Goal: Task Accomplishment & Management: Use online tool/utility

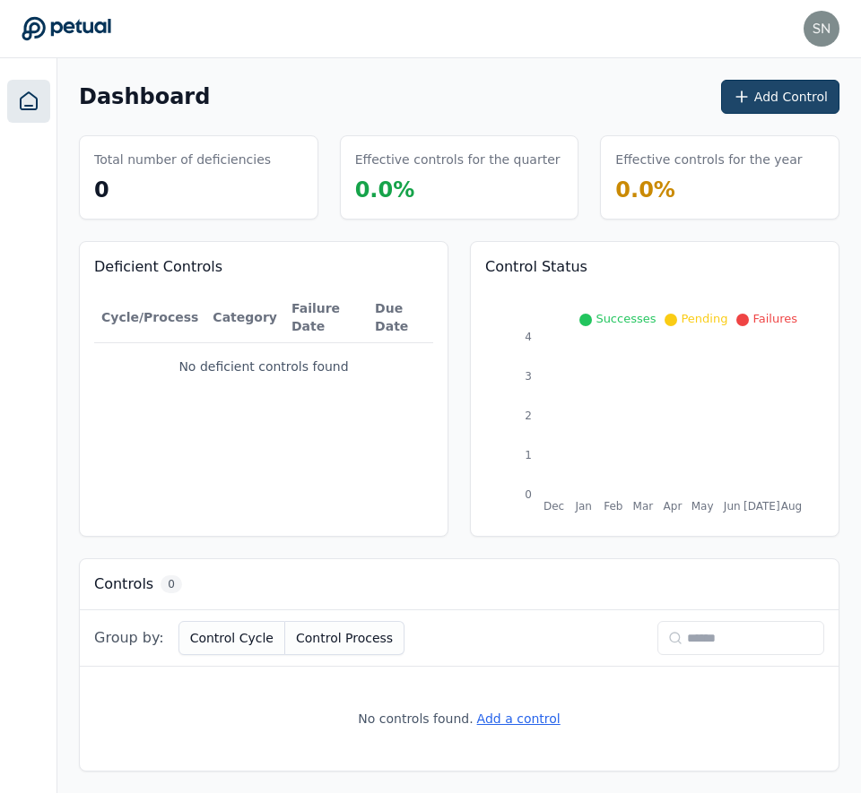
click at [750, 105] on icon at bounding box center [741, 97] width 18 height 18
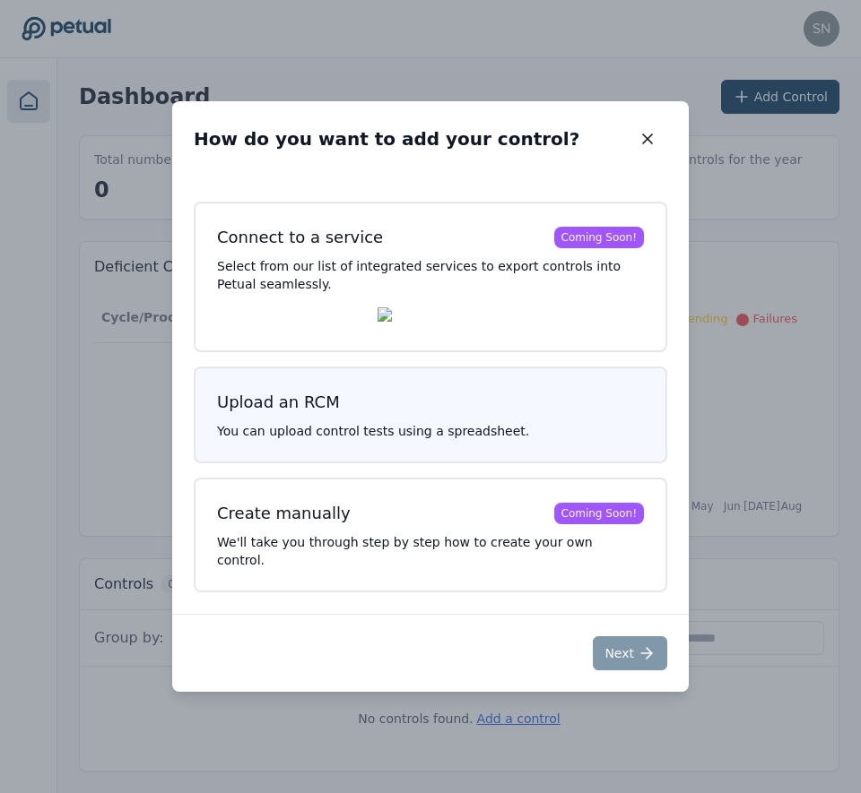
click at [475, 438] on p "You can upload control tests using a spreadsheet." at bounding box center [430, 431] width 427 height 18
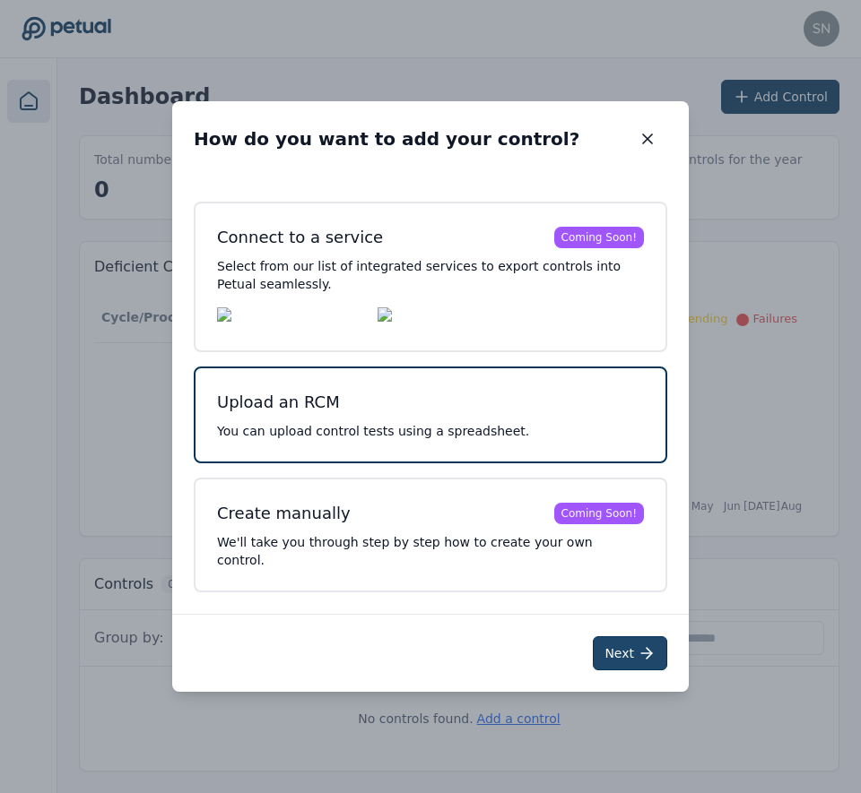
click at [598, 640] on button "Next" at bounding box center [629, 653] width 74 height 34
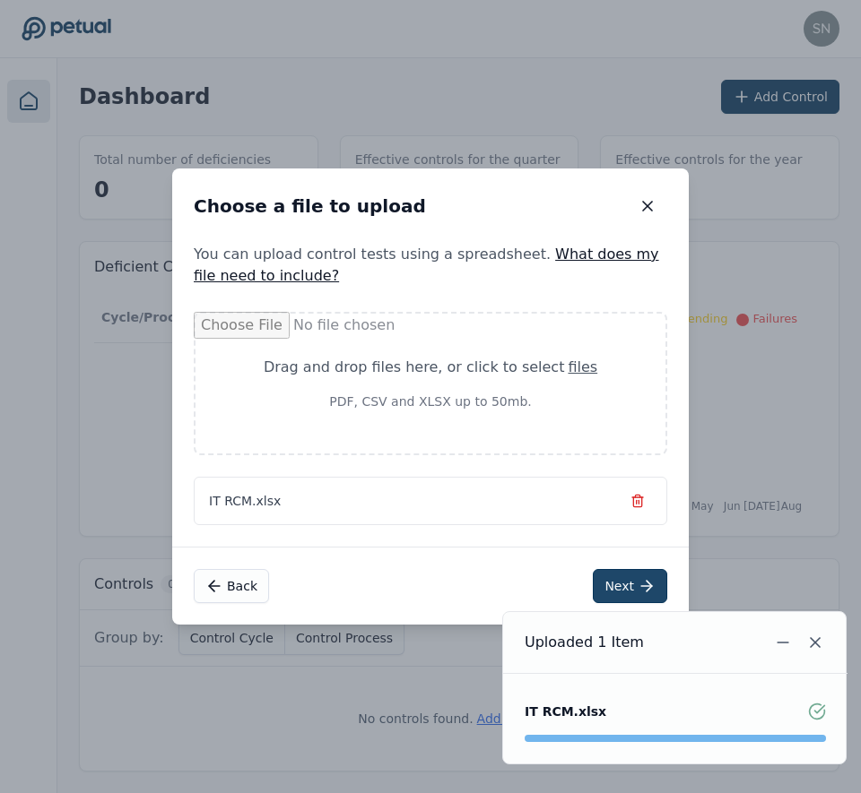
click at [597, 581] on button "Next" at bounding box center [629, 586] width 74 height 34
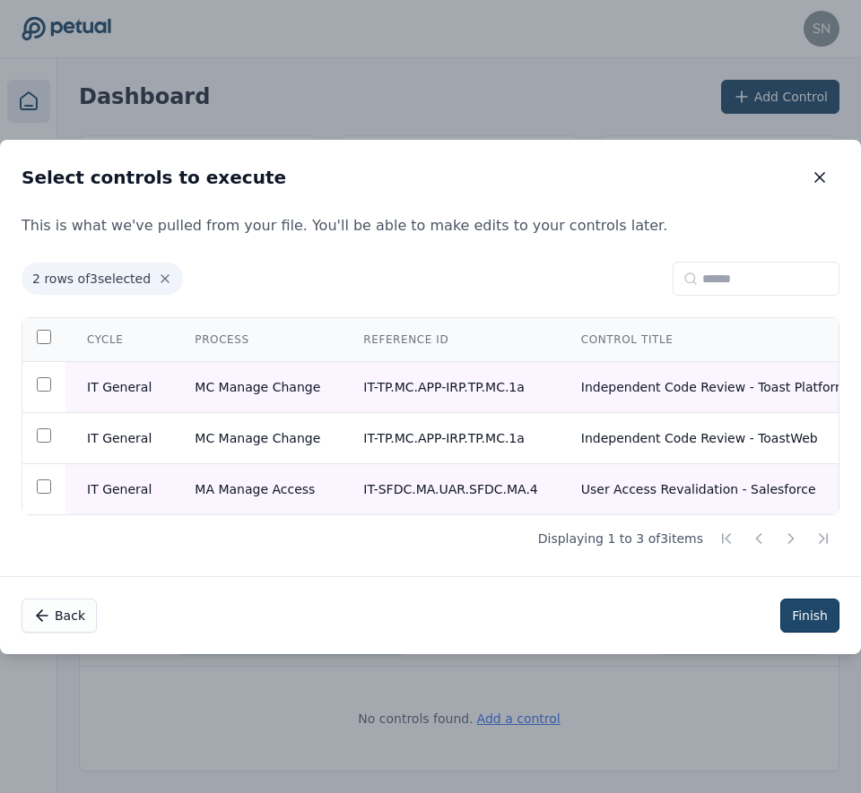
click at [807, 623] on button "Finish" at bounding box center [809, 616] width 59 height 34
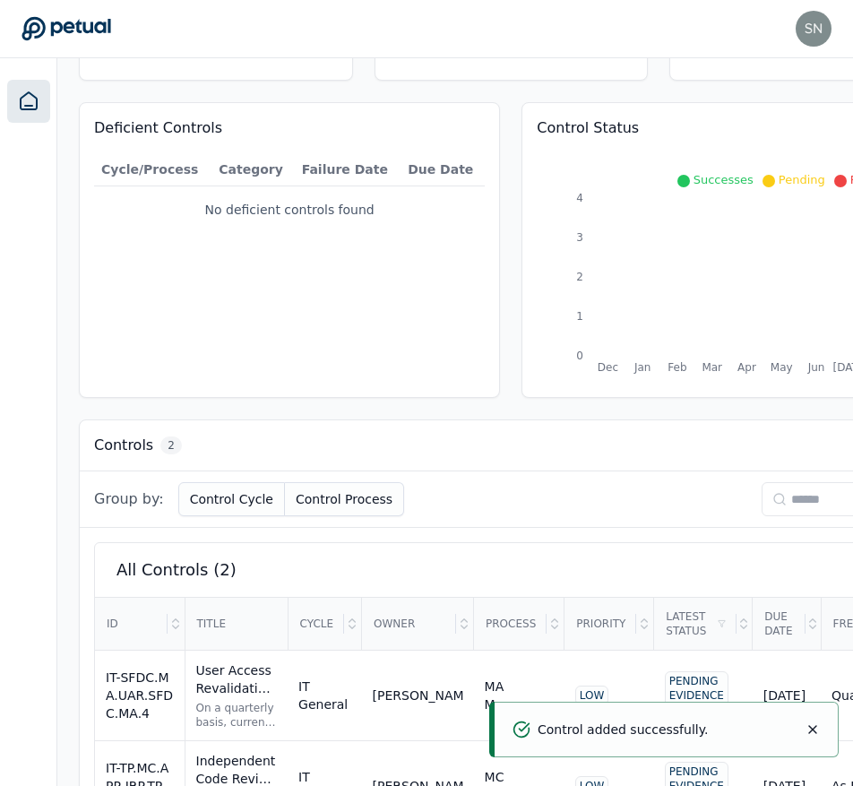
scroll to position [221, 0]
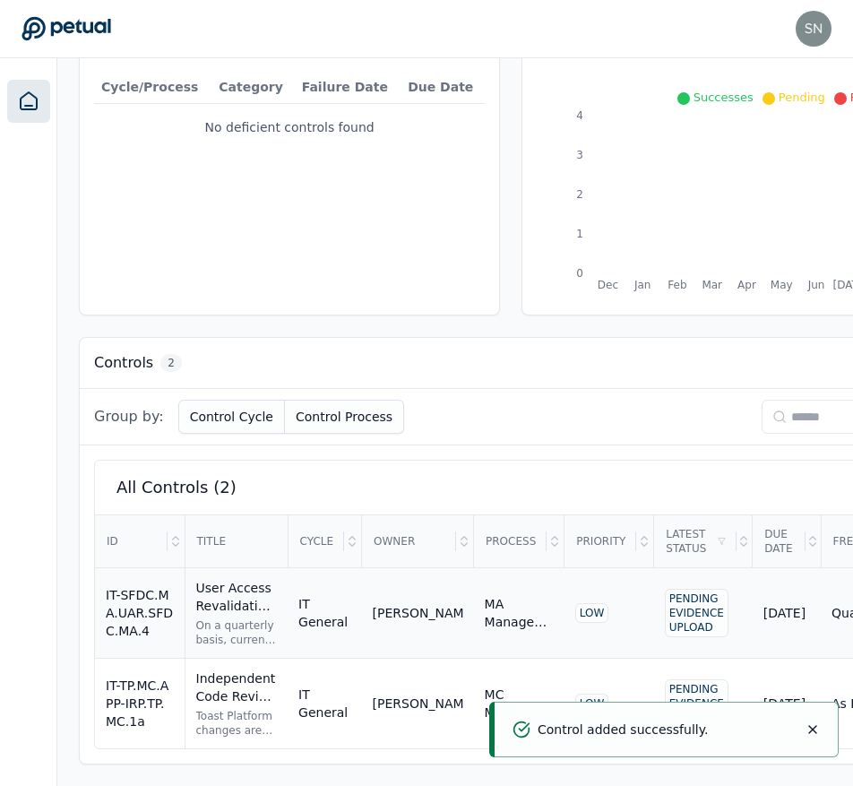
click at [147, 624] on div "IT-SFDC.MA.UAR.SFDC.MA.4" at bounding box center [140, 613] width 68 height 54
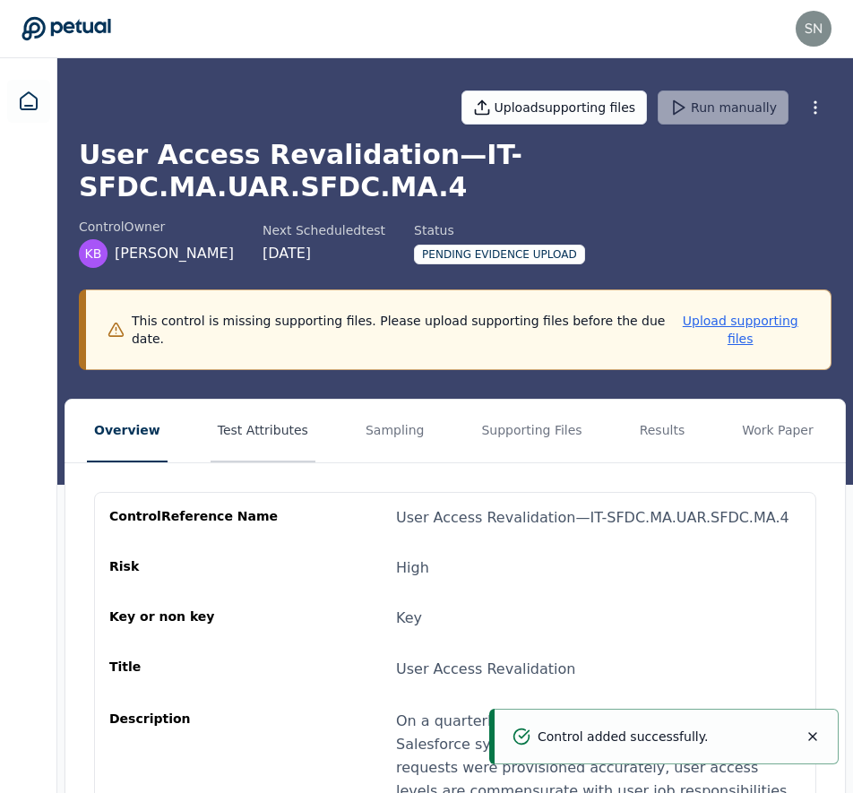
click at [278, 400] on button "Test Attributes" at bounding box center [263, 431] width 105 height 63
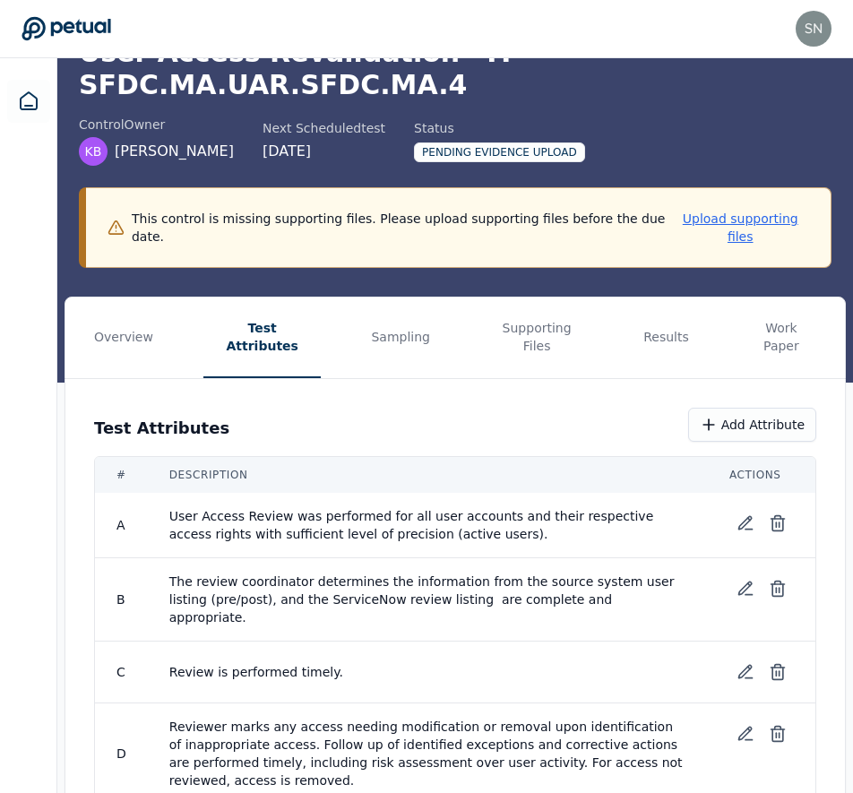
scroll to position [4, 0]
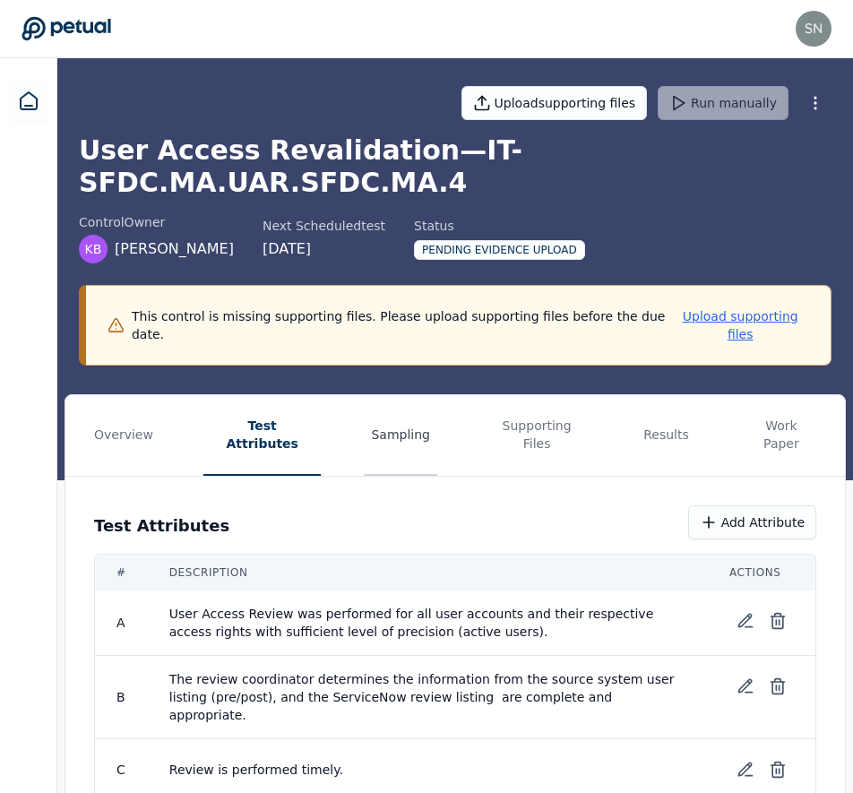
click at [364, 395] on button "Sampling" at bounding box center [401, 435] width 74 height 81
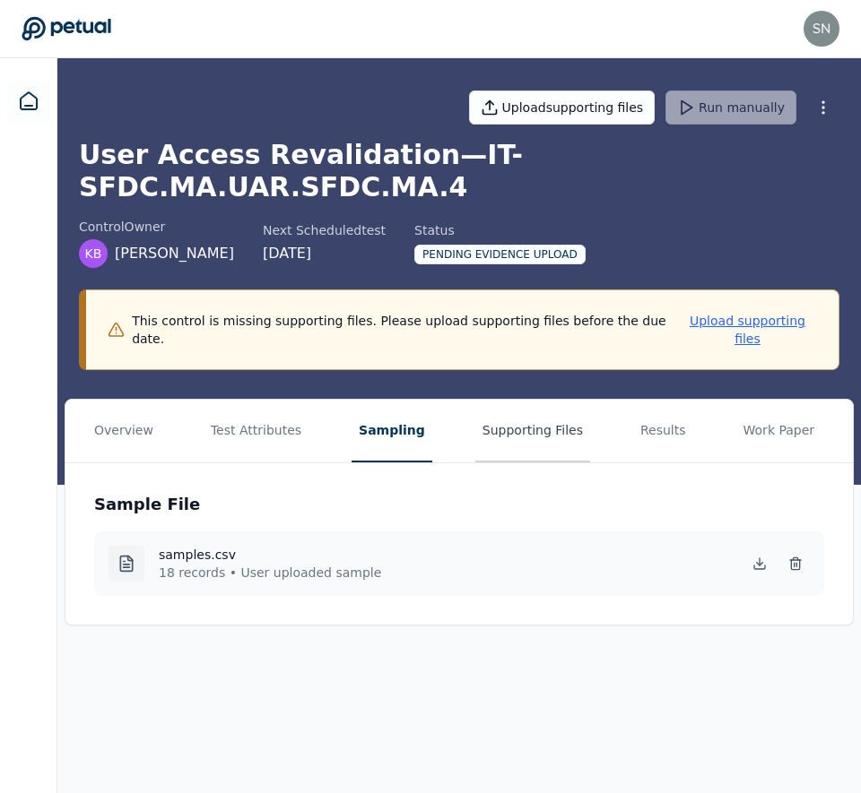
click at [516, 401] on button "Supporting Files" at bounding box center [532, 431] width 115 height 63
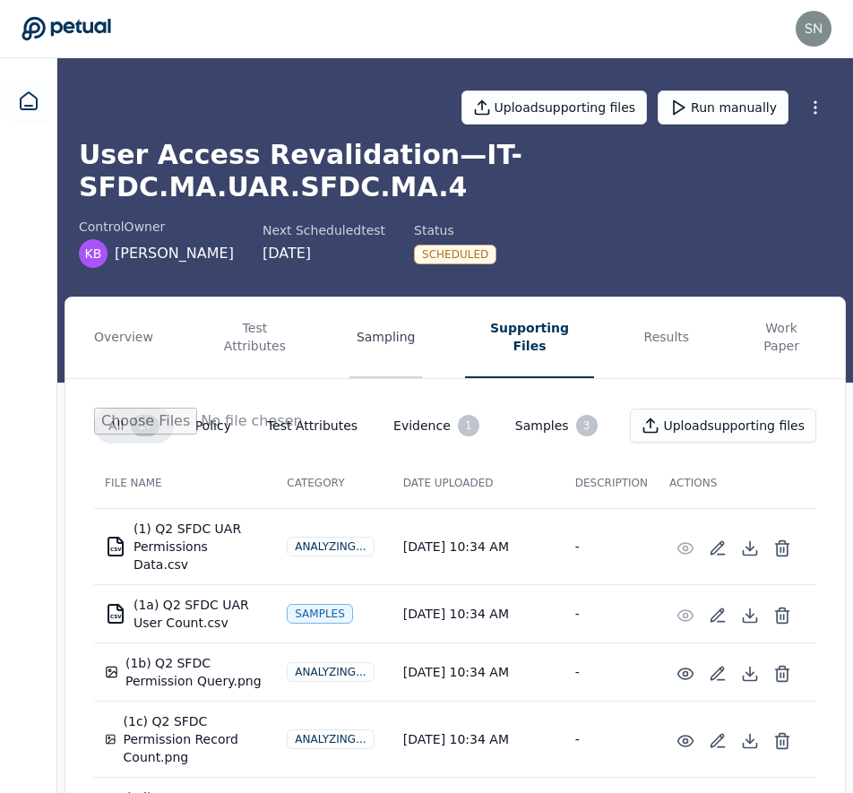
click at [365, 301] on button "Sampling" at bounding box center [387, 338] width 74 height 81
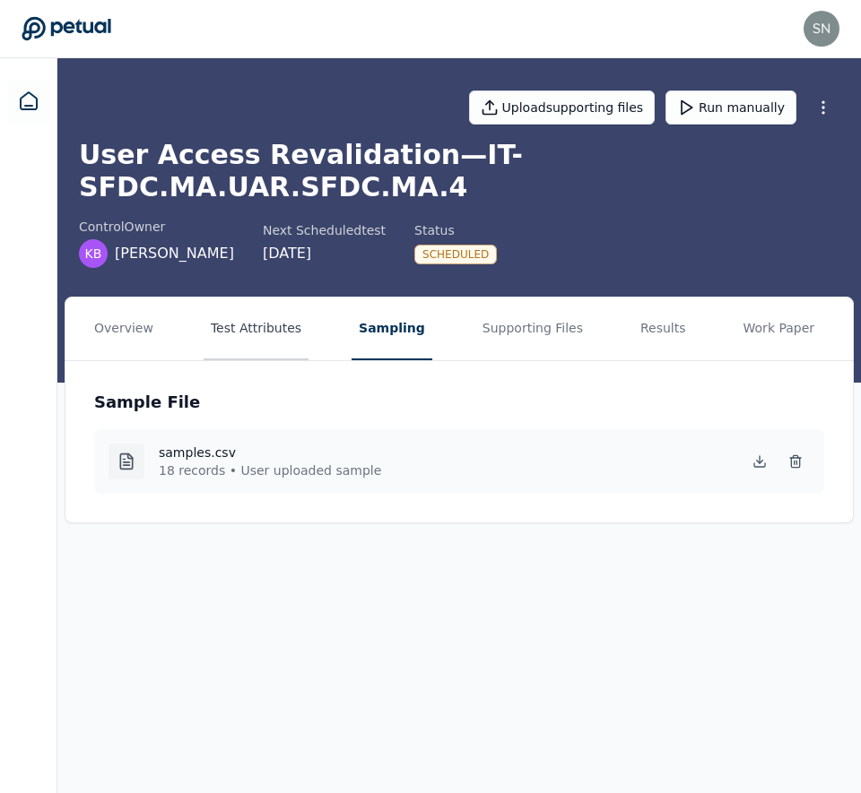
click at [277, 298] on button "Test Attributes" at bounding box center [255, 329] width 105 height 63
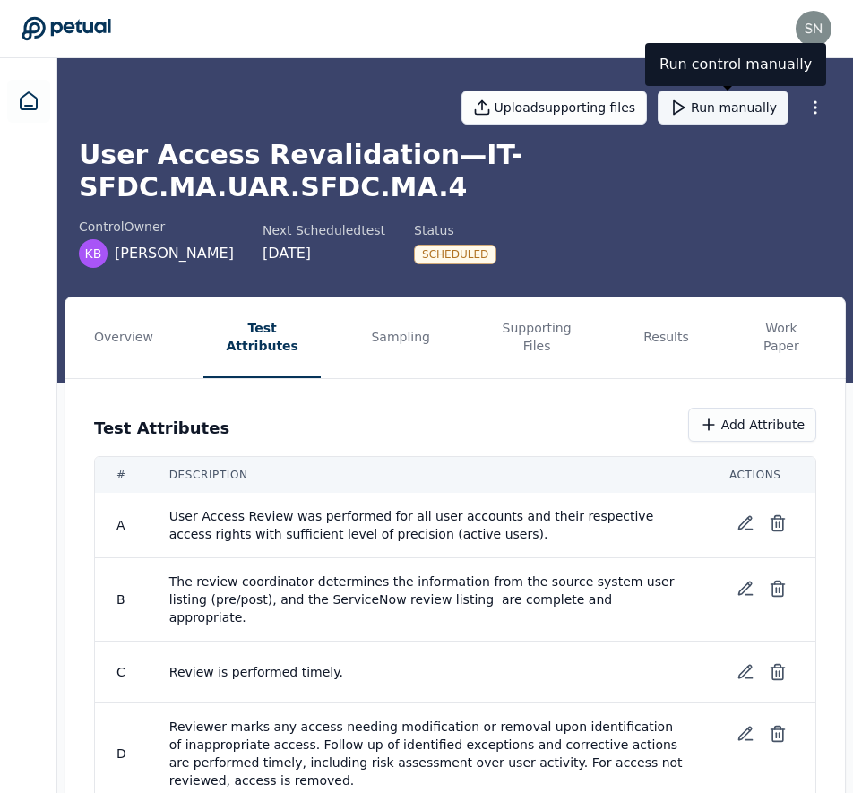
click at [712, 117] on button "Run manually" at bounding box center [723, 108] width 131 height 34
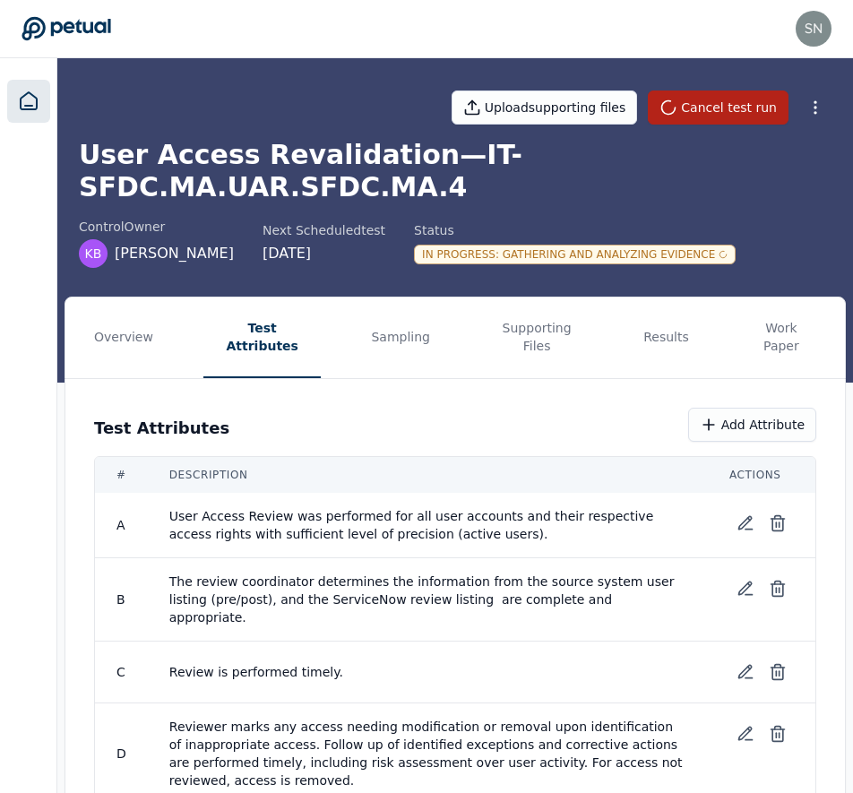
click at [26, 99] on icon at bounding box center [29, 102] width 22 height 22
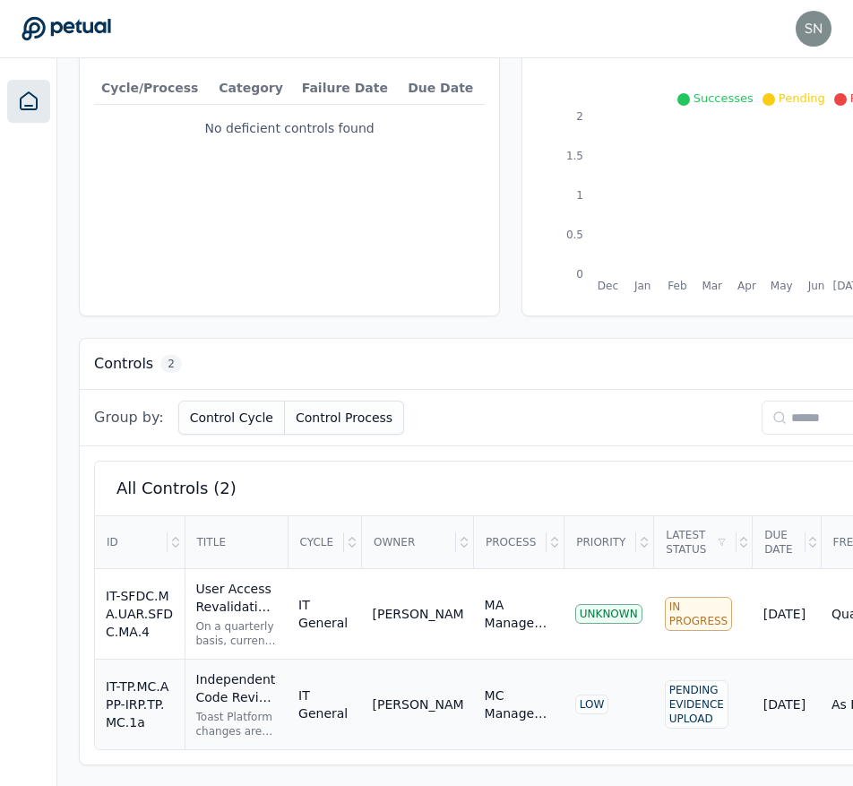
scroll to position [221, 0]
click at [221, 688] on div "Independent Code Review KEY" at bounding box center [237, 688] width 82 height 36
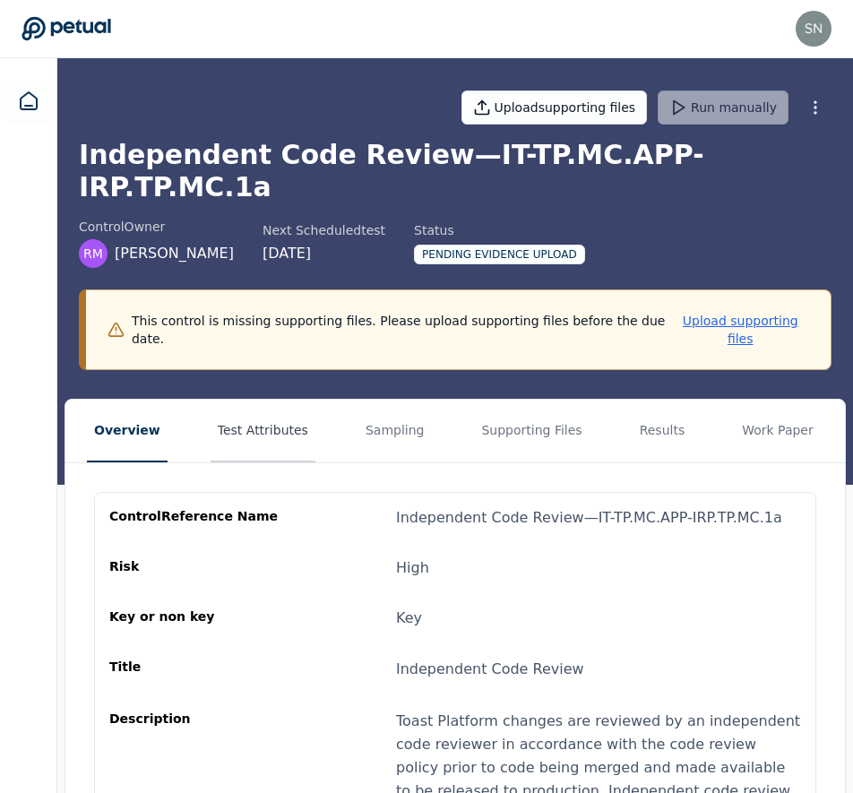
click at [252, 400] on button "Test Attributes" at bounding box center [263, 431] width 105 height 63
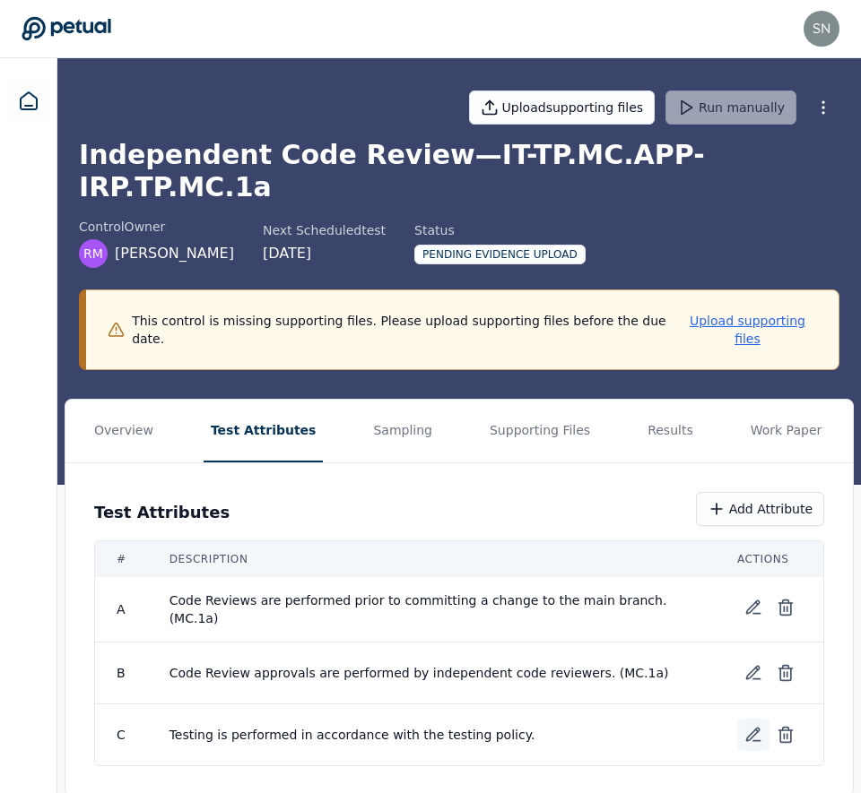
click at [748, 729] on icon at bounding box center [753, 735] width 13 height 13
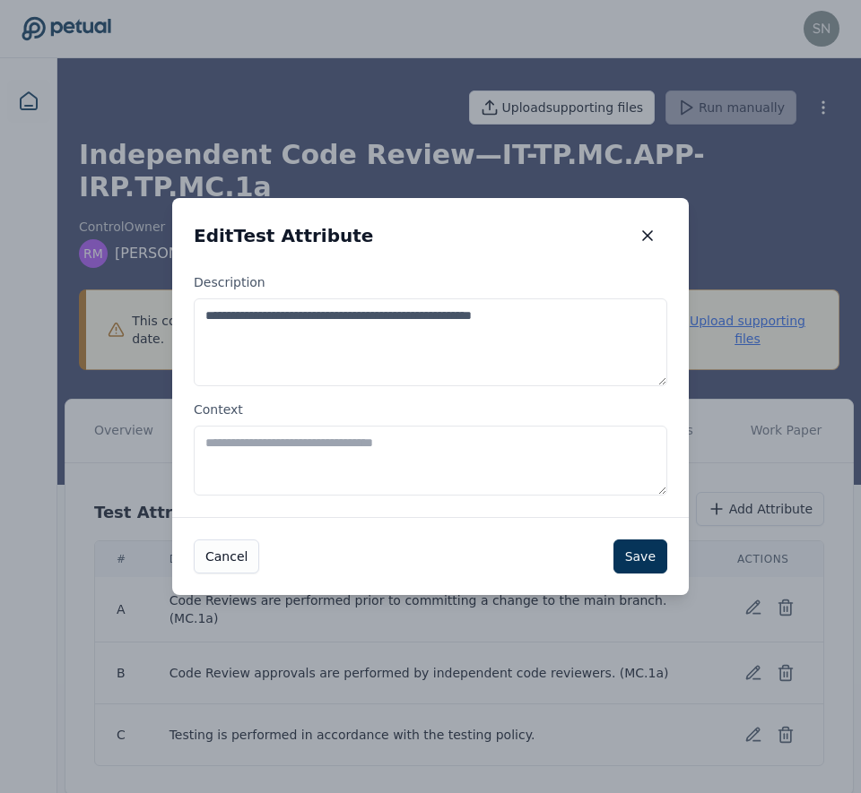
click at [392, 457] on textarea "Context" at bounding box center [430, 461] width 473 height 70
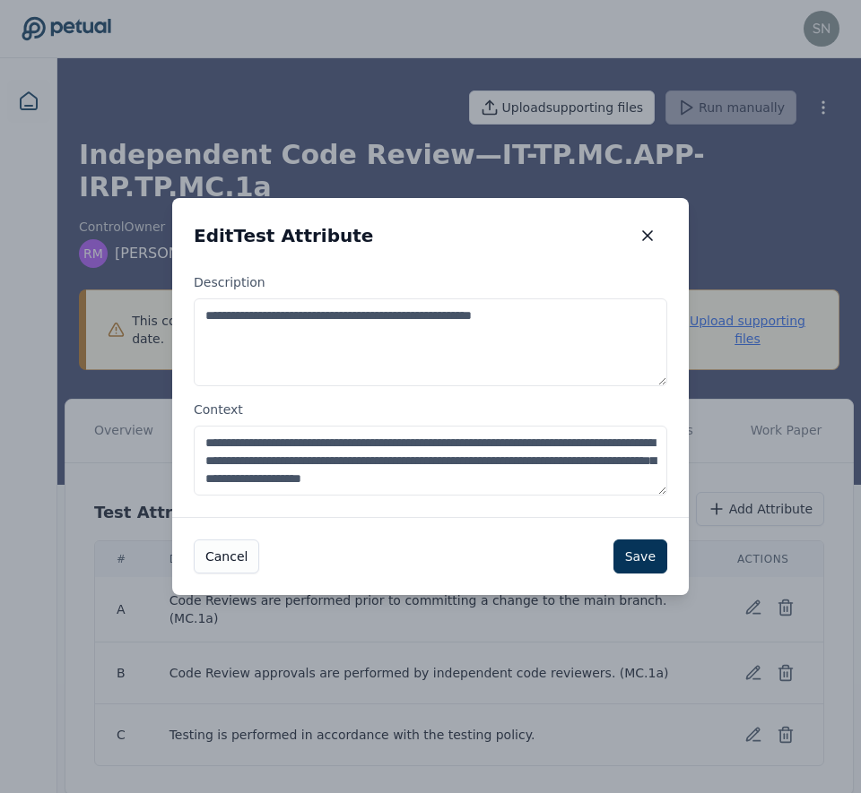
type textarea "**********"
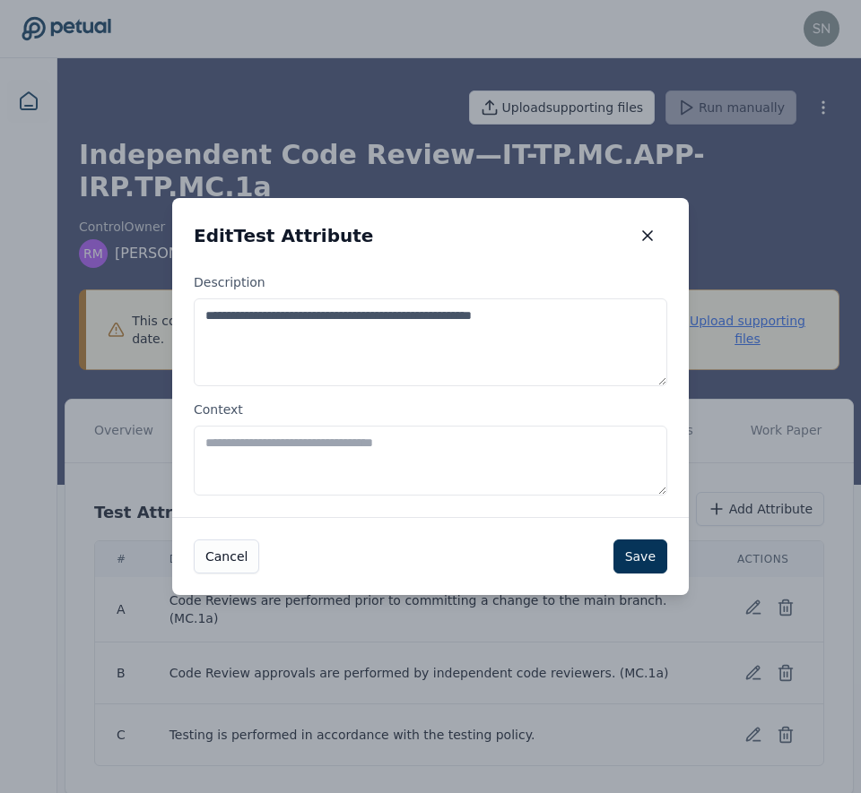
click at [638, 566] on button "Save" at bounding box center [640, 557] width 54 height 34
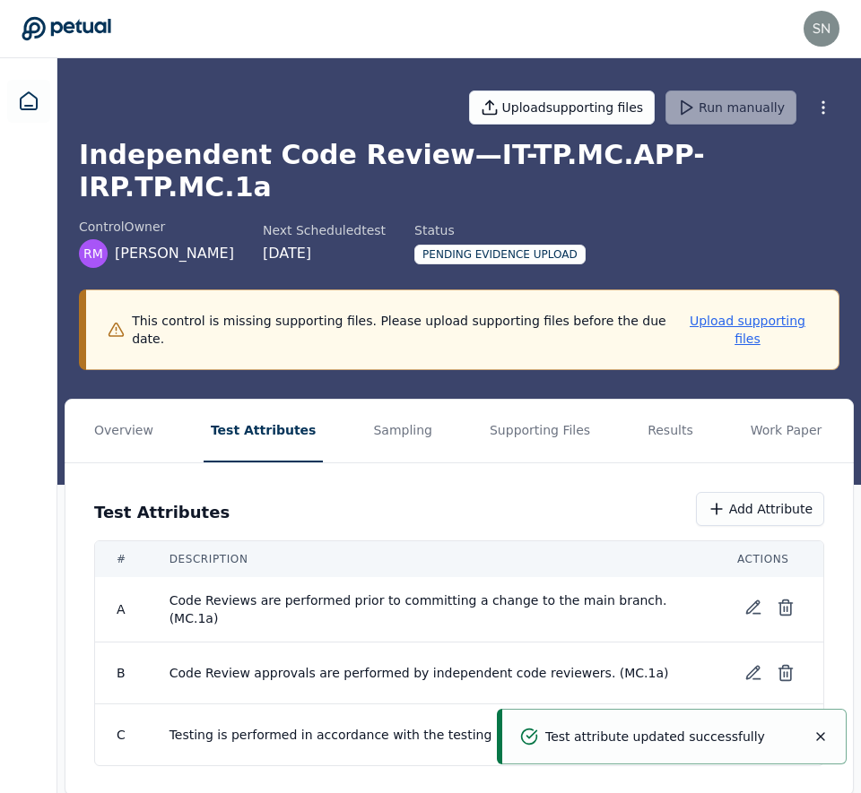
click at [745, 726] on icon at bounding box center [753, 735] width 18 height 18
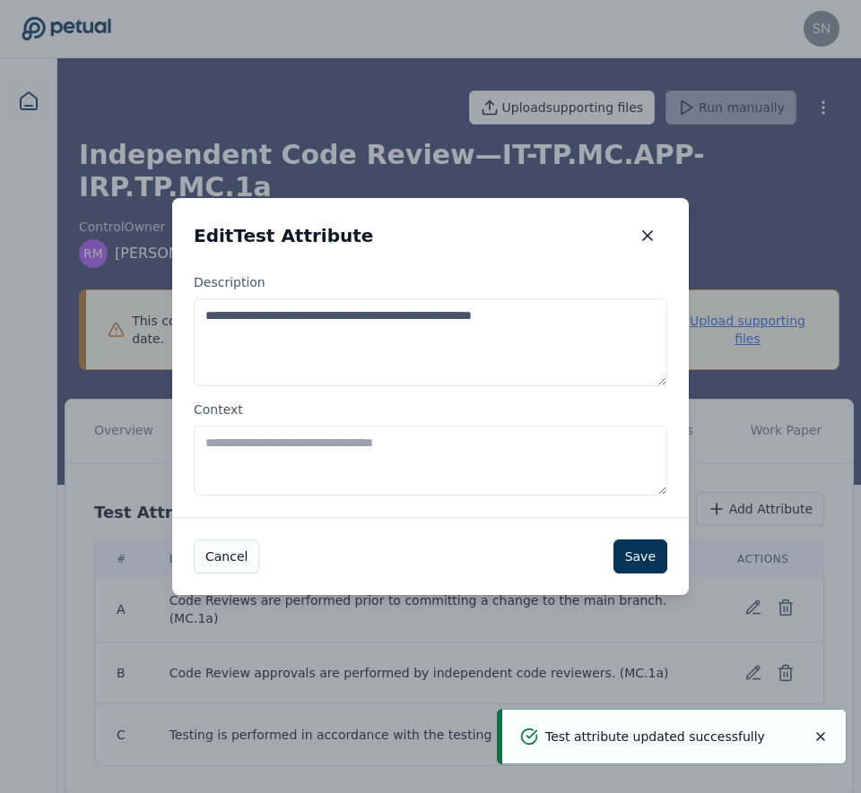
click at [469, 476] on textarea "Context" at bounding box center [430, 461] width 473 height 70
click at [660, 242] on button "button" at bounding box center [646, 236] width 39 height 32
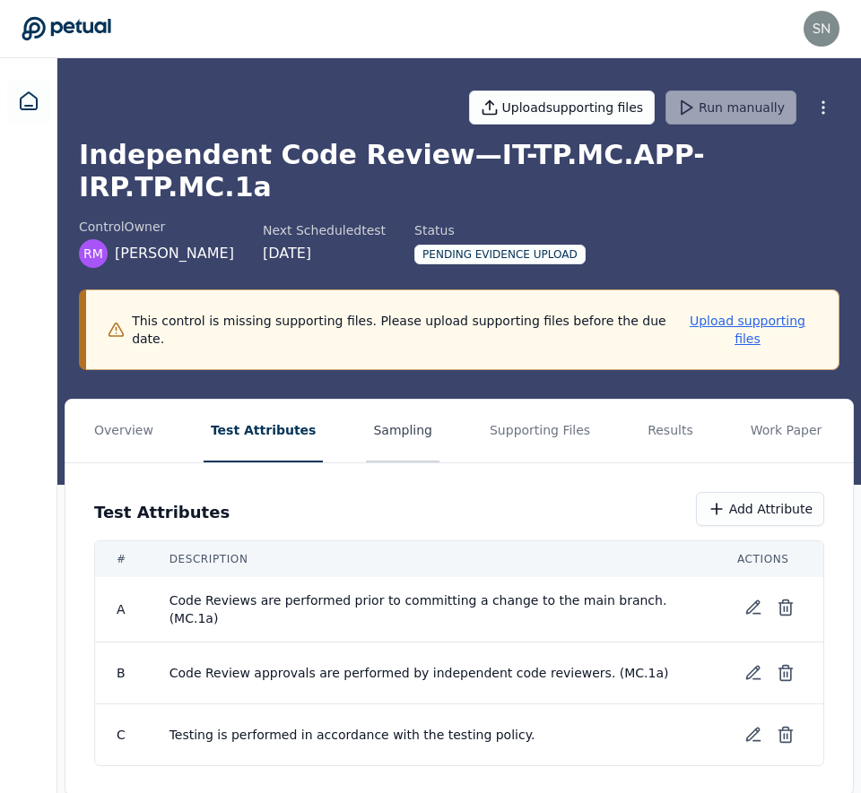
click at [395, 400] on button "Sampling" at bounding box center [403, 431] width 74 height 63
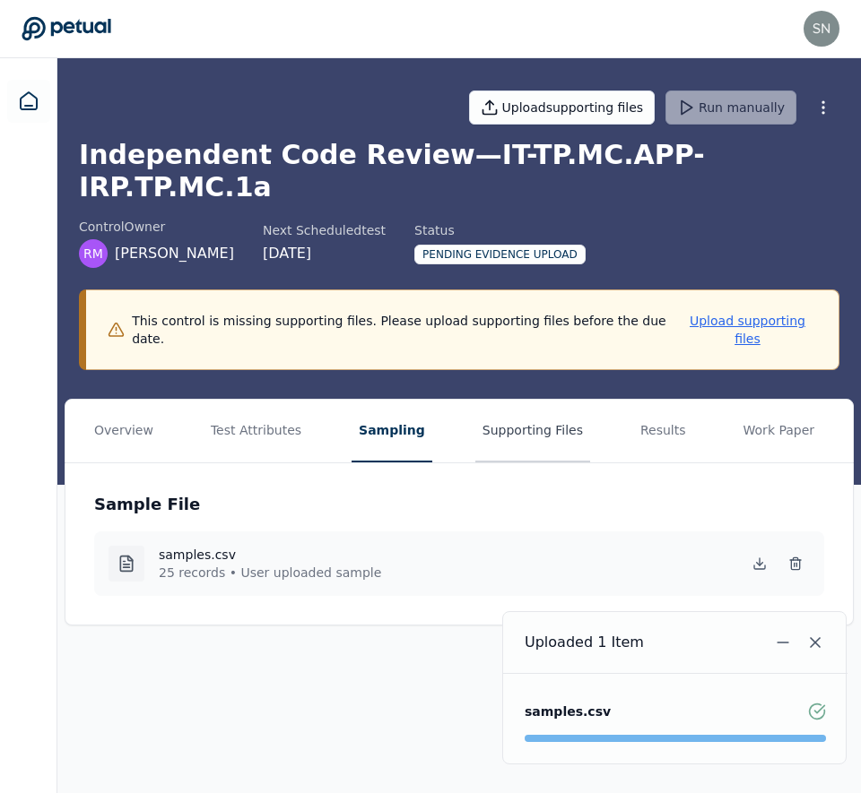
click at [514, 400] on button "Supporting Files" at bounding box center [532, 431] width 115 height 63
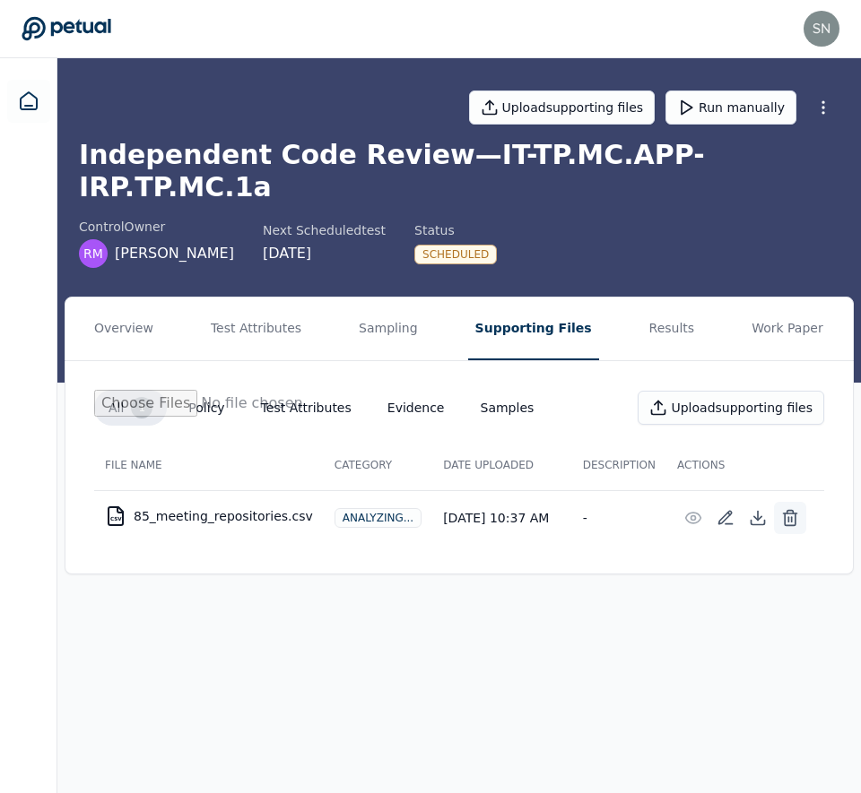
click at [794, 514] on icon at bounding box center [789, 520] width 11 height 12
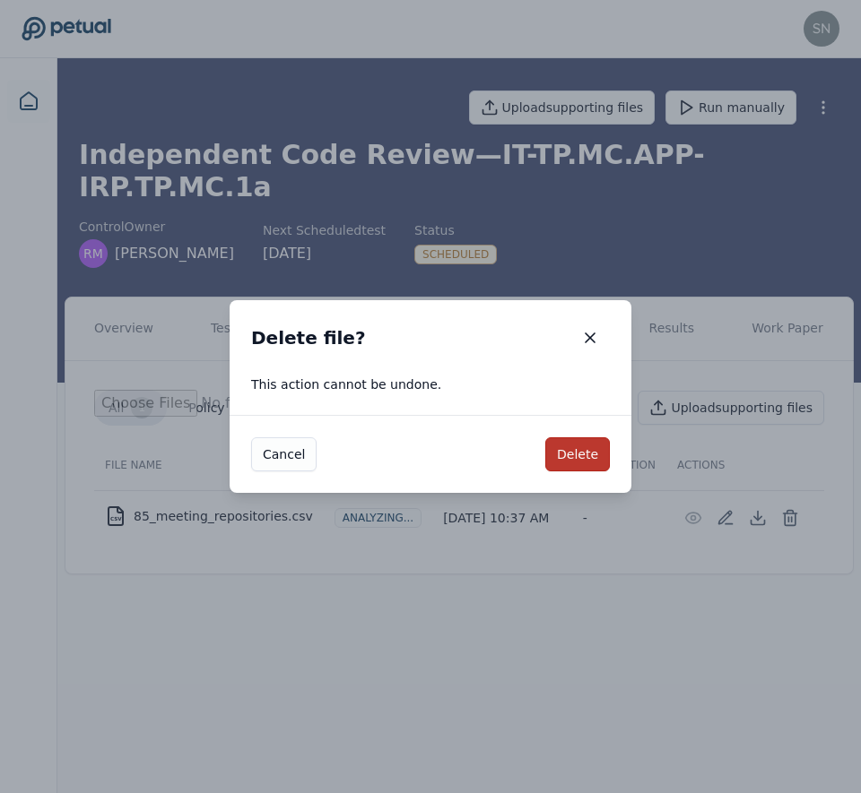
click at [591, 443] on button "Delete" at bounding box center [577, 454] width 65 height 34
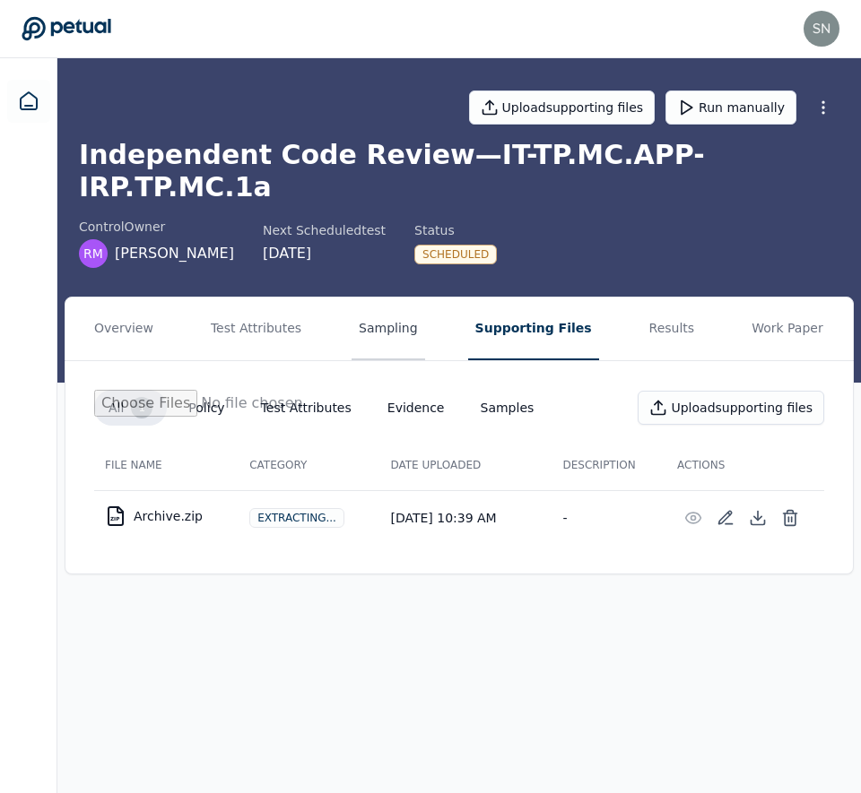
click at [365, 301] on button "Sampling" at bounding box center [388, 329] width 74 height 63
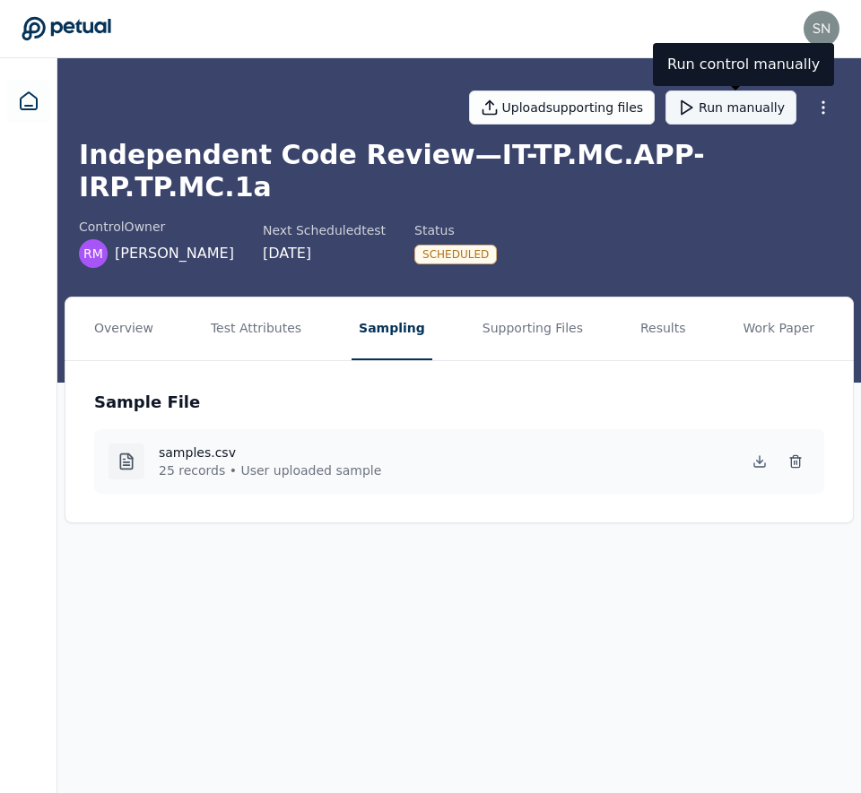
click at [692, 105] on polygon at bounding box center [686, 107] width 11 height 13
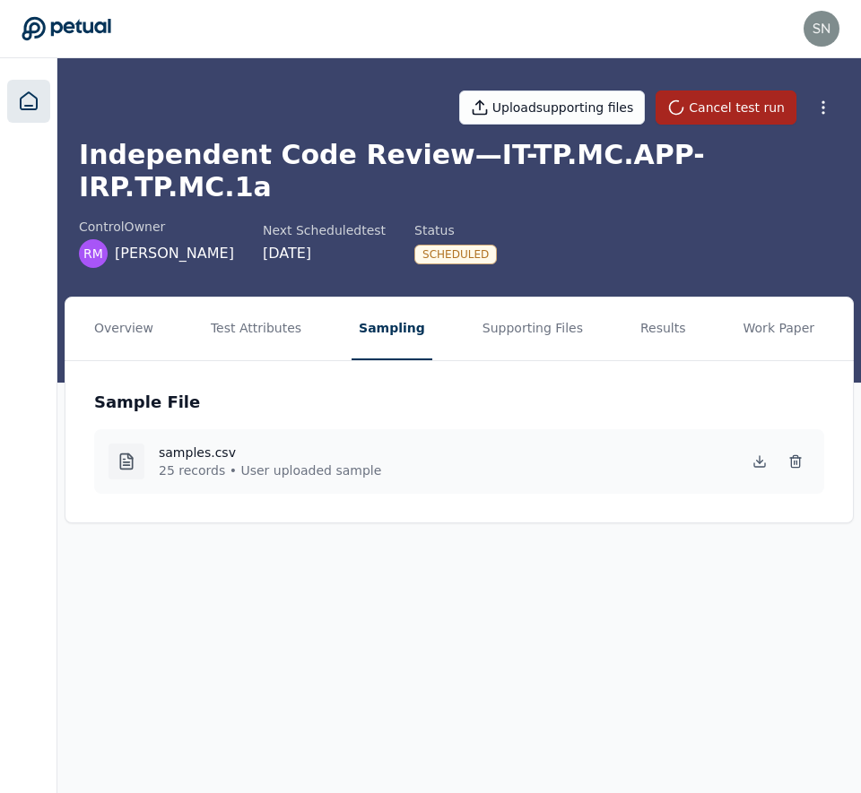
click at [22, 101] on icon at bounding box center [29, 102] width 22 height 22
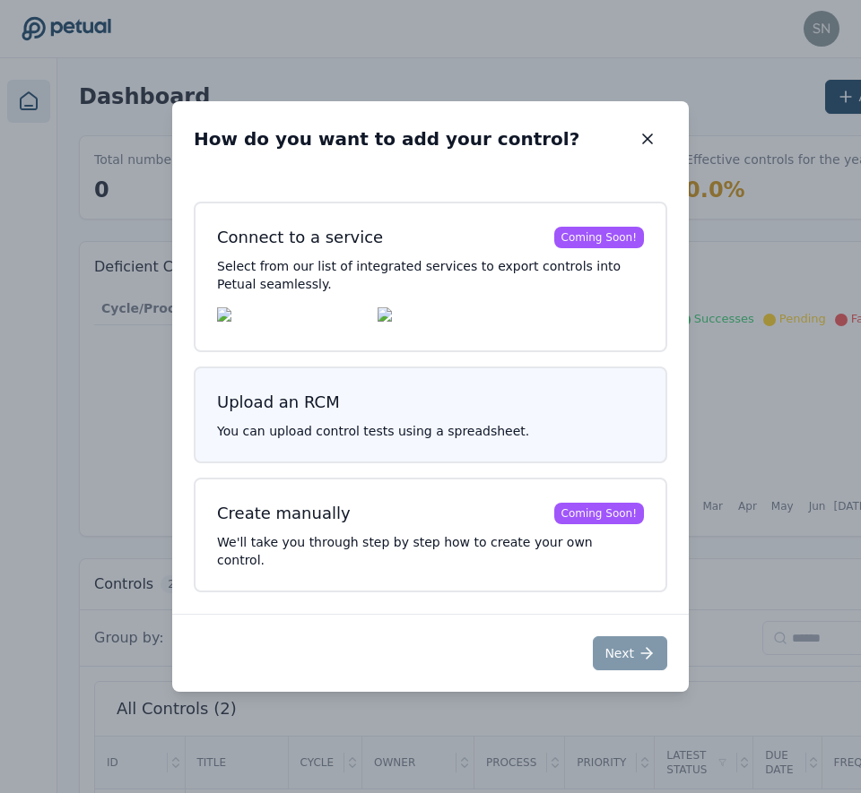
click at [471, 439] on p "You can upload control tests using a spreadsheet." at bounding box center [430, 431] width 427 height 18
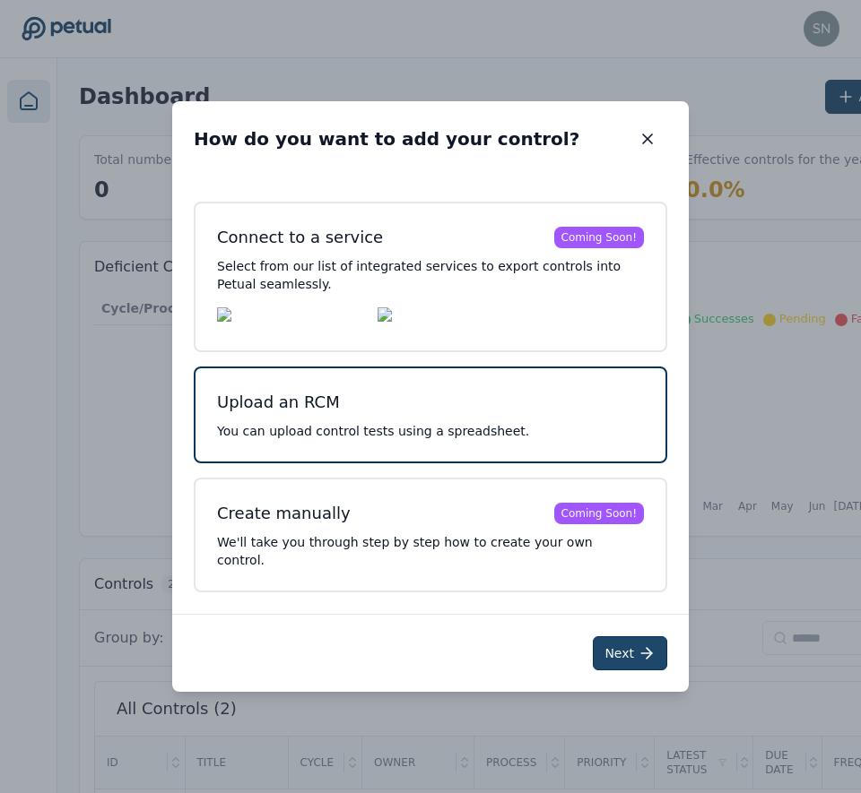
click at [645, 645] on icon at bounding box center [646, 653] width 18 height 18
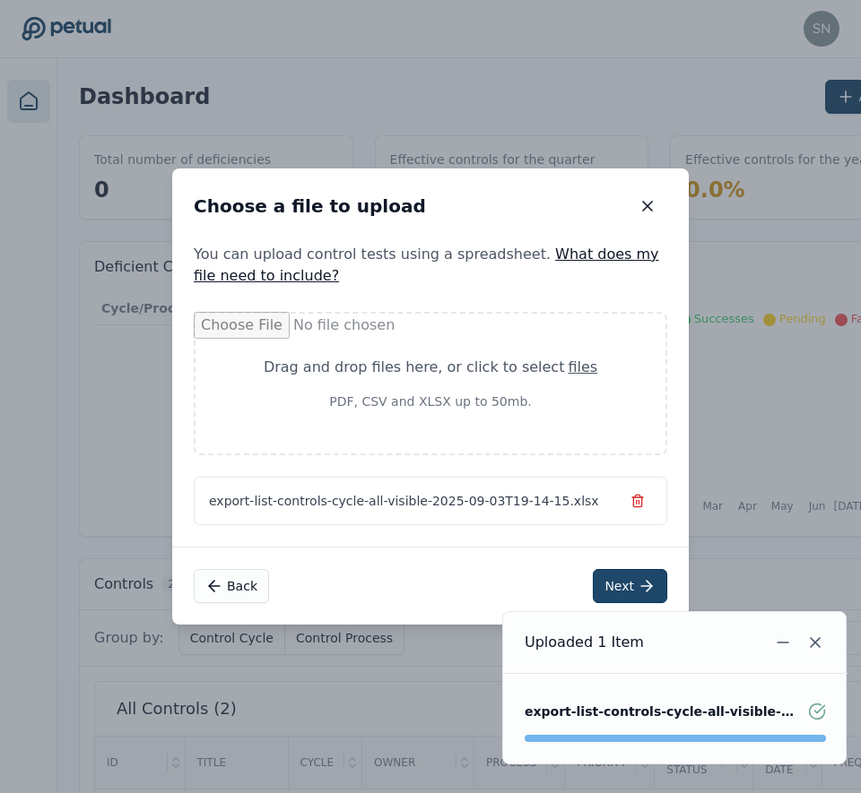
click at [637, 584] on icon at bounding box center [646, 586] width 18 height 18
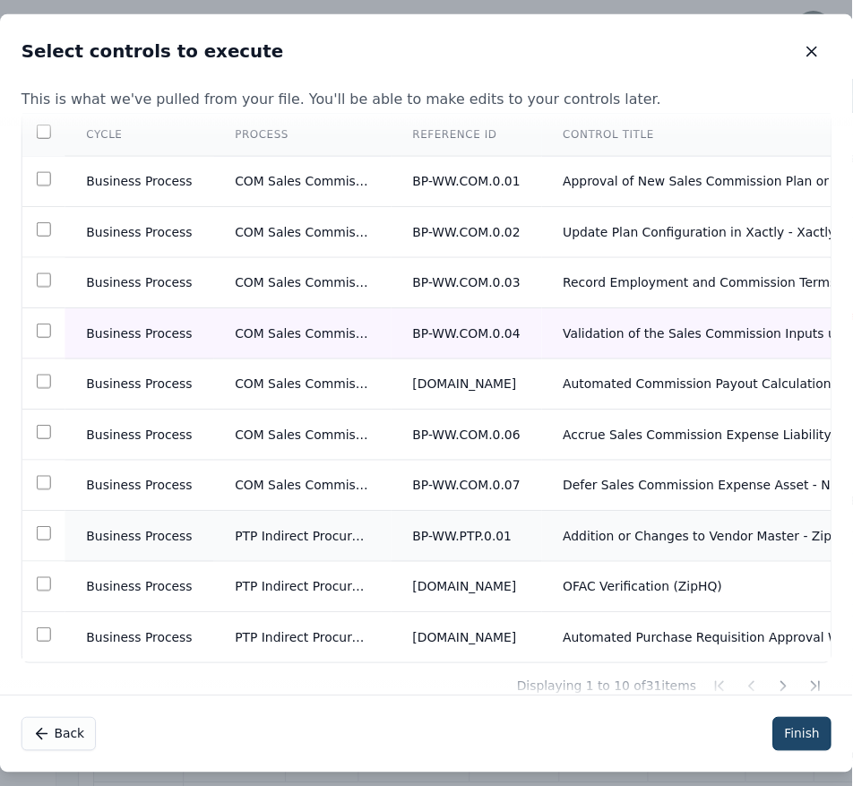
scroll to position [115, 0]
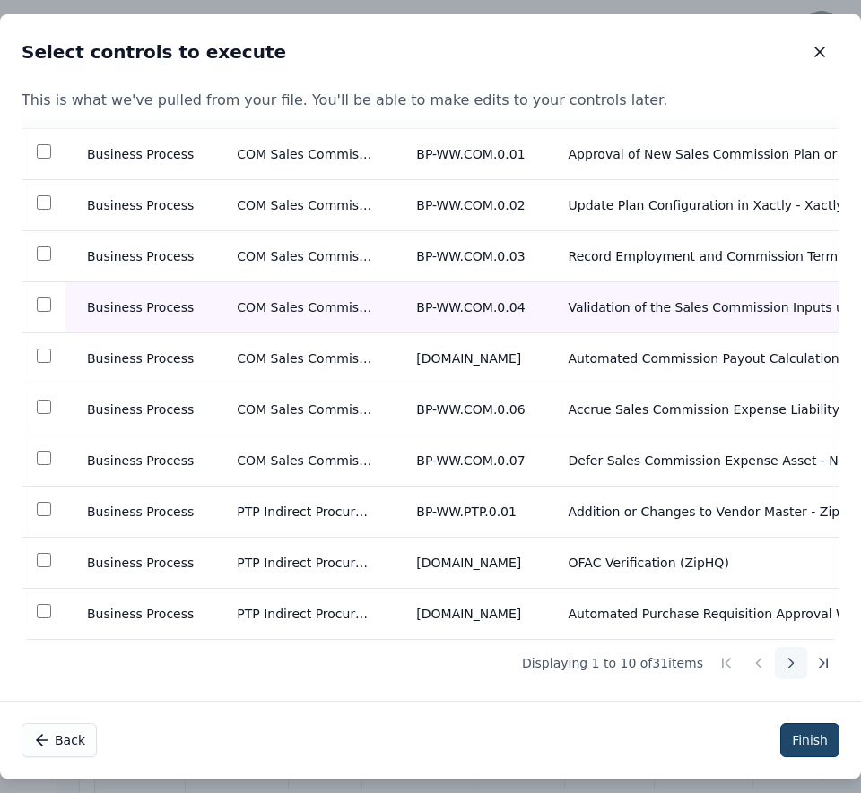
click at [782, 661] on icon at bounding box center [791, 663] width 18 height 18
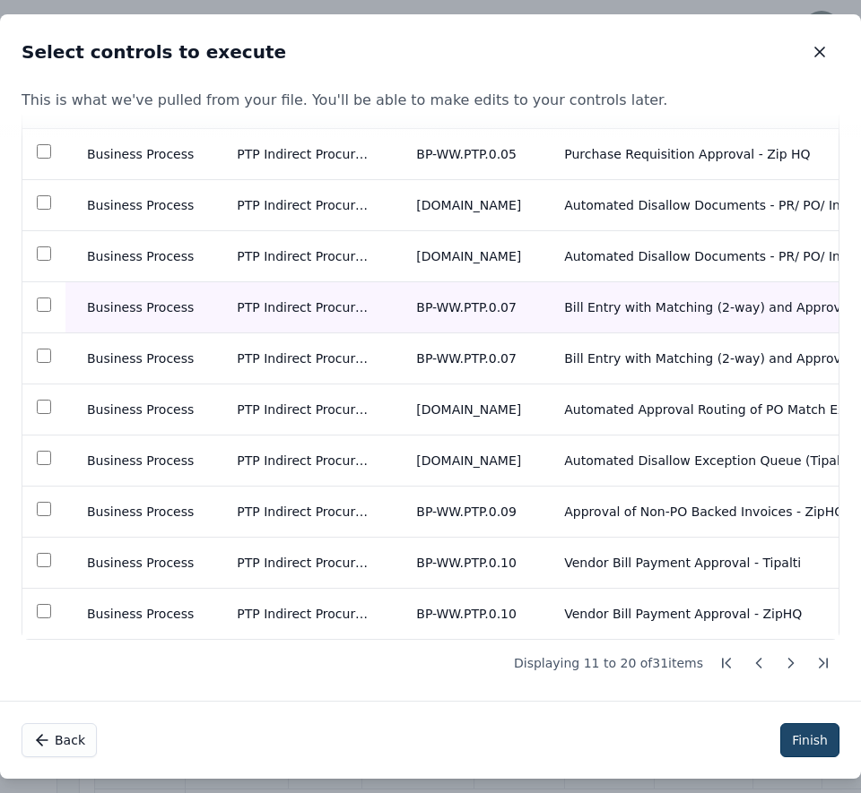
click at [818, 739] on button "Finish" at bounding box center [809, 740] width 59 height 34
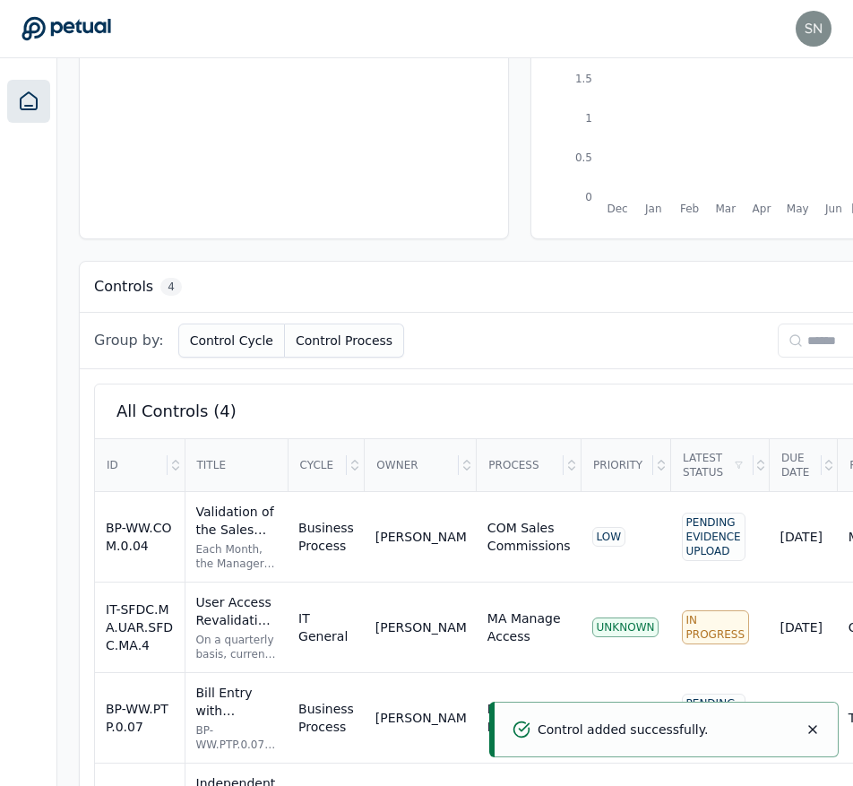
scroll to position [402, 0]
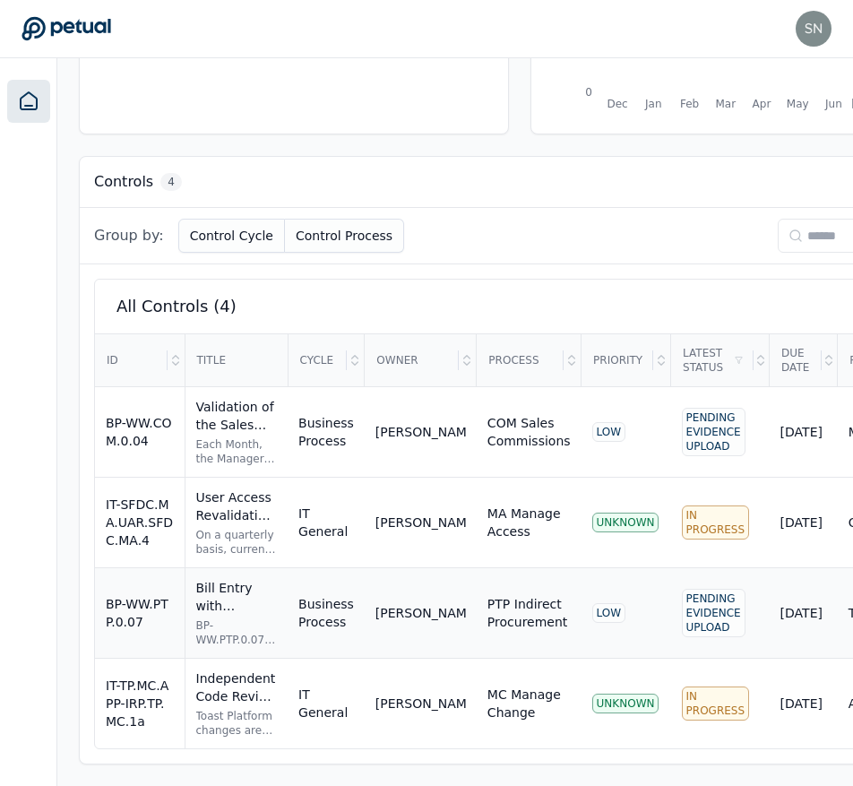
click at [315, 597] on td "Business Process" at bounding box center [326, 613] width 77 height 91
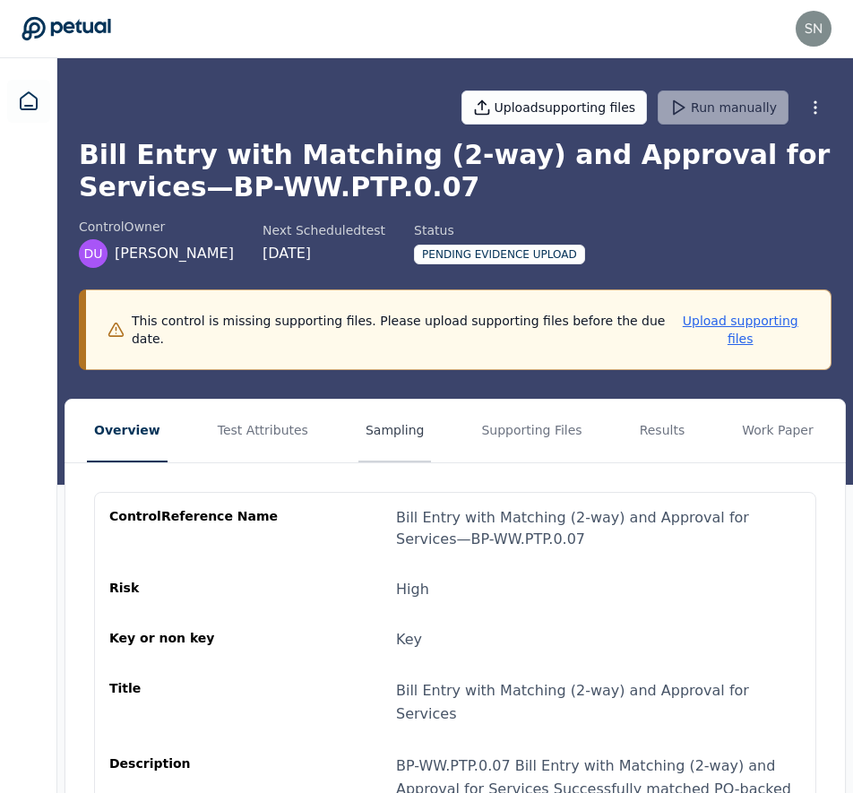
click at [368, 412] on button "Sampling" at bounding box center [396, 431] width 74 height 63
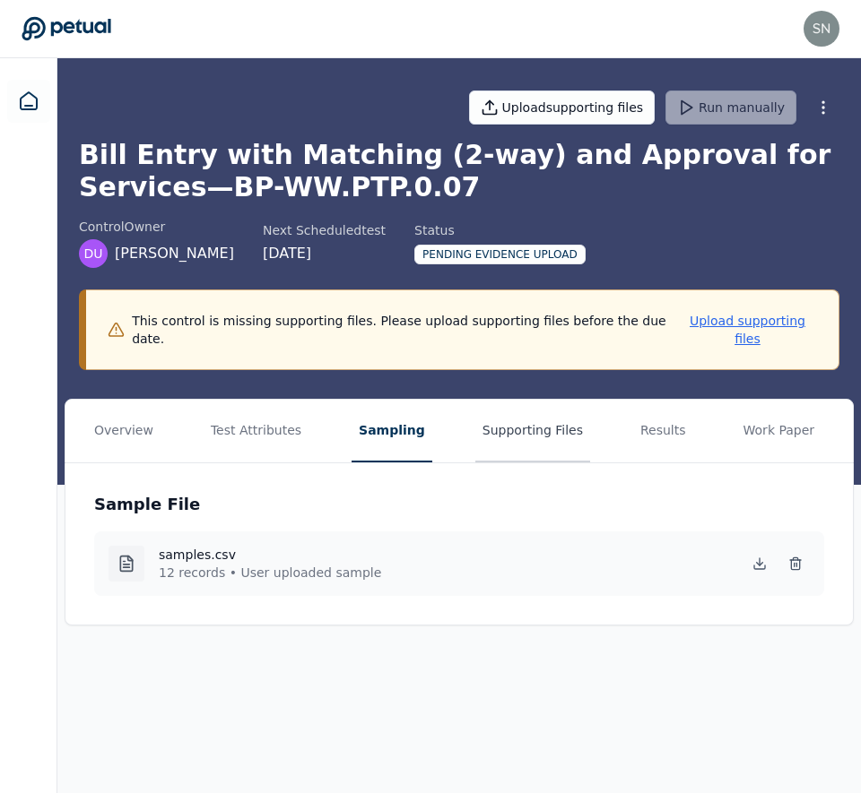
click at [475, 424] on button "Supporting Files" at bounding box center [532, 431] width 115 height 63
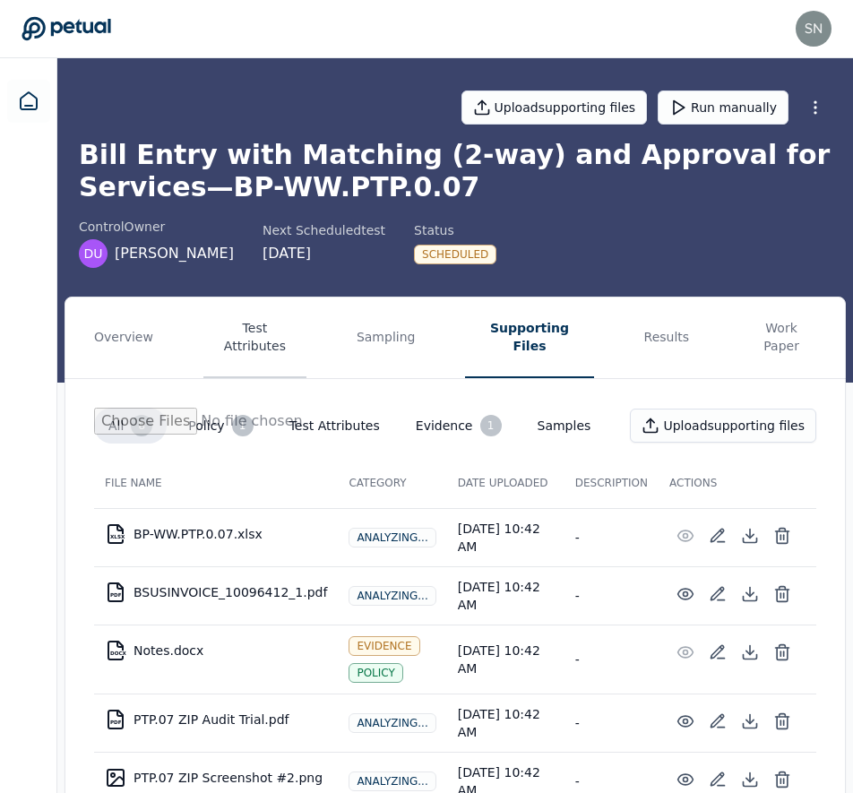
click at [276, 328] on button "Test Attributes" at bounding box center [254, 338] width 103 height 81
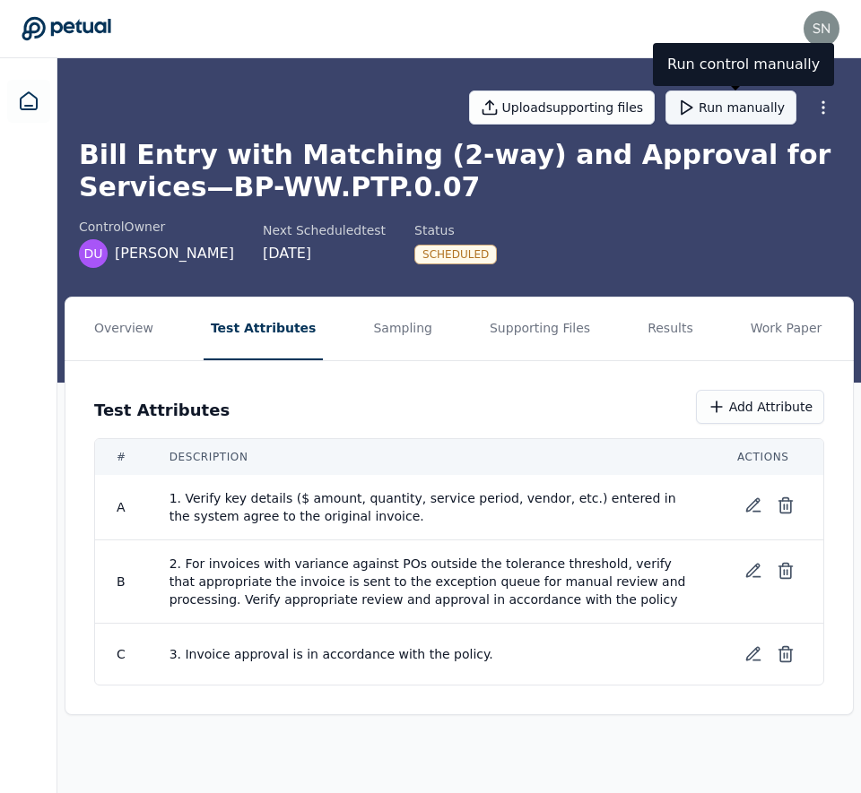
click at [732, 108] on button "Run manually" at bounding box center [730, 108] width 131 height 34
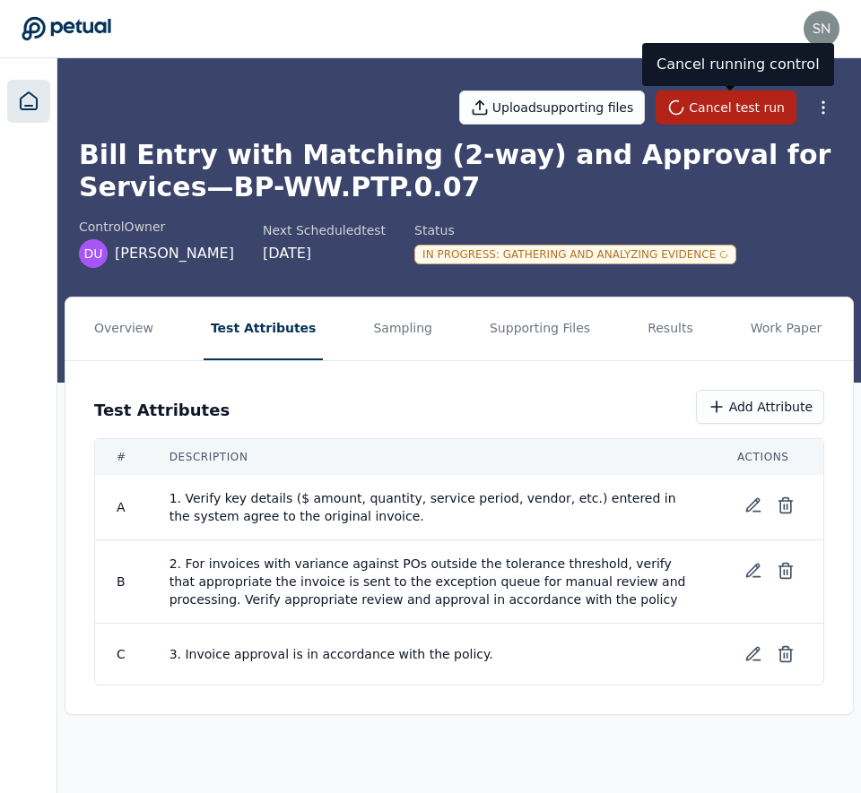
click at [18, 97] on icon at bounding box center [29, 102] width 22 height 22
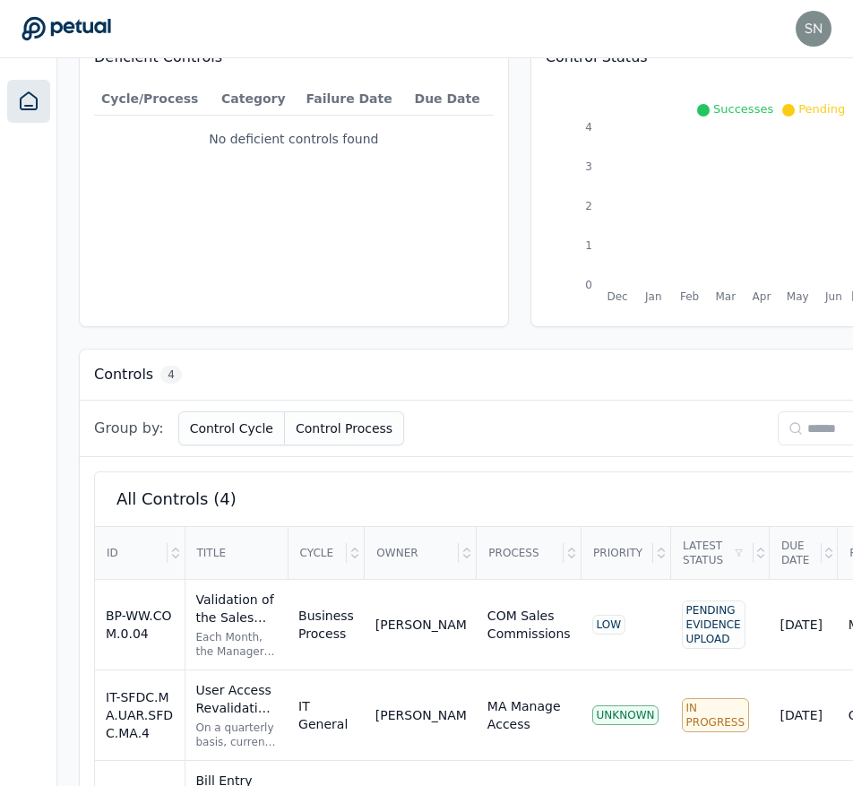
scroll to position [402, 0]
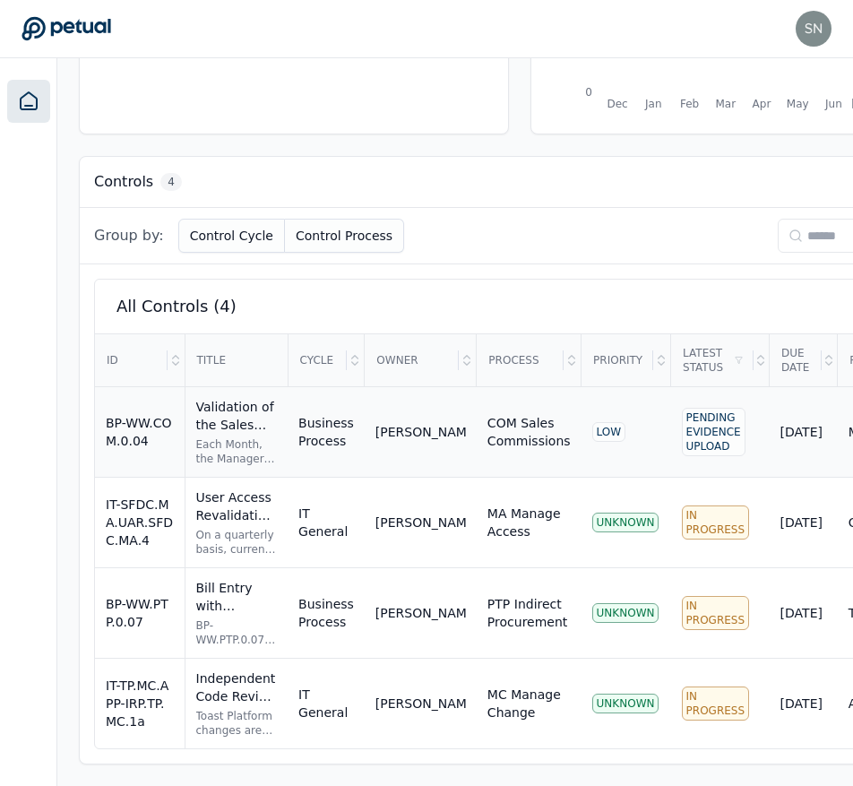
click at [219, 413] on div "Validation of the Sales Commission Inputs used in Calculation in Xactly KEY" at bounding box center [237, 416] width 82 height 36
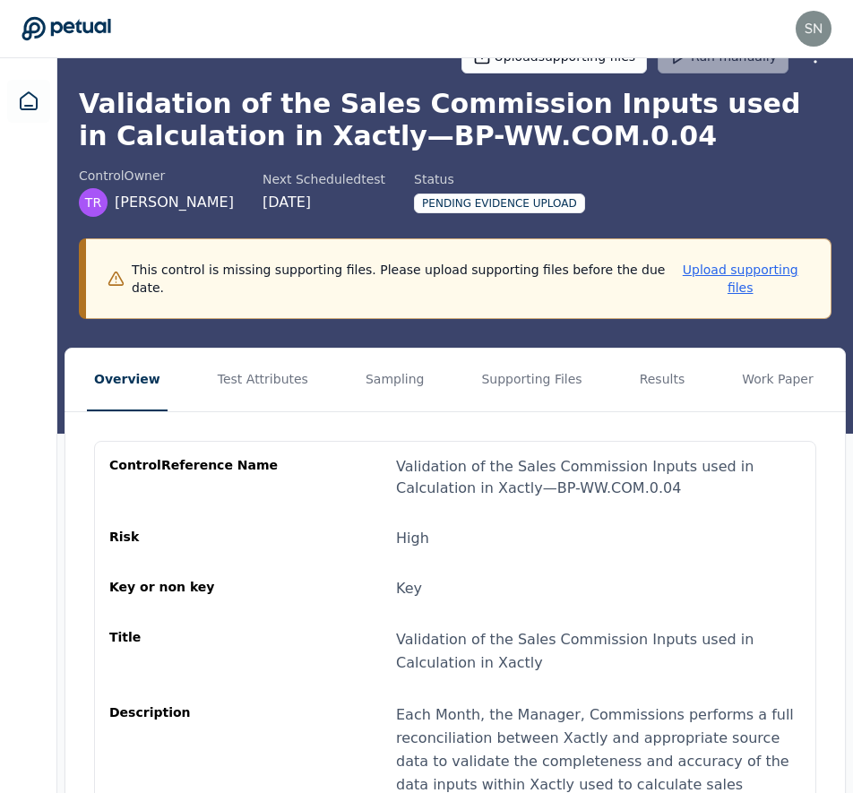
scroll to position [92, 0]
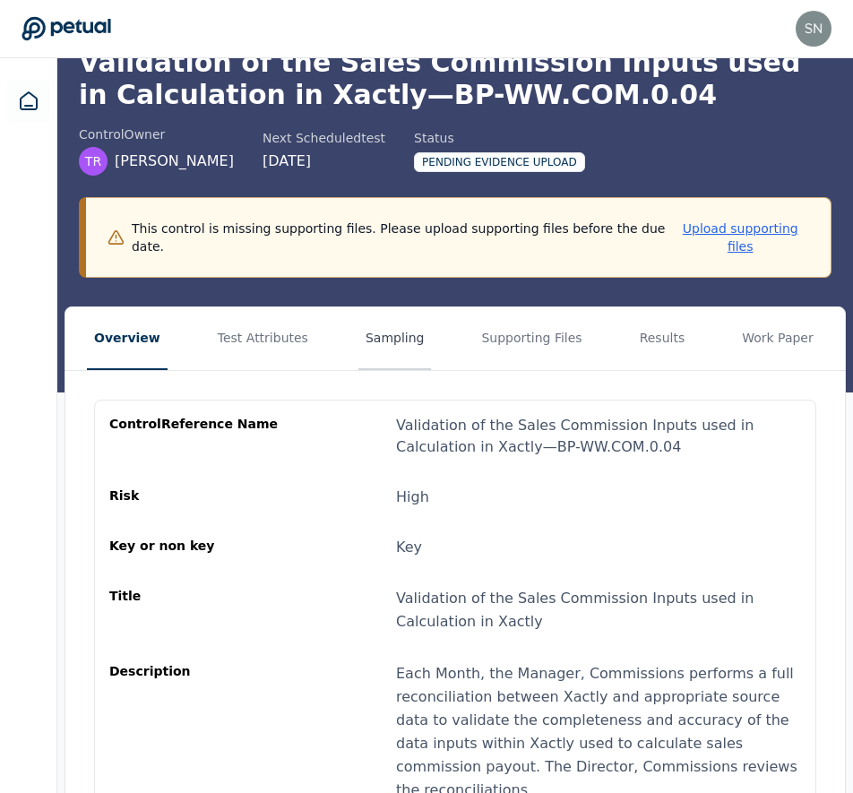
click at [408, 328] on button "Sampling" at bounding box center [396, 338] width 74 height 63
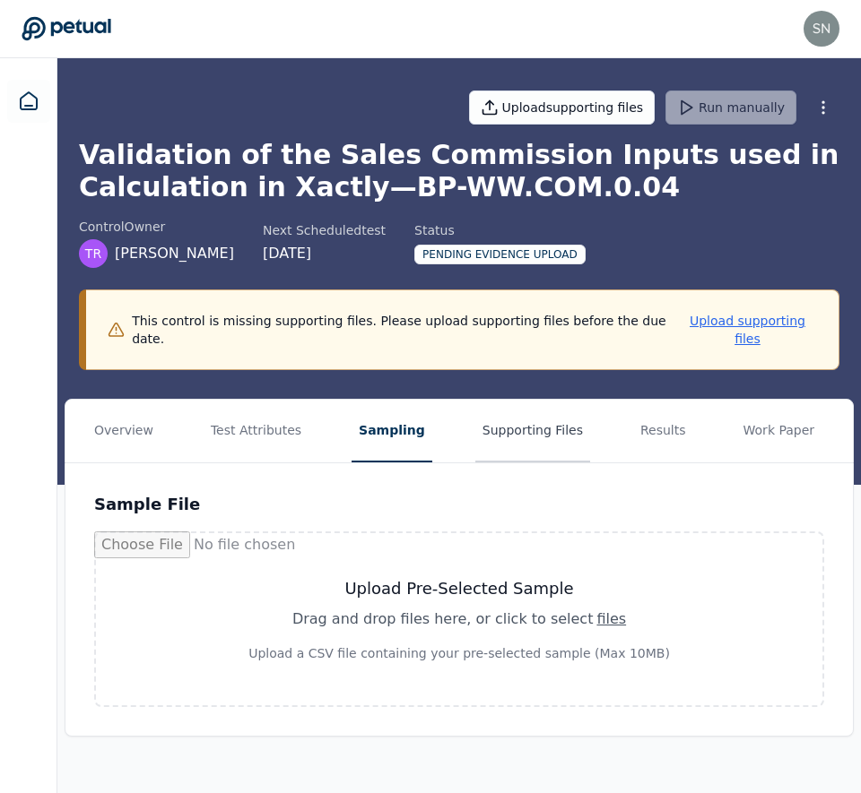
click at [502, 422] on button "Supporting Files" at bounding box center [532, 431] width 115 height 63
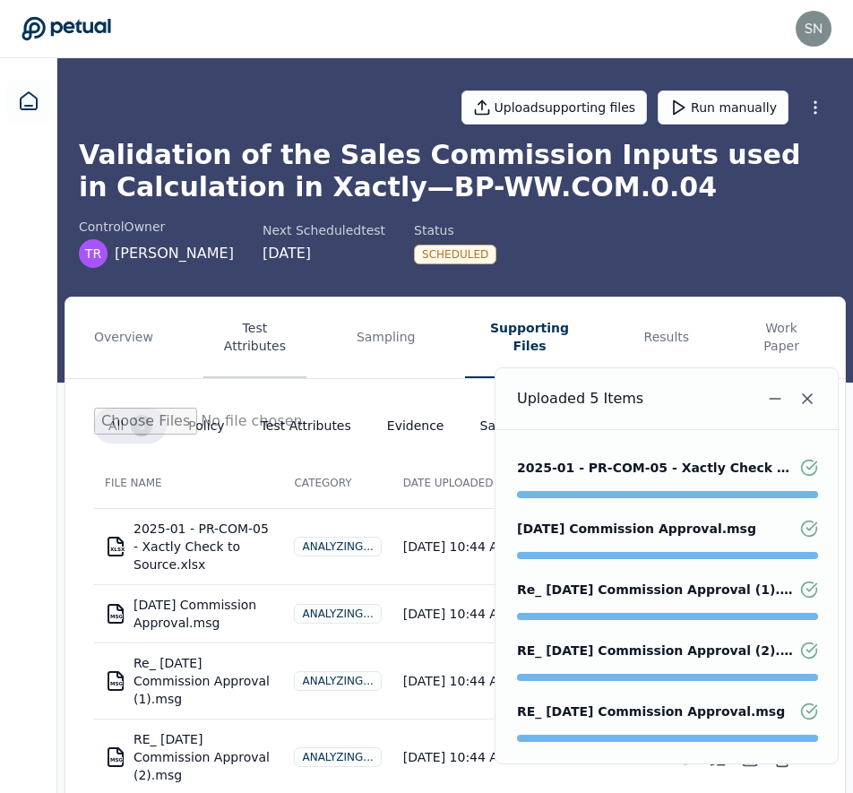
click at [259, 326] on button "Test Attributes" at bounding box center [254, 338] width 103 height 81
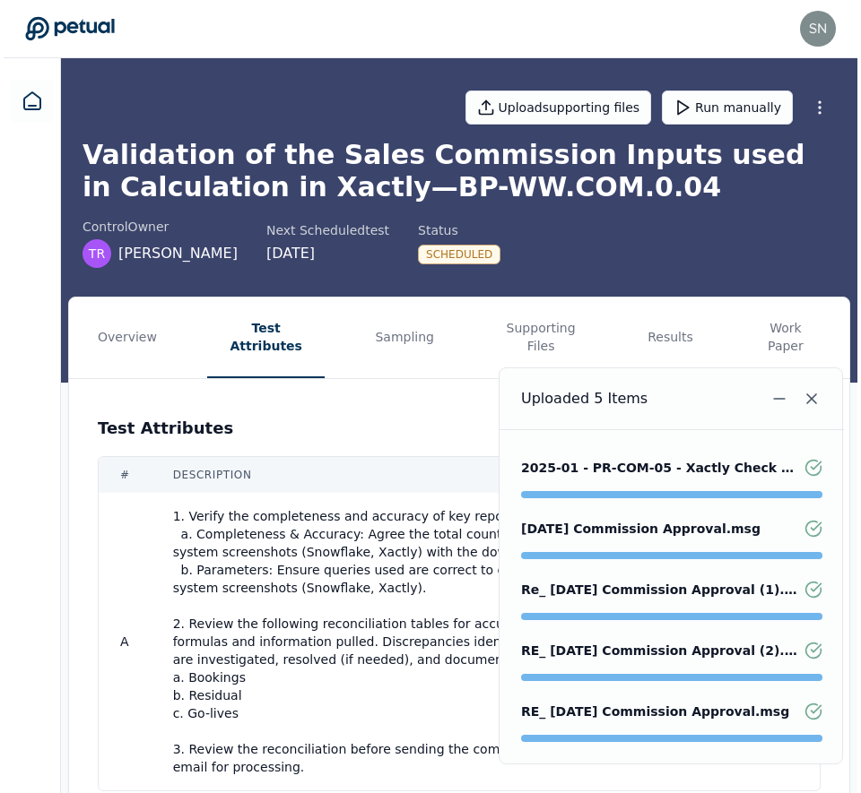
scroll to position [39, 0]
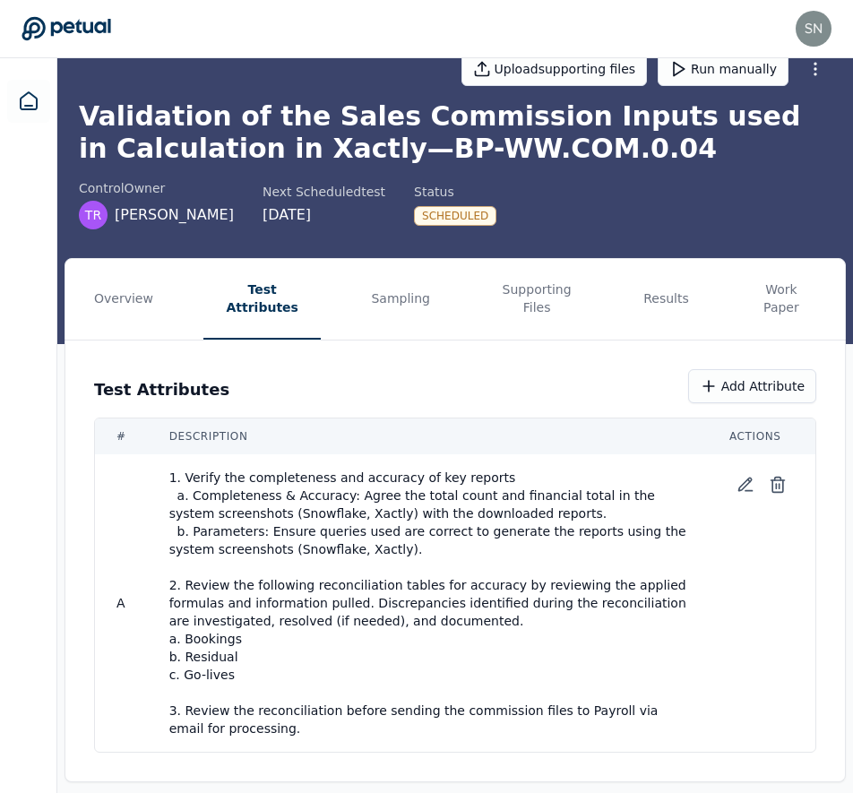
drag, startPoint x: 244, startPoint y: 649, endPoint x: 168, endPoint y: 563, distance: 114.9
click at [169, 563] on span "1. Verify the completeness and accuracy of key reports a. Completeness & Accura…" at bounding box center [427, 603] width 517 height 269
copy span "2. Review the following reconciliation tables for accuracy by reviewing the app…"
click at [733, 469] on button at bounding box center [746, 485] width 32 height 32
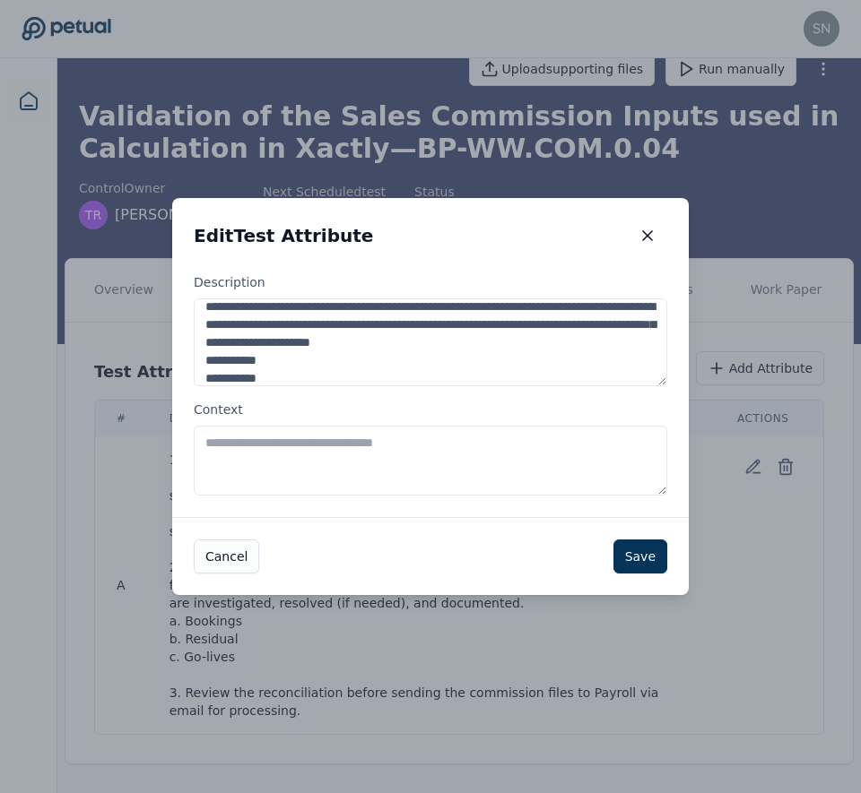
scroll to position [117, 0]
drag, startPoint x: 394, startPoint y: 376, endPoint x: 203, endPoint y: 313, distance: 201.3
click at [203, 313] on textarea "**********" at bounding box center [430, 342] width 473 height 88
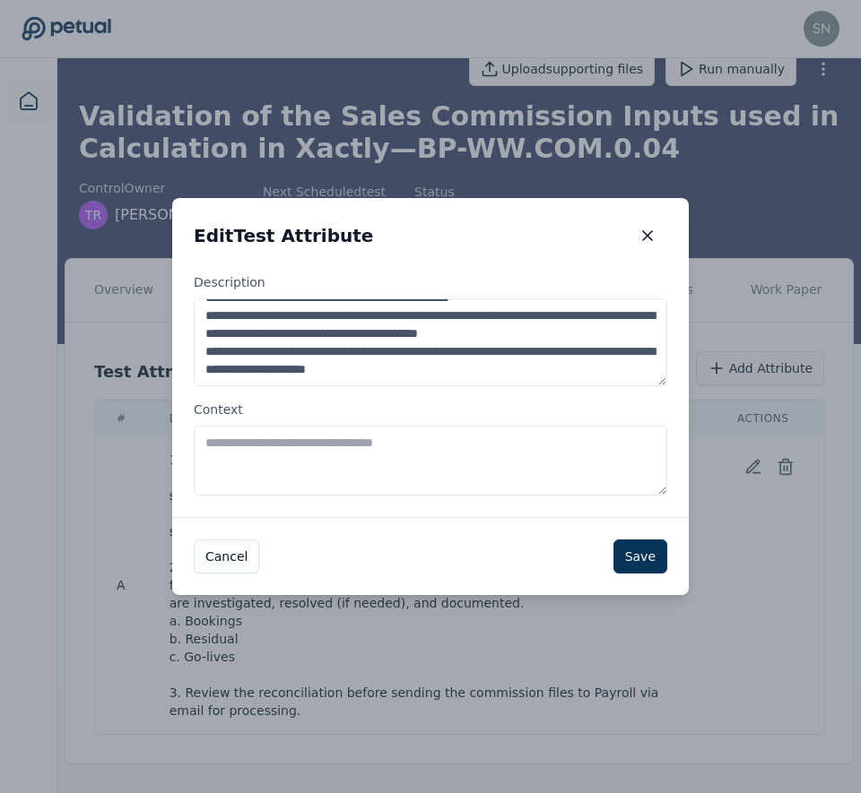
scroll to position [18, 0]
type textarea "**********"
click at [632, 557] on button "Save" at bounding box center [640, 557] width 54 height 34
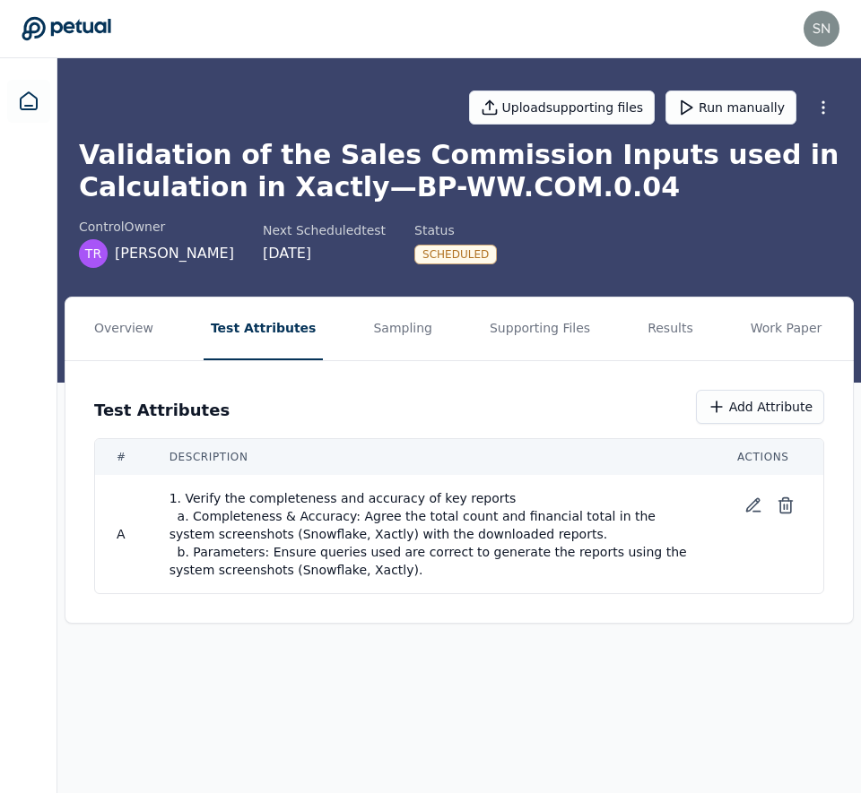
scroll to position [0, 0]
click at [738, 416] on button "Add Attribute" at bounding box center [760, 407] width 128 height 34
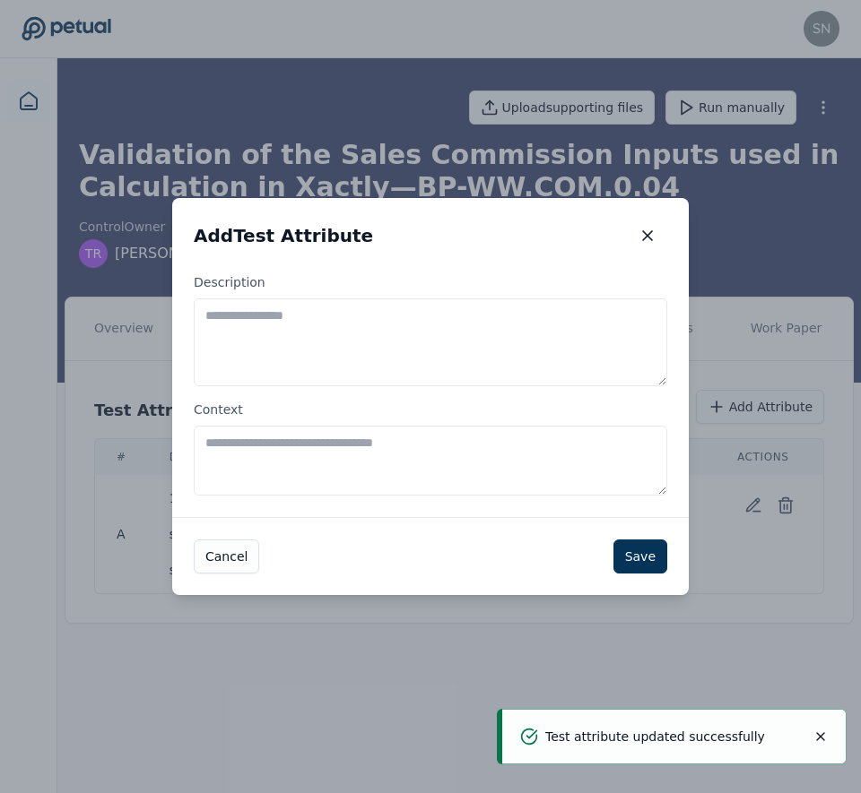
click at [423, 367] on textarea "Description" at bounding box center [430, 342] width 473 height 88
paste textarea "**********"
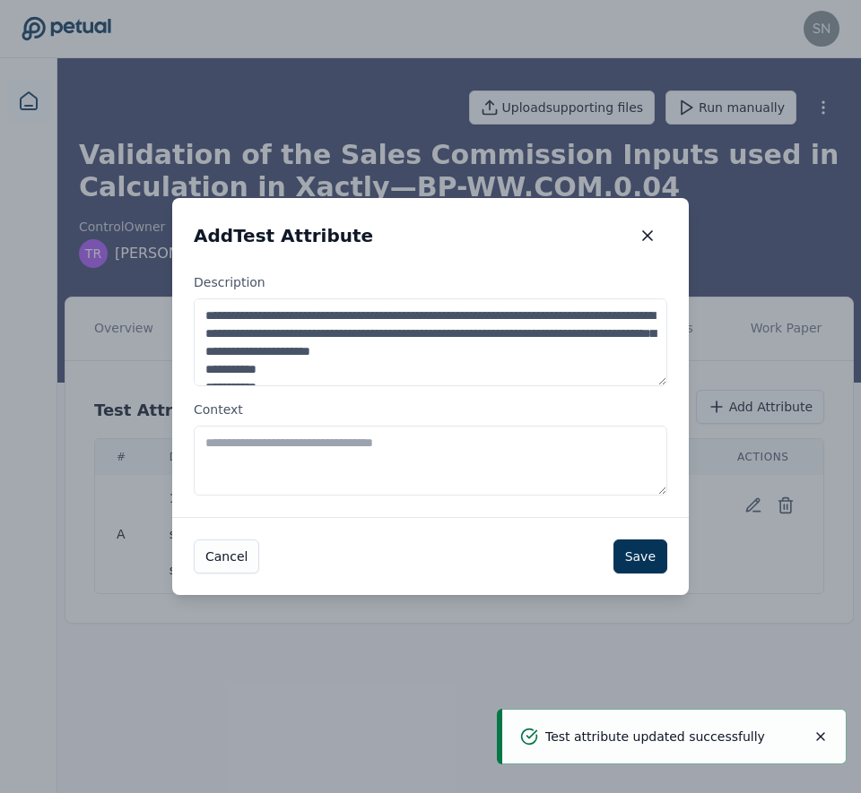
scroll to position [81, 0]
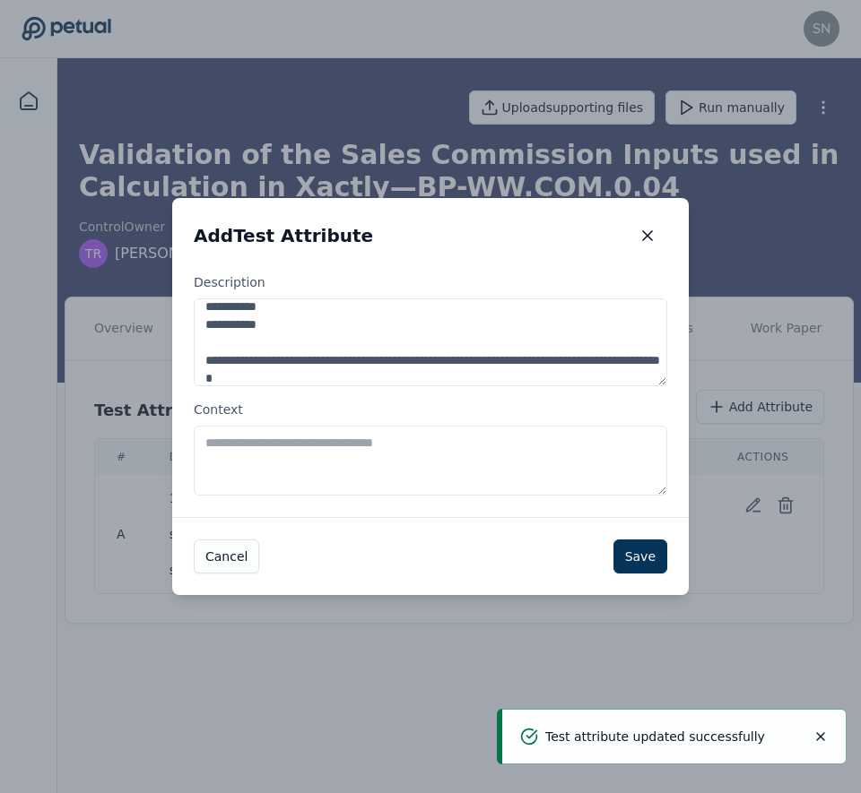
drag, startPoint x: 362, startPoint y: 380, endPoint x: 351, endPoint y: 338, distance: 43.5
click at [351, 338] on textarea "**********" at bounding box center [430, 342] width 473 height 88
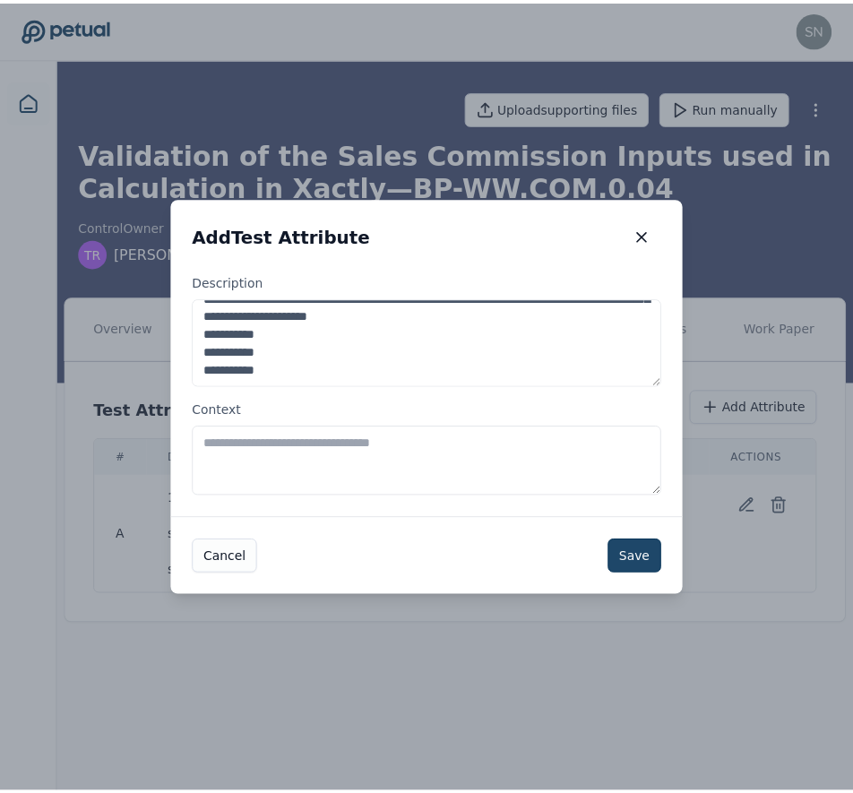
scroll to position [36, 0]
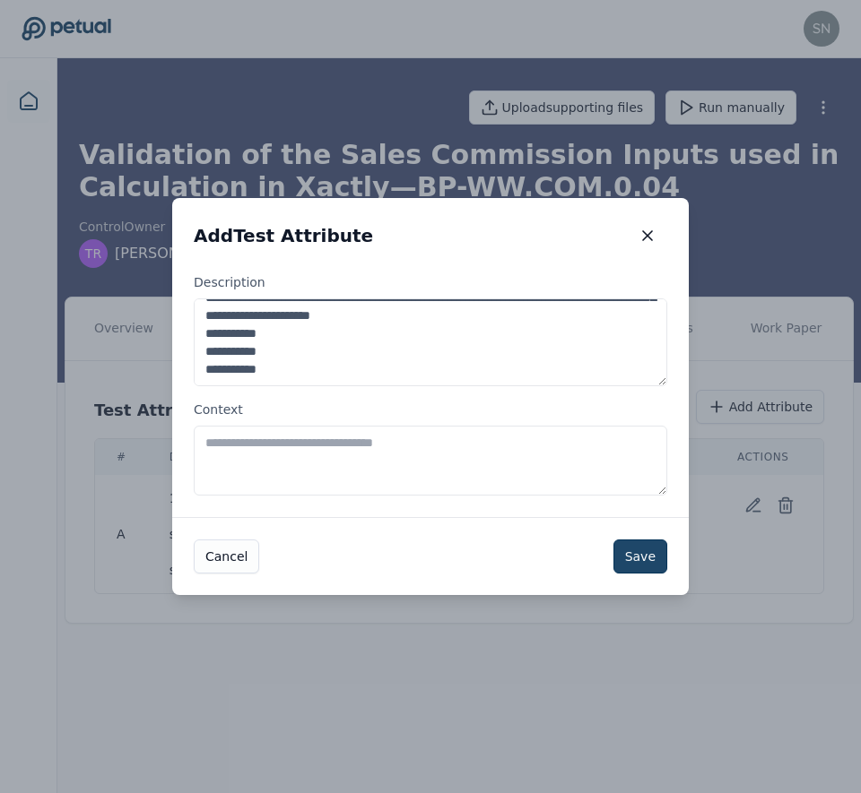
type textarea "**********"
click at [648, 563] on button "Save" at bounding box center [640, 557] width 54 height 34
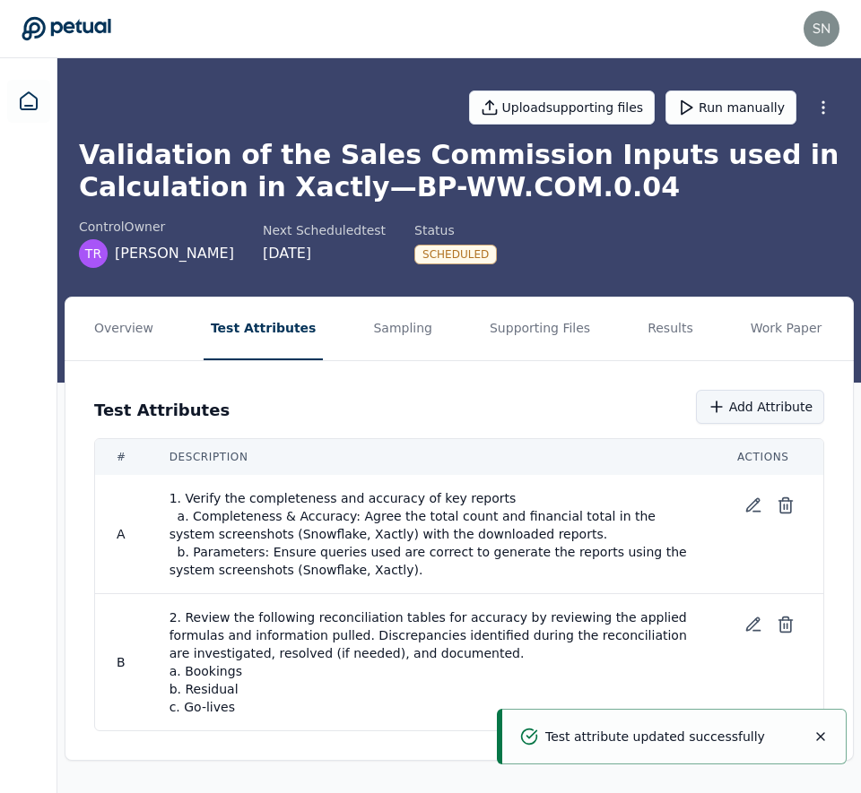
click at [750, 408] on button "Add Attribute" at bounding box center [760, 407] width 128 height 34
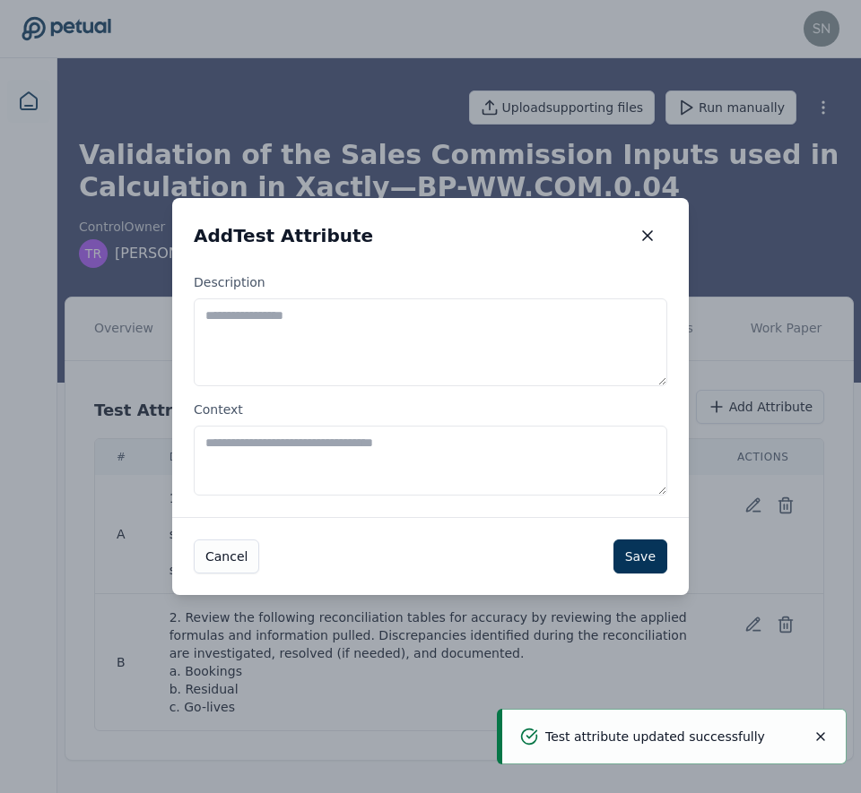
click at [411, 349] on textarea "Description" at bounding box center [430, 342] width 473 height 88
paste textarea "**********"
click at [199, 331] on textarea "**********" at bounding box center [430, 342] width 473 height 88
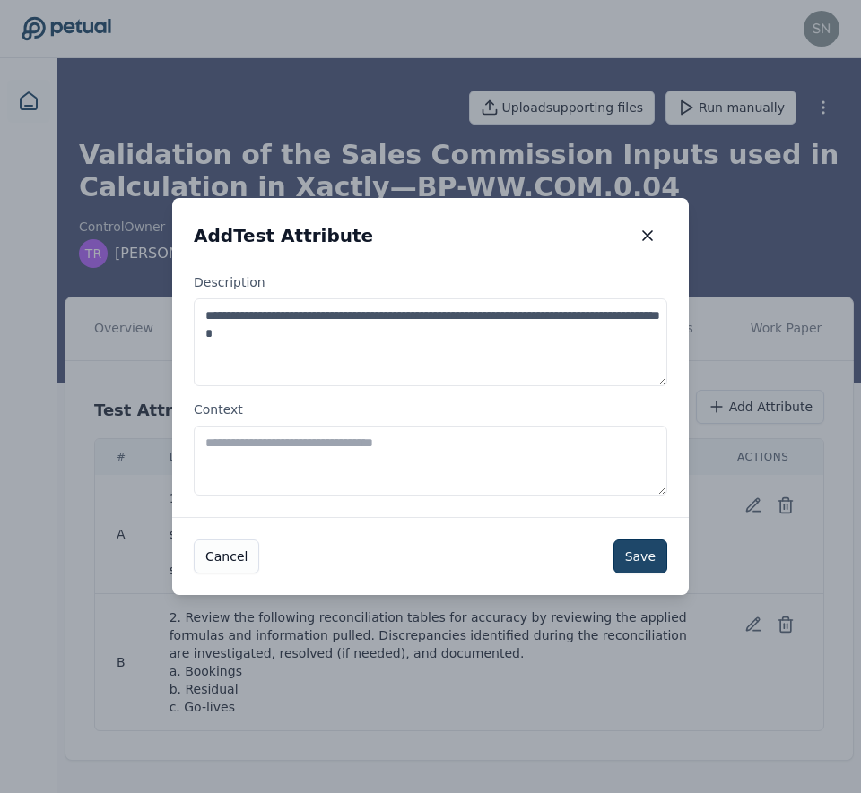
type textarea "**********"
click at [641, 558] on button "Save" at bounding box center [640, 557] width 54 height 34
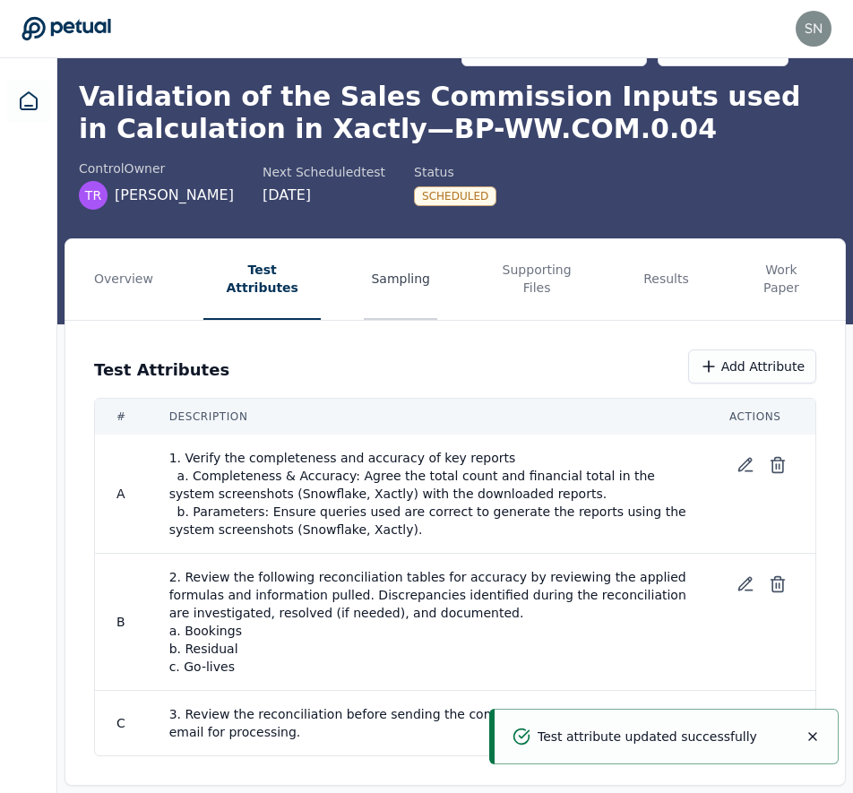
scroll to position [58, 0]
click at [371, 256] on button "Sampling" at bounding box center [401, 279] width 74 height 81
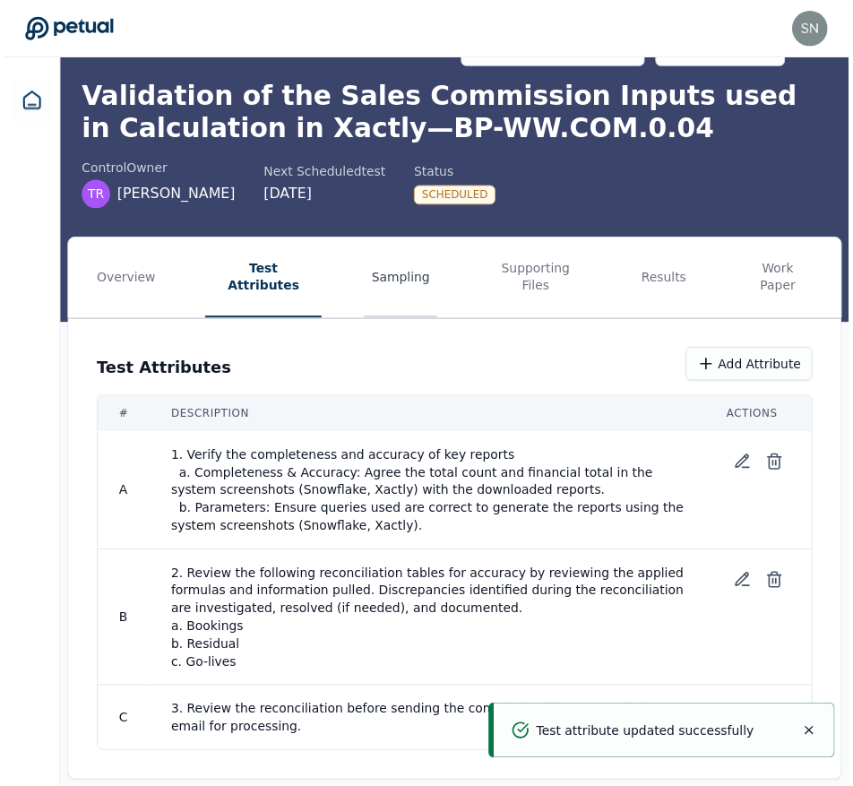
scroll to position [0, 0]
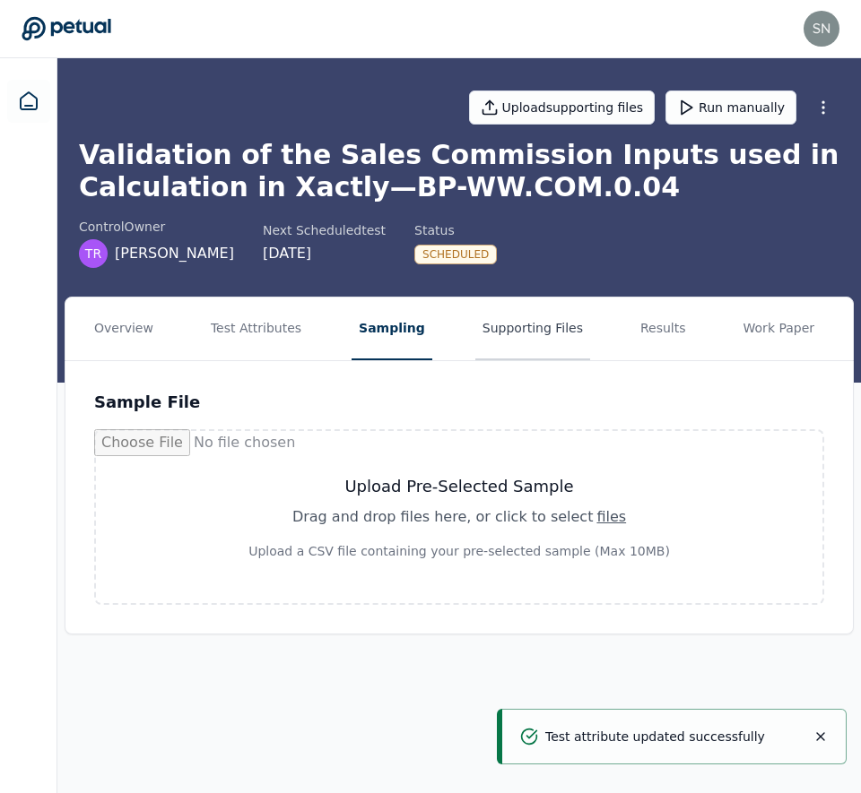
click at [553, 336] on button "Supporting Files" at bounding box center [532, 329] width 115 height 63
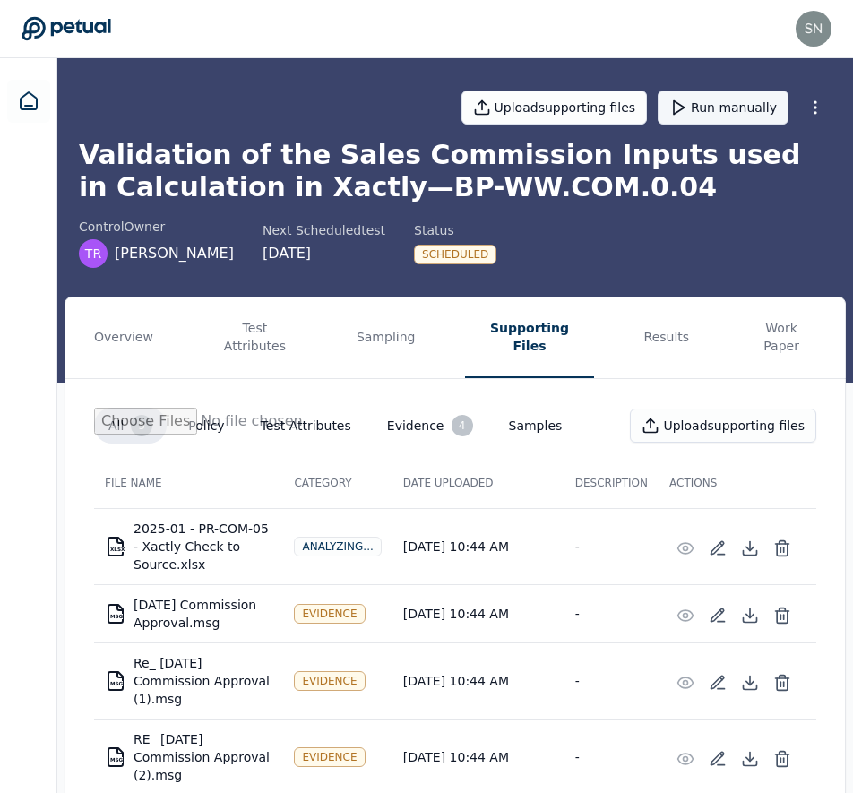
click at [712, 104] on button "Run manually" at bounding box center [723, 108] width 131 height 34
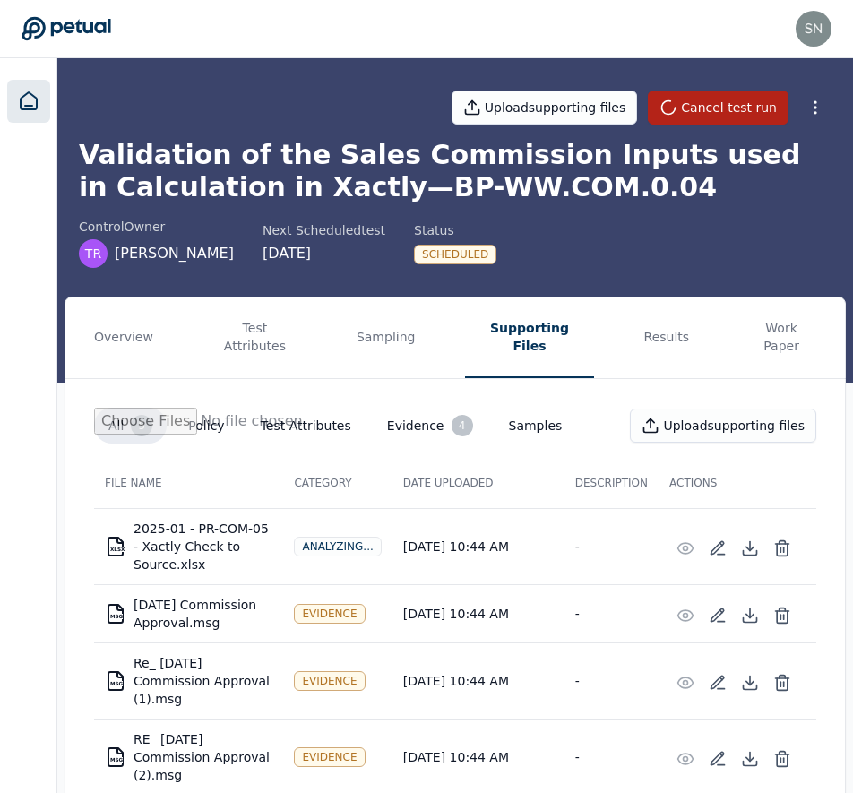
click at [33, 88] on link at bounding box center [28, 101] width 43 height 43
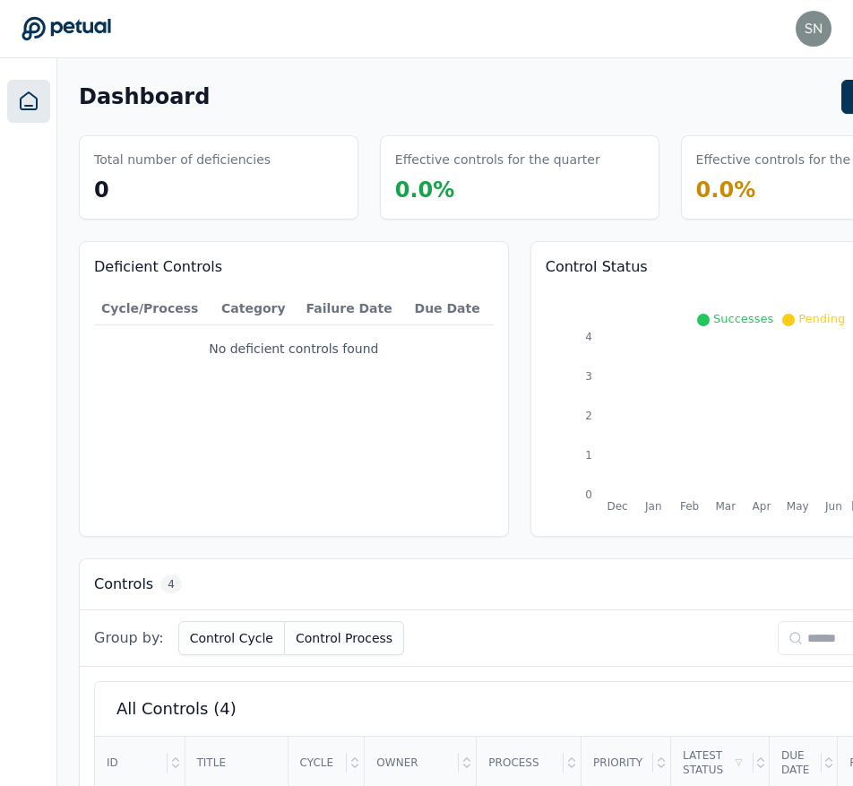
scroll to position [402, 0]
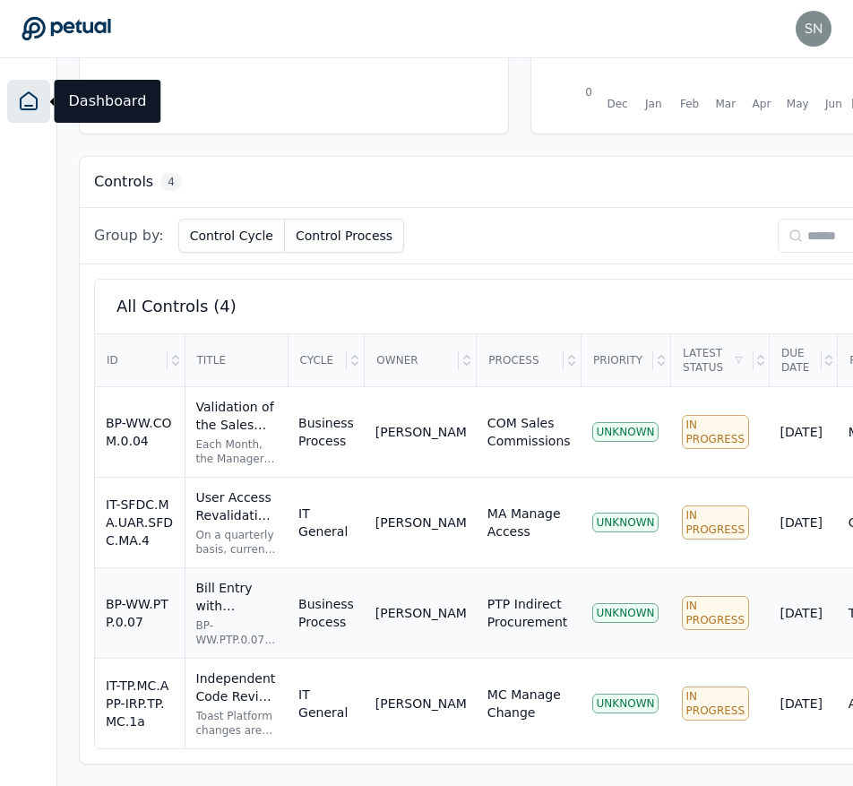
click at [126, 598] on div "BP-WW.PTP.0.07" at bounding box center [140, 613] width 68 height 36
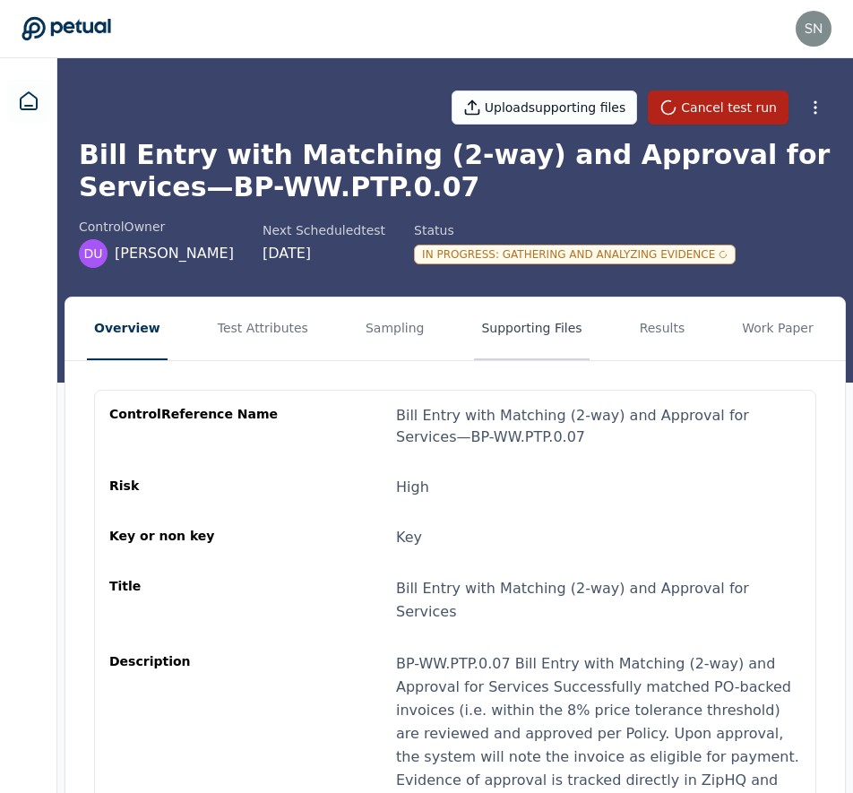
click at [475, 334] on button "Supporting Files" at bounding box center [531, 329] width 115 height 63
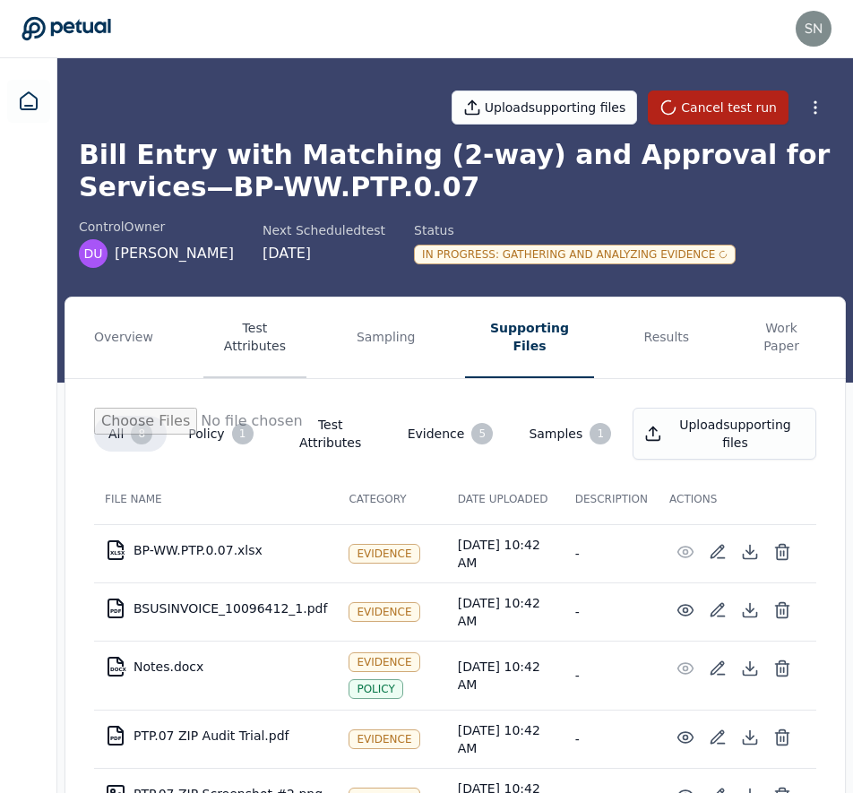
click at [267, 328] on button "Test Attributes" at bounding box center [254, 338] width 103 height 81
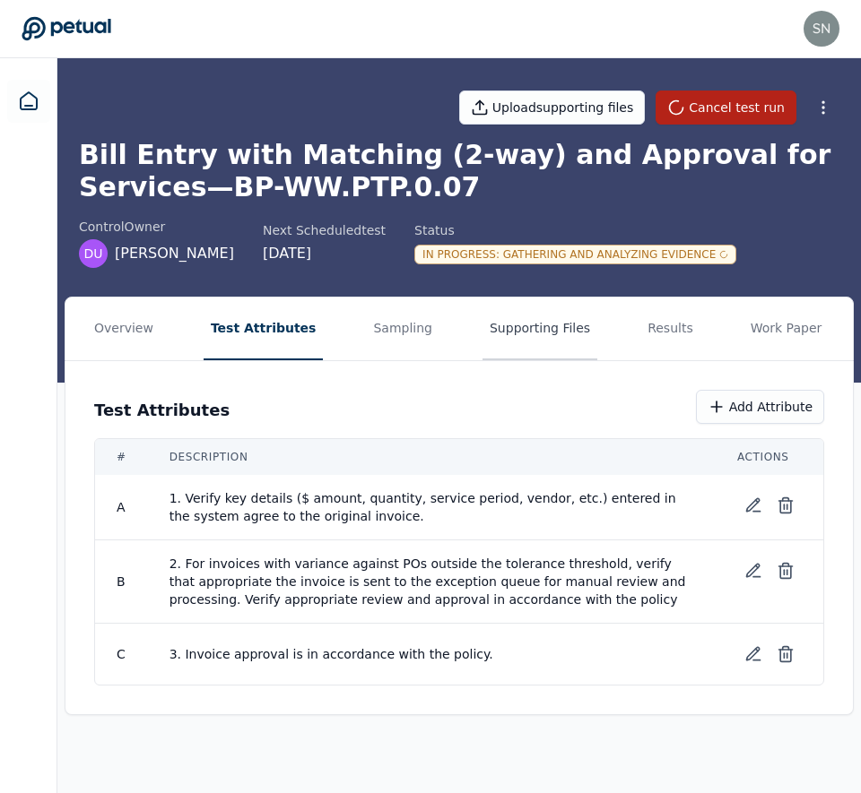
click at [511, 322] on button "Supporting Files" at bounding box center [539, 329] width 115 height 63
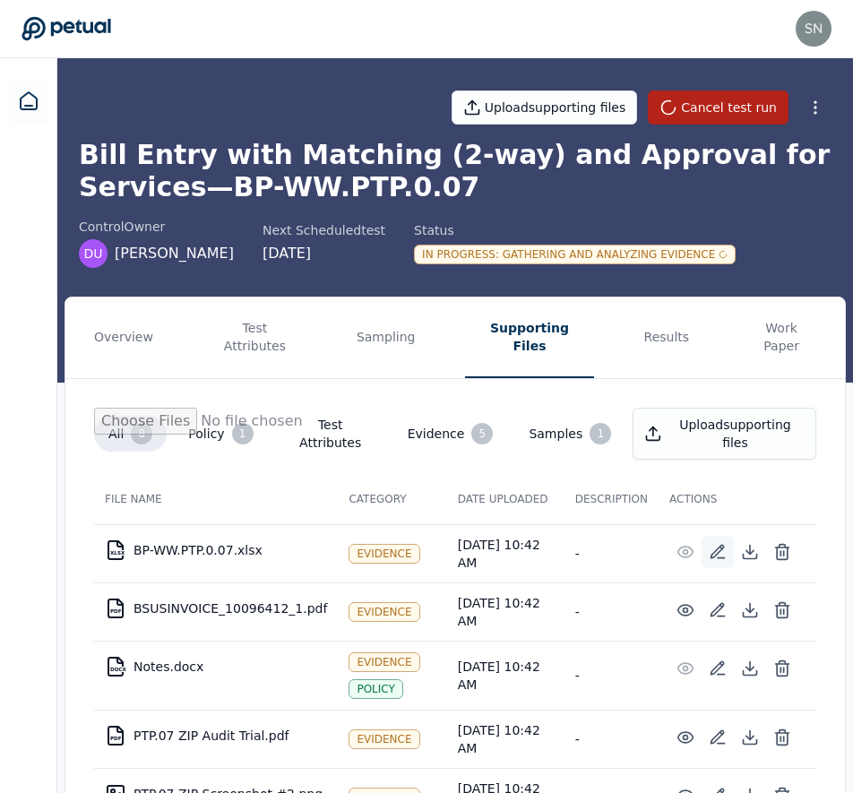
click at [722, 543] on icon at bounding box center [718, 552] width 18 height 18
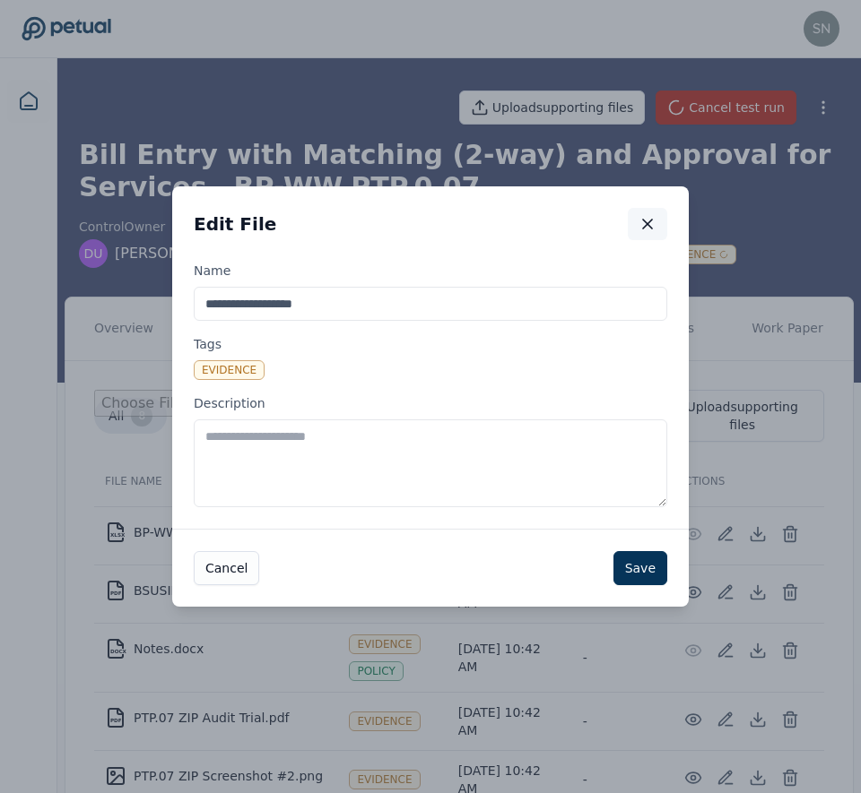
click at [648, 220] on icon "button" at bounding box center [647, 224] width 18 height 18
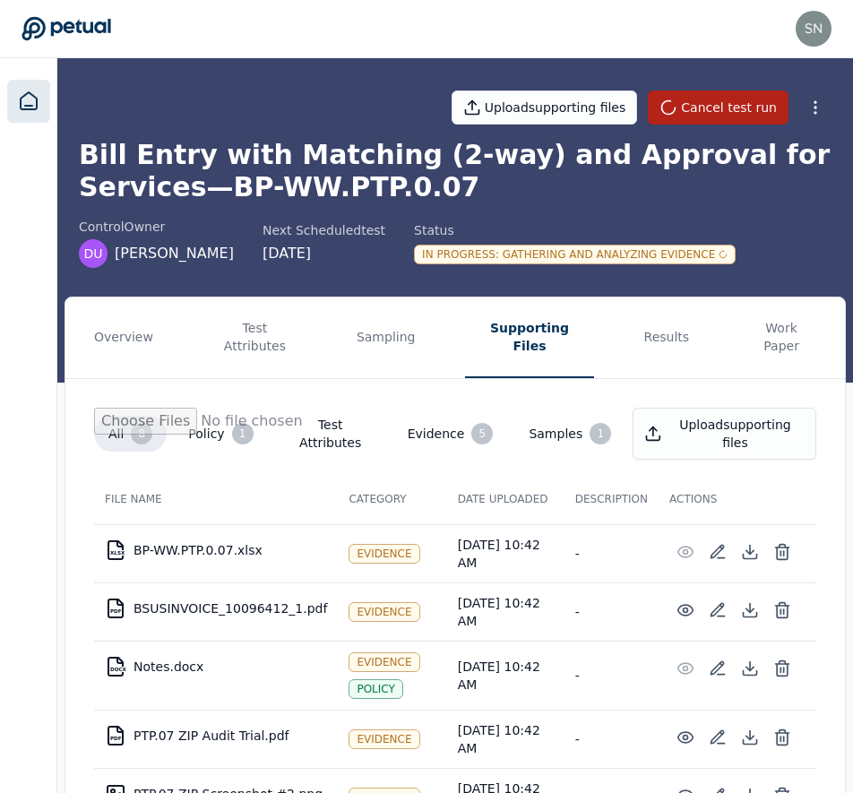
click at [18, 91] on icon at bounding box center [29, 102] width 22 height 22
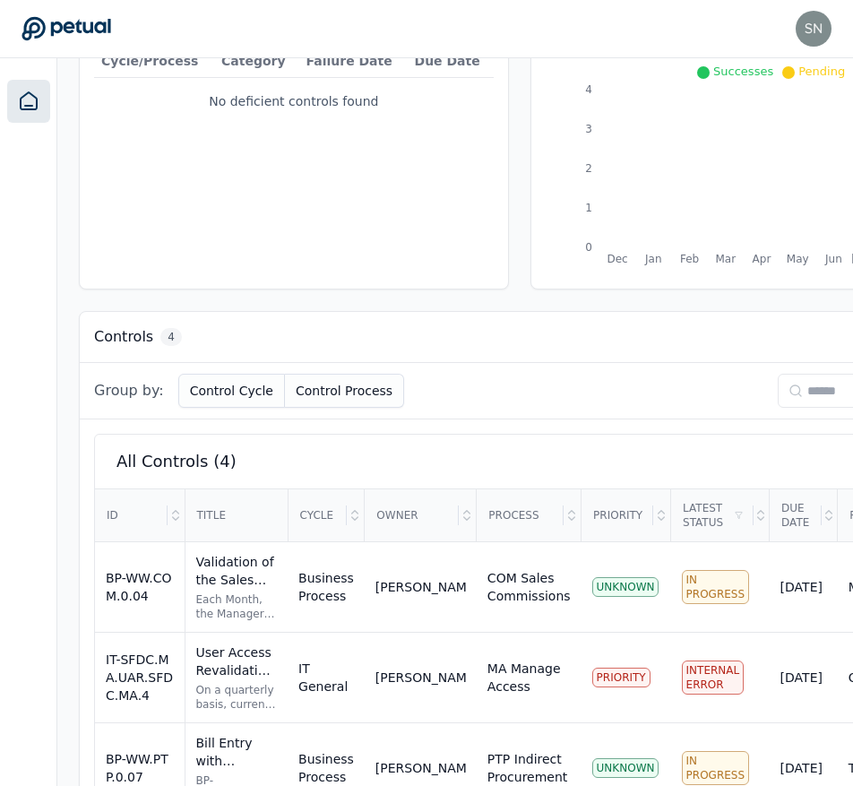
scroll to position [402, 0]
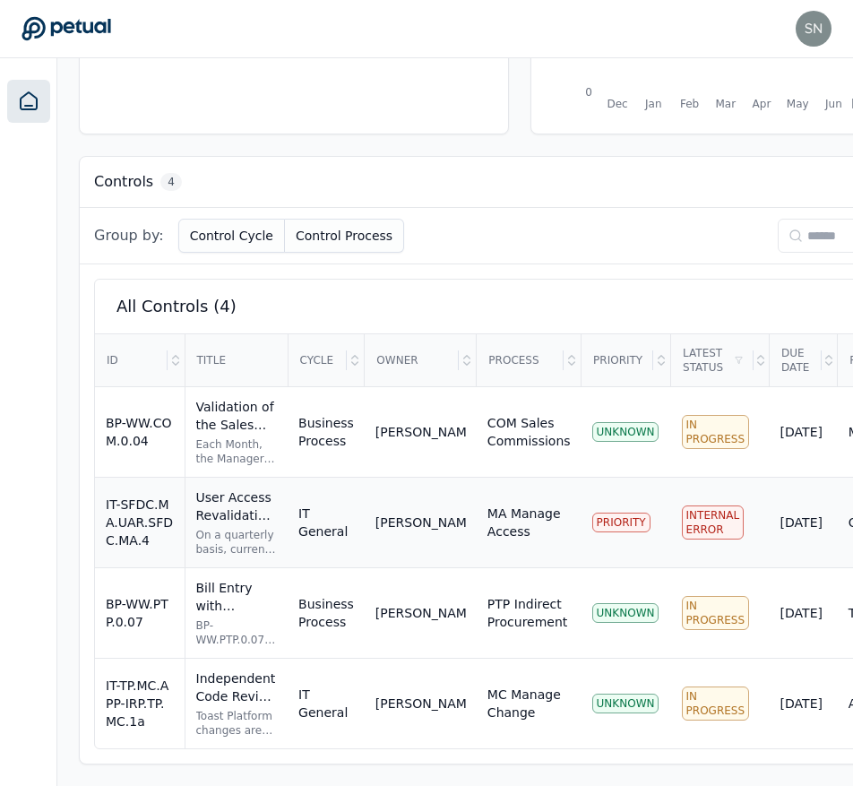
click at [222, 505] on div "User Access Revalidation KEY" at bounding box center [237, 507] width 82 height 36
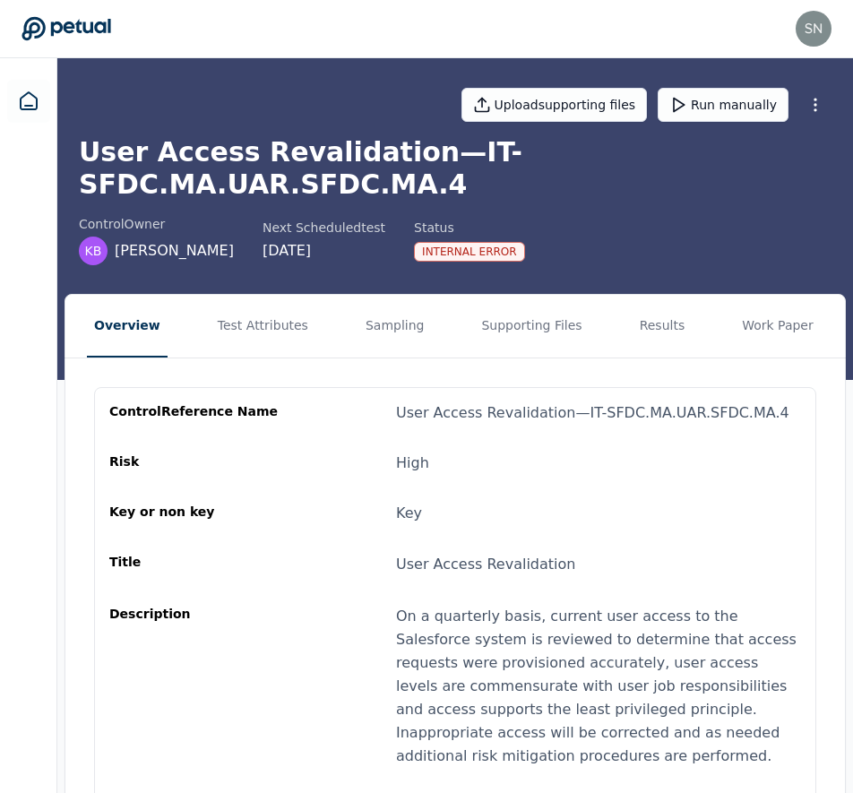
scroll to position [4, 0]
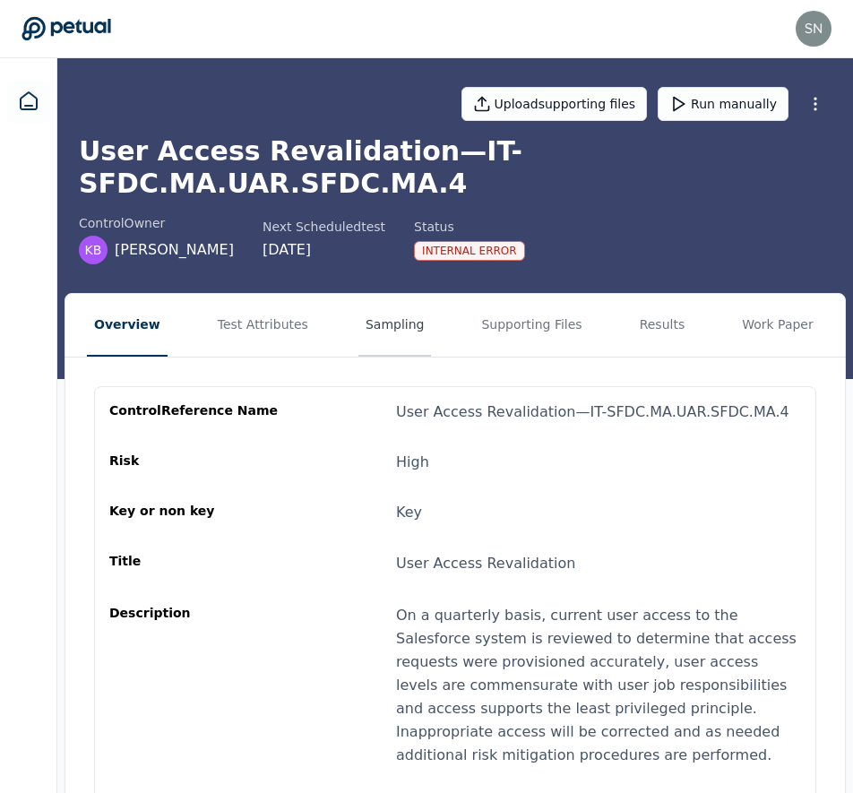
click at [375, 296] on button "Sampling" at bounding box center [396, 325] width 74 height 63
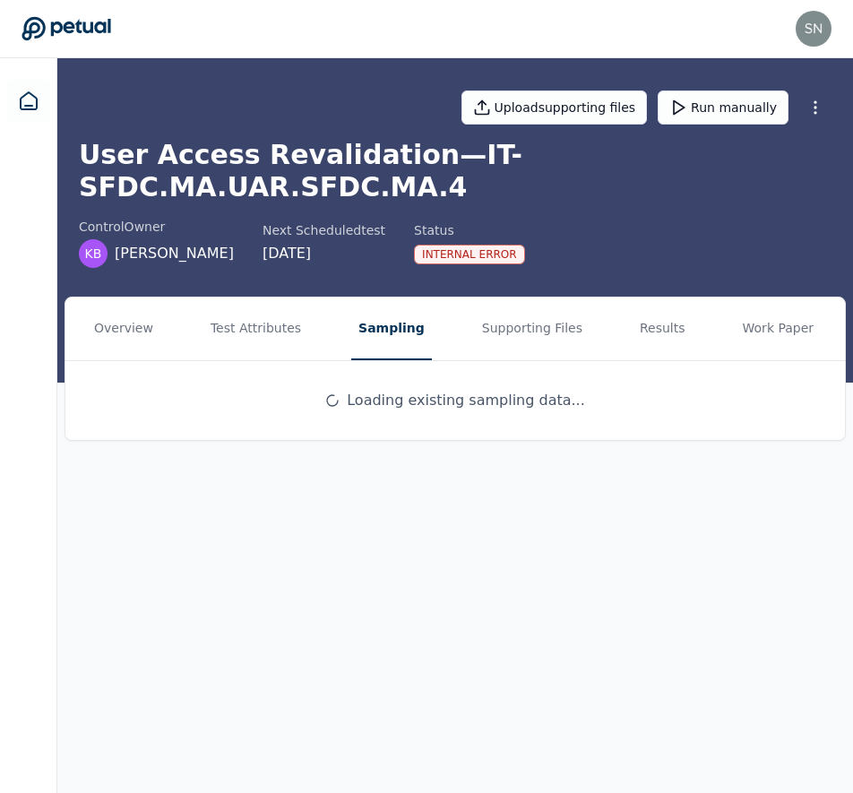
scroll to position [0, 0]
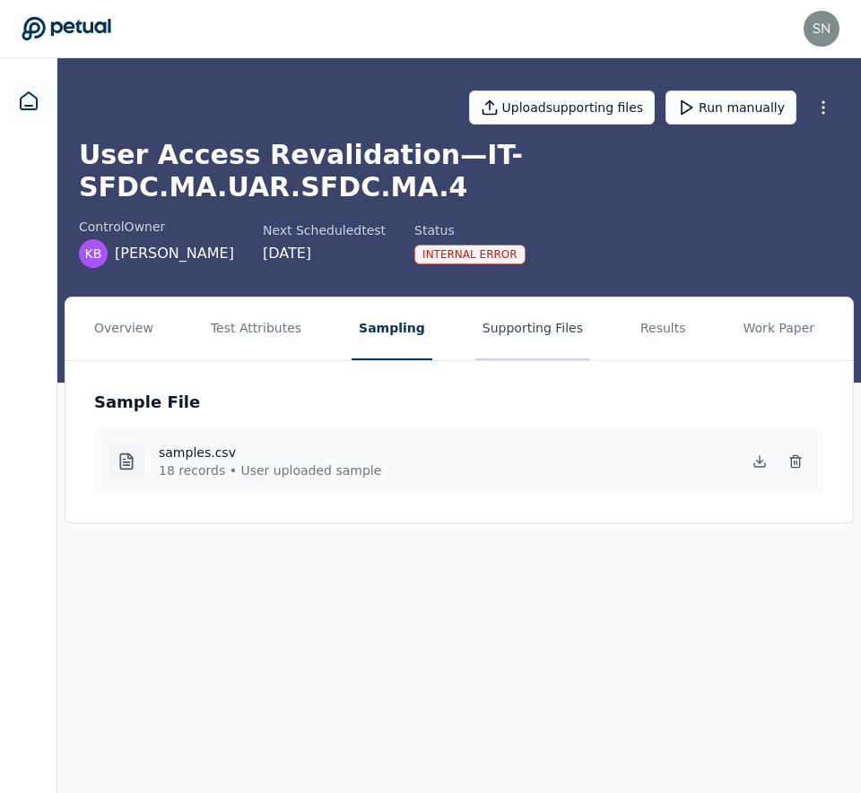
click at [487, 299] on button "Supporting Files" at bounding box center [532, 329] width 115 height 63
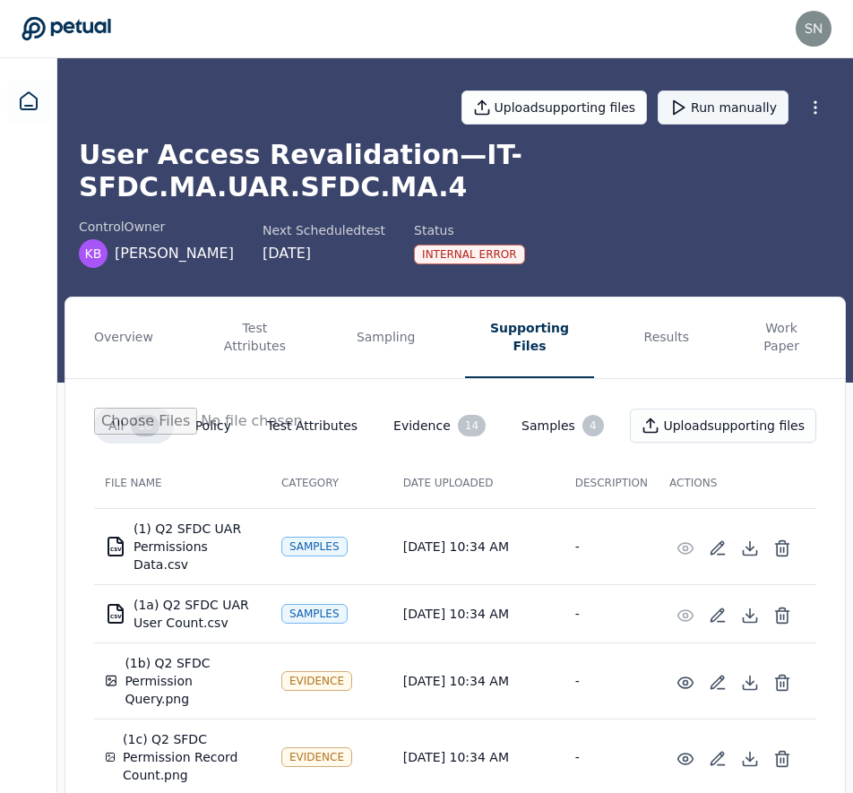
click at [688, 112] on icon at bounding box center [679, 108] width 18 height 18
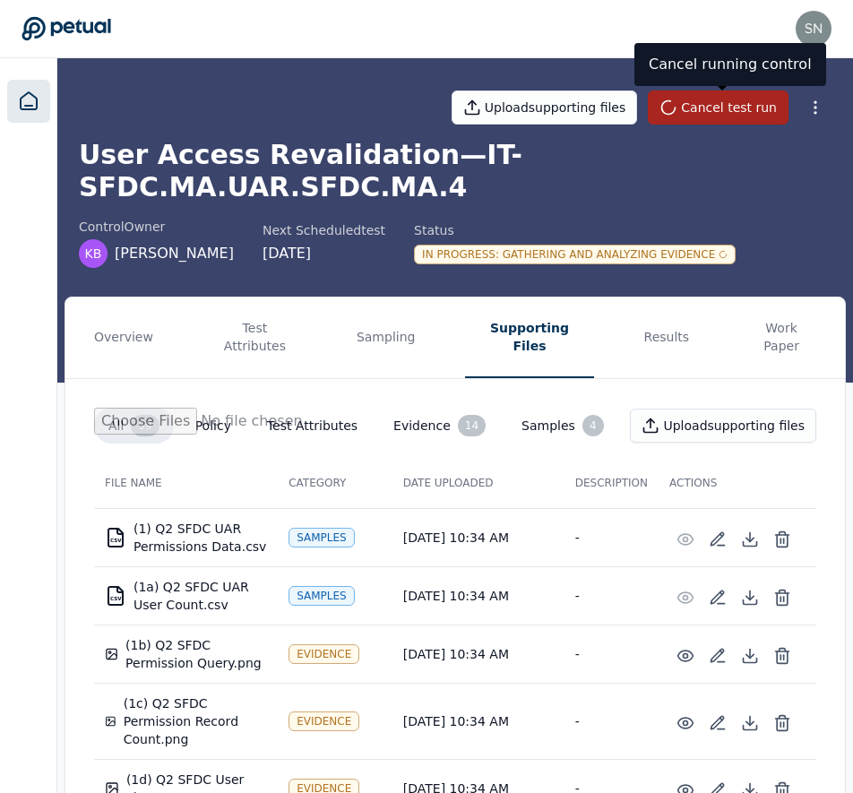
click at [28, 100] on icon at bounding box center [29, 102] width 22 height 22
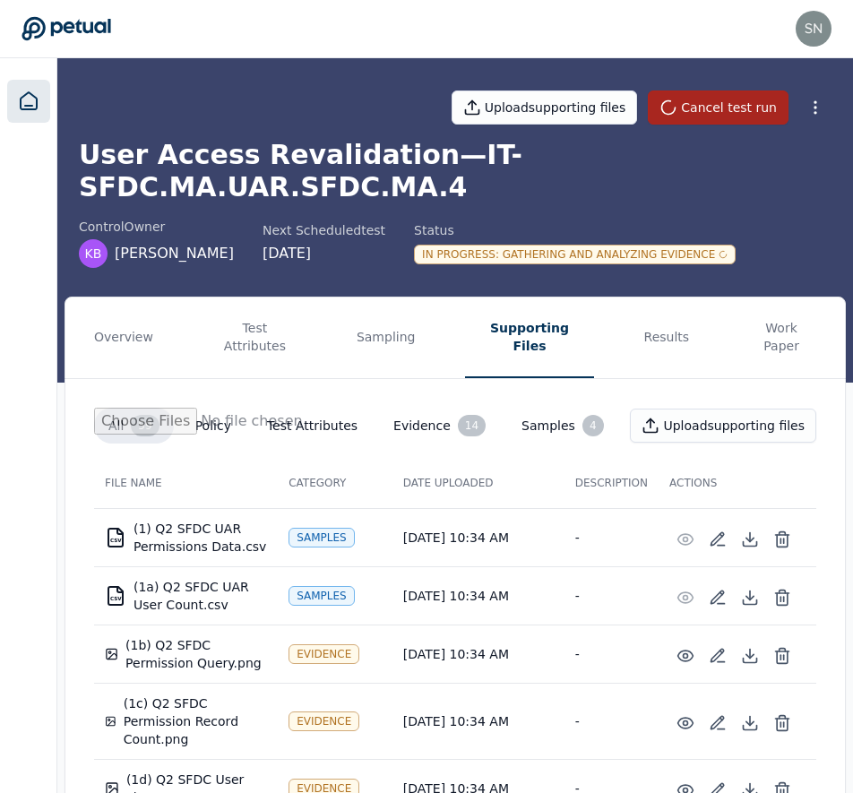
click at [28, 100] on icon at bounding box center [29, 102] width 22 height 22
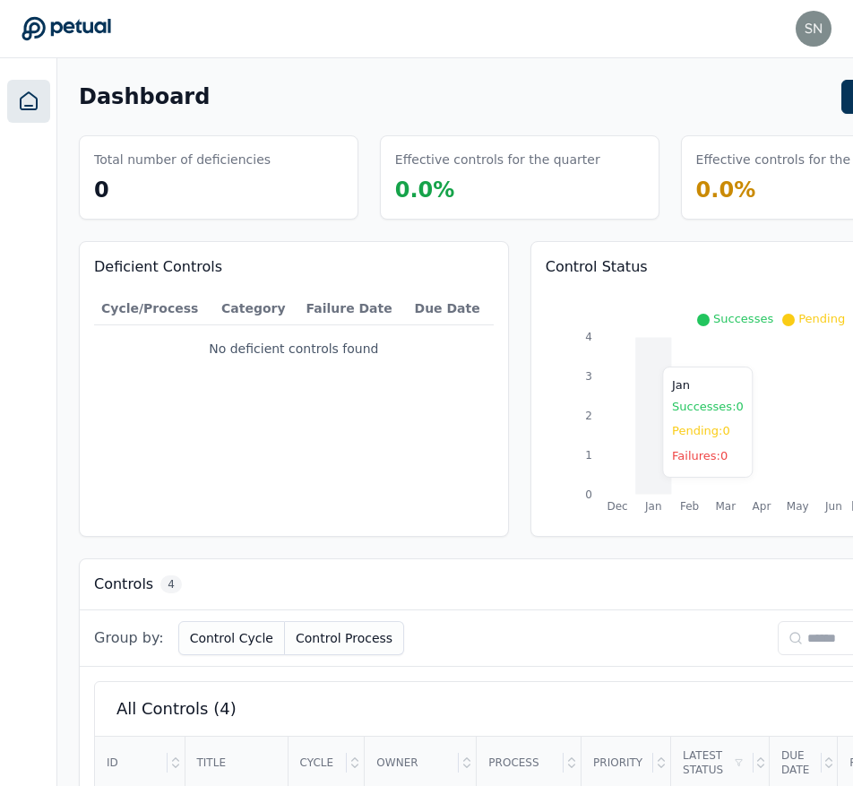
scroll to position [402, 0]
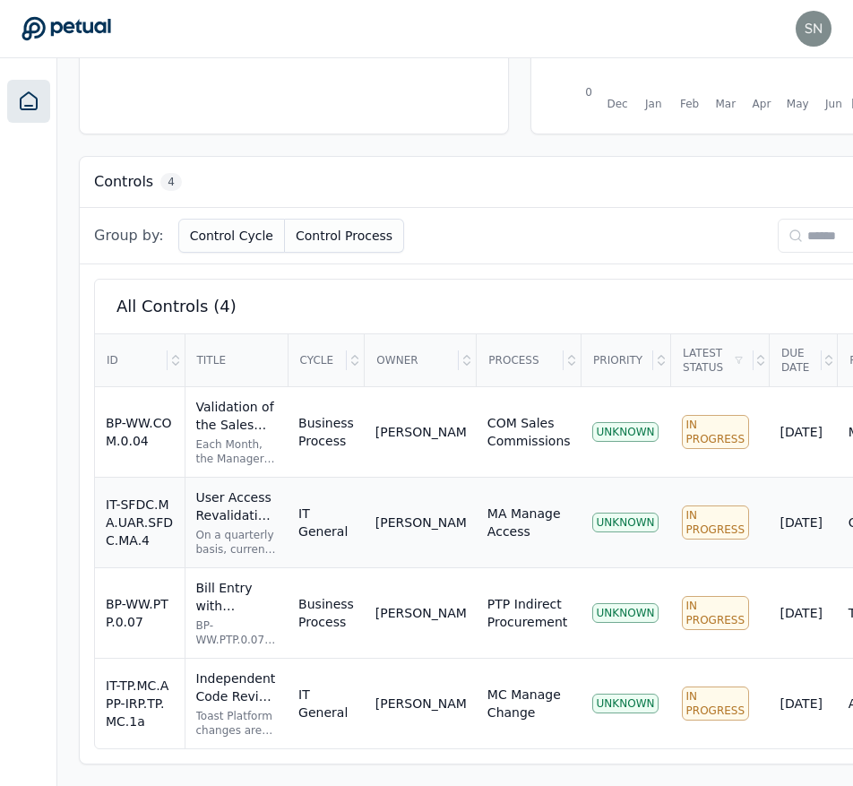
click at [260, 508] on div "User Access Revalidation KEY" at bounding box center [237, 507] width 82 height 36
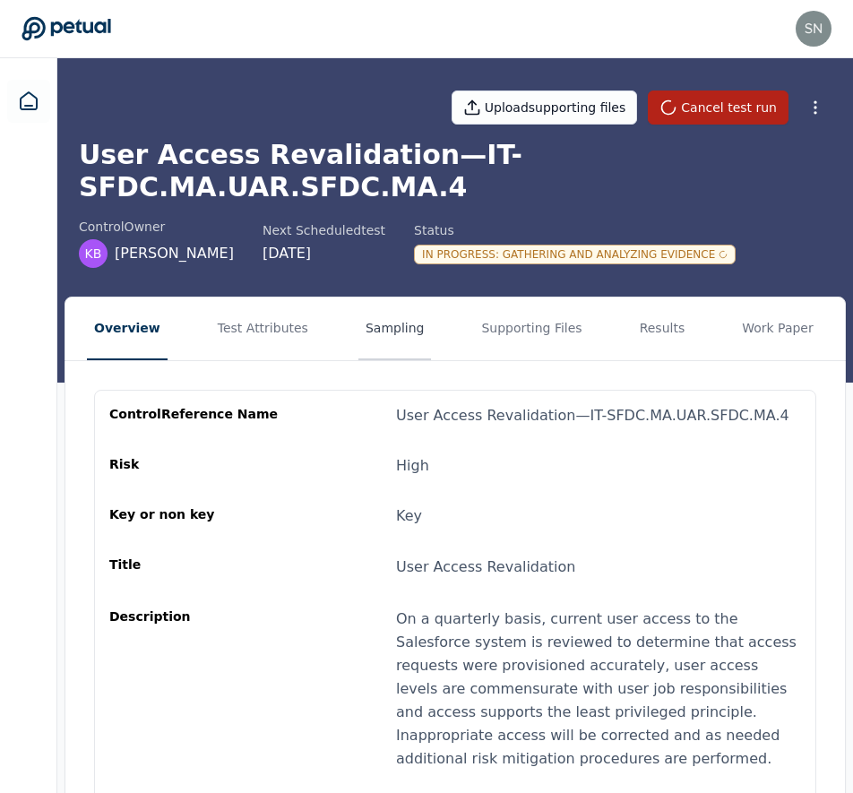
click at [385, 306] on button "Sampling" at bounding box center [396, 329] width 74 height 63
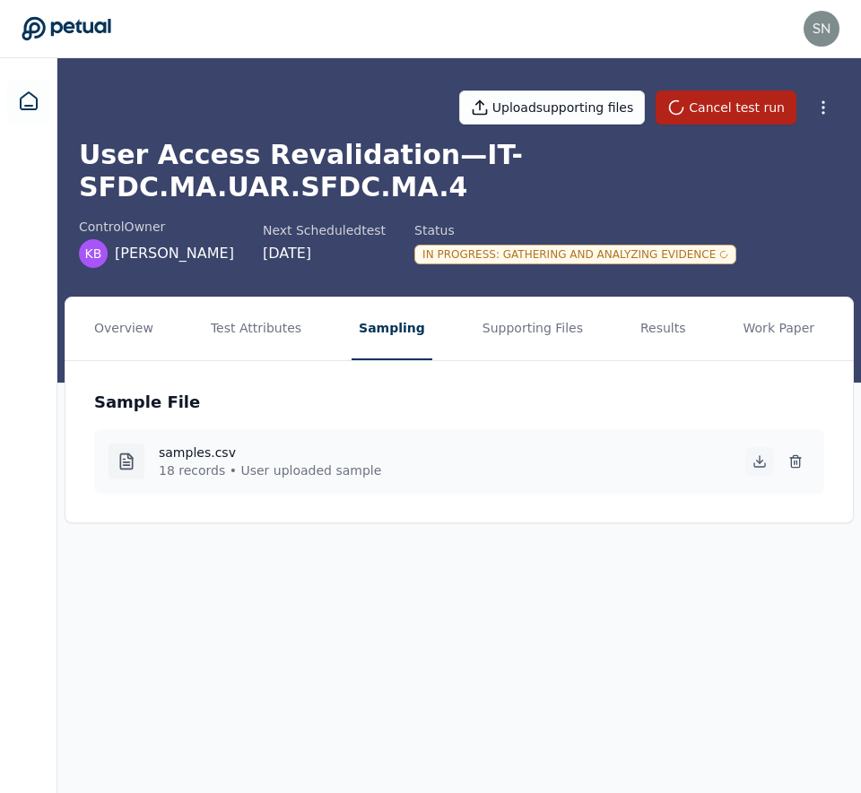
click at [757, 454] on icon at bounding box center [759, 461] width 14 height 14
click at [30, 85] on link at bounding box center [28, 101] width 43 height 43
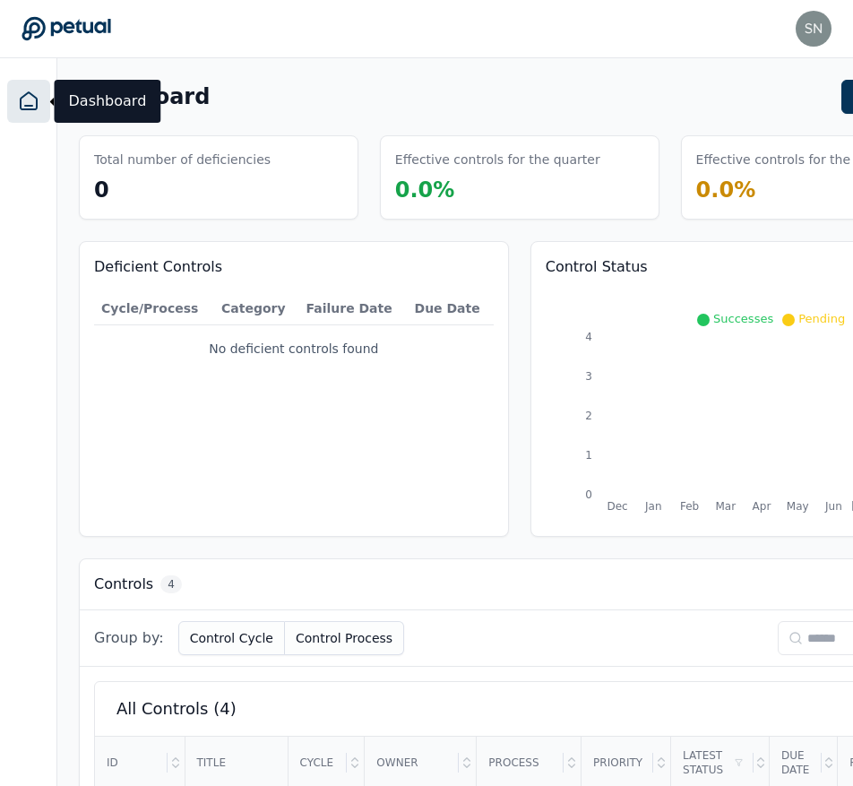
click at [30, 110] on icon at bounding box center [29, 102] width 22 height 22
click at [30, 109] on icon at bounding box center [29, 100] width 16 height 17
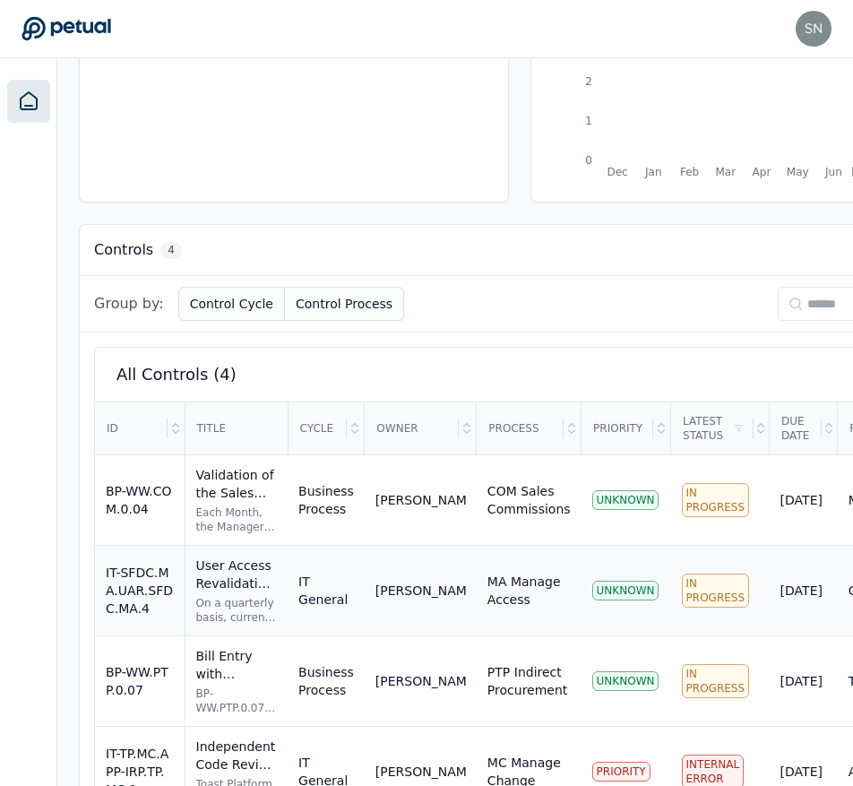
scroll to position [402, 0]
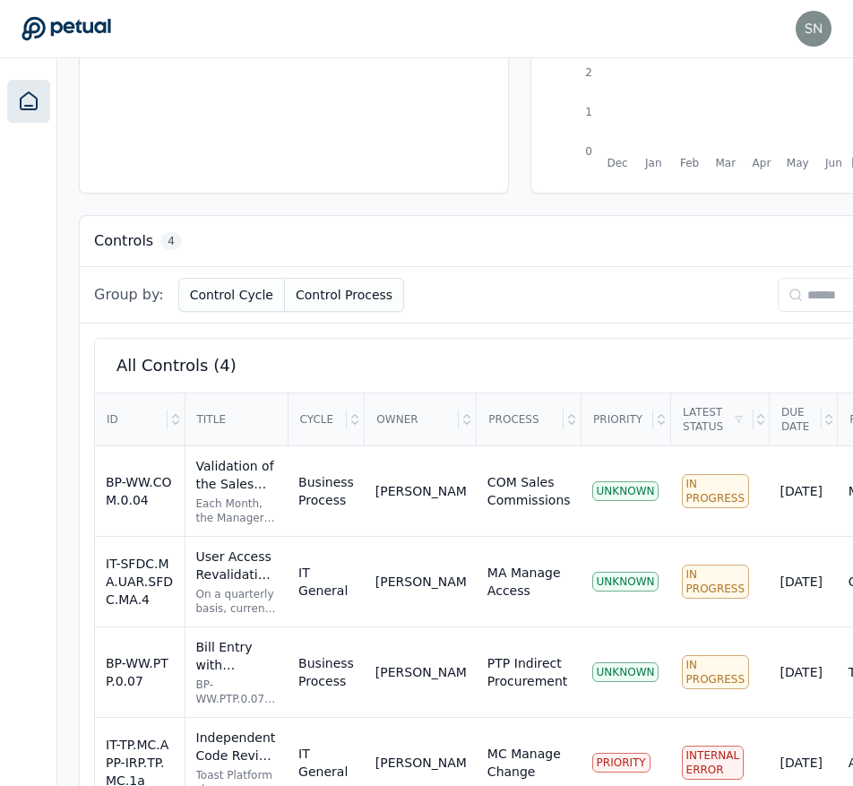
scroll to position [402, 0]
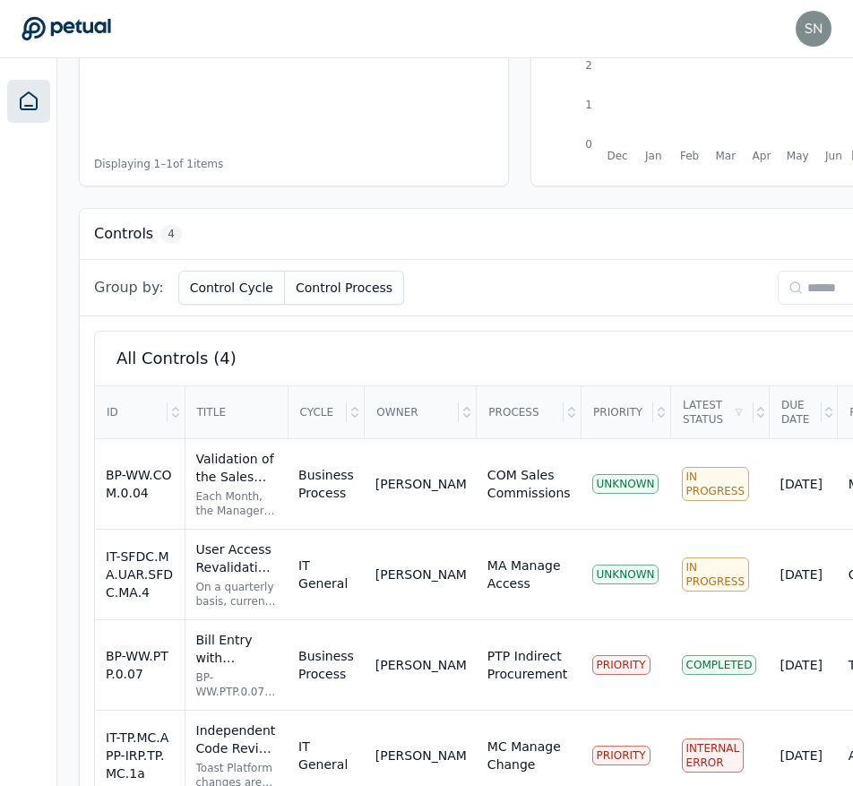
scroll to position [402, 0]
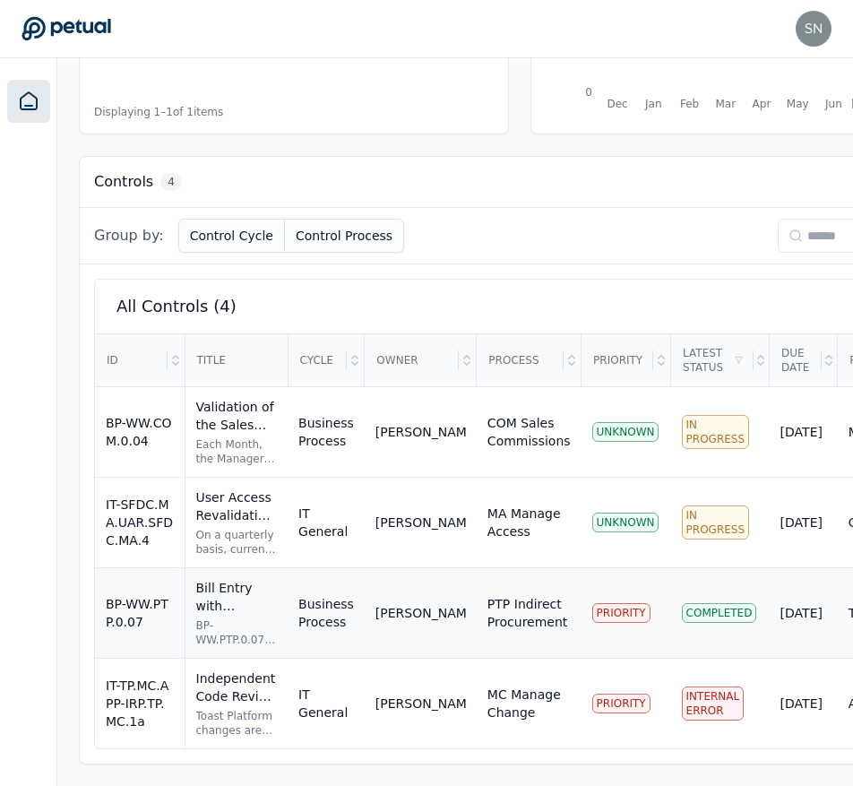
click at [406, 581] on td "[PERSON_NAME]" at bounding box center [421, 613] width 112 height 91
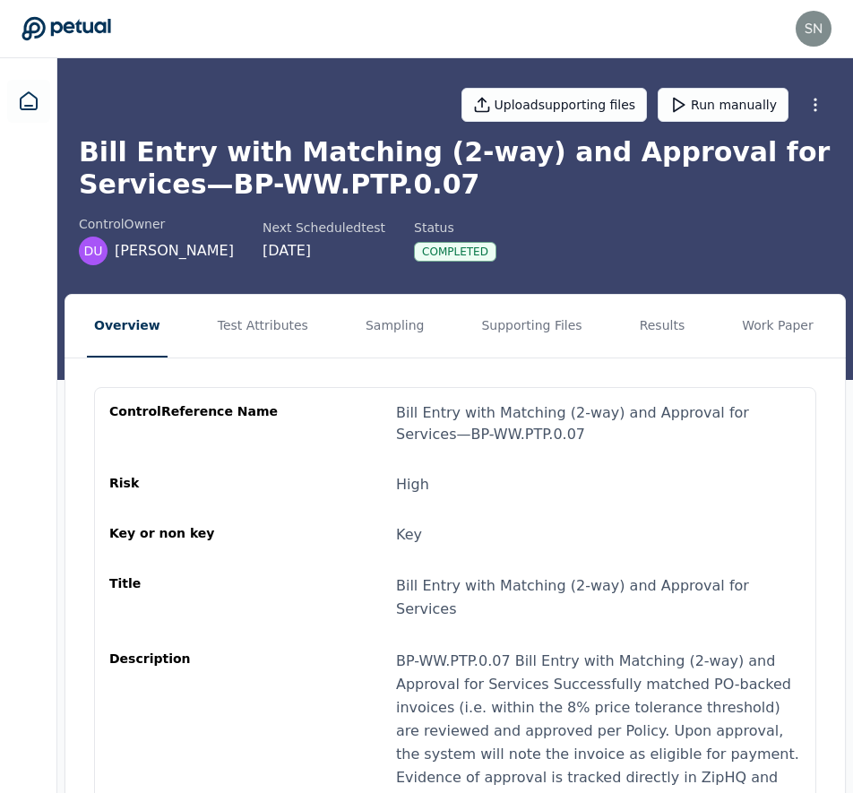
scroll to position [4, 0]
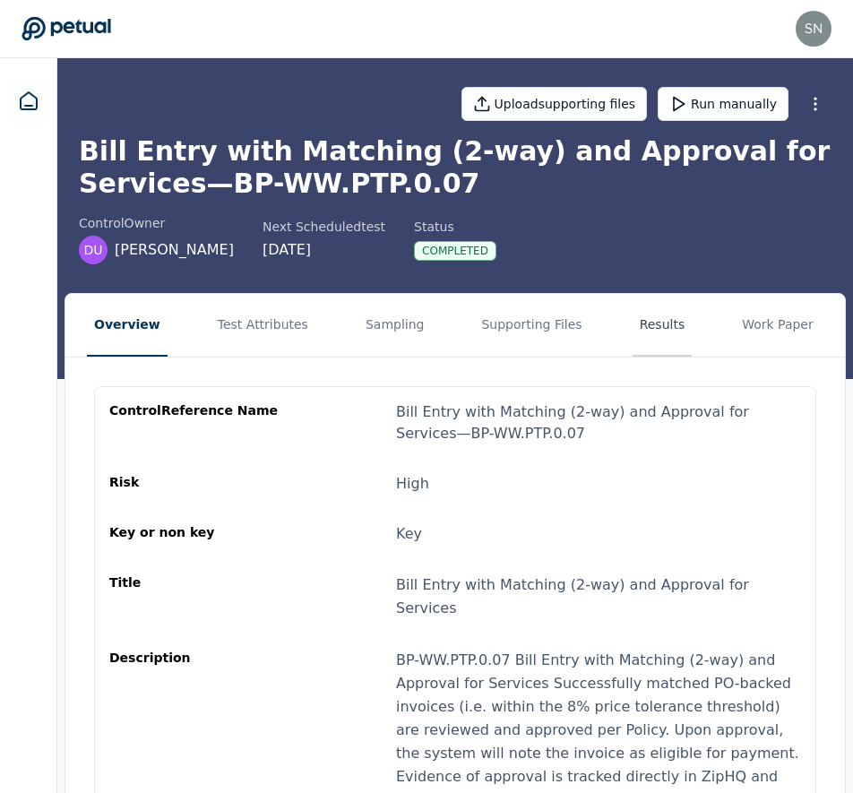
click at [656, 304] on button "Results" at bounding box center [663, 325] width 60 height 63
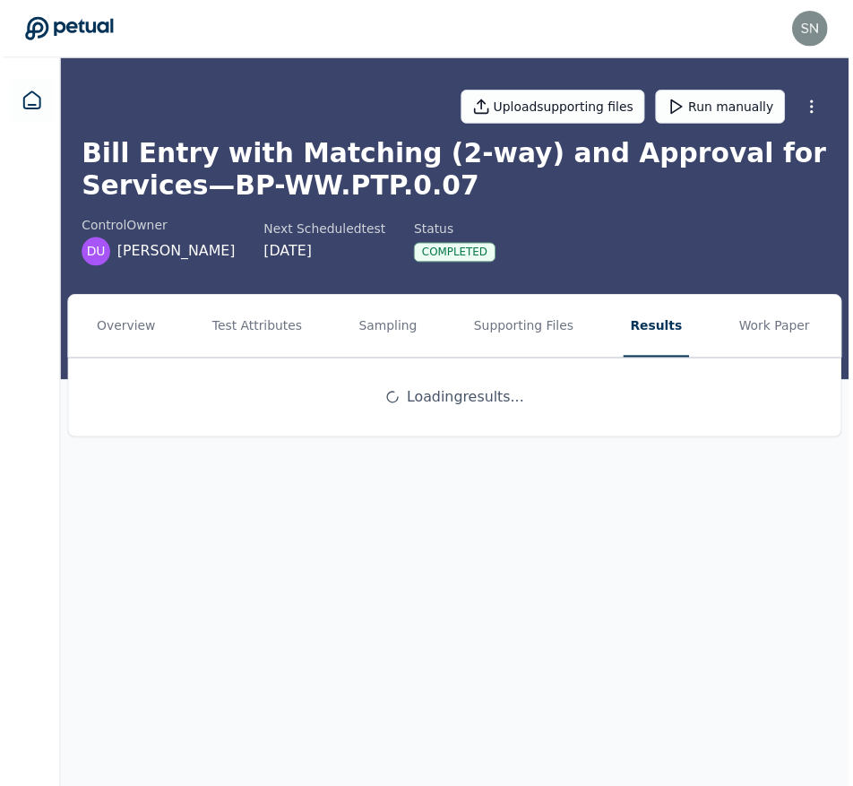
scroll to position [0, 0]
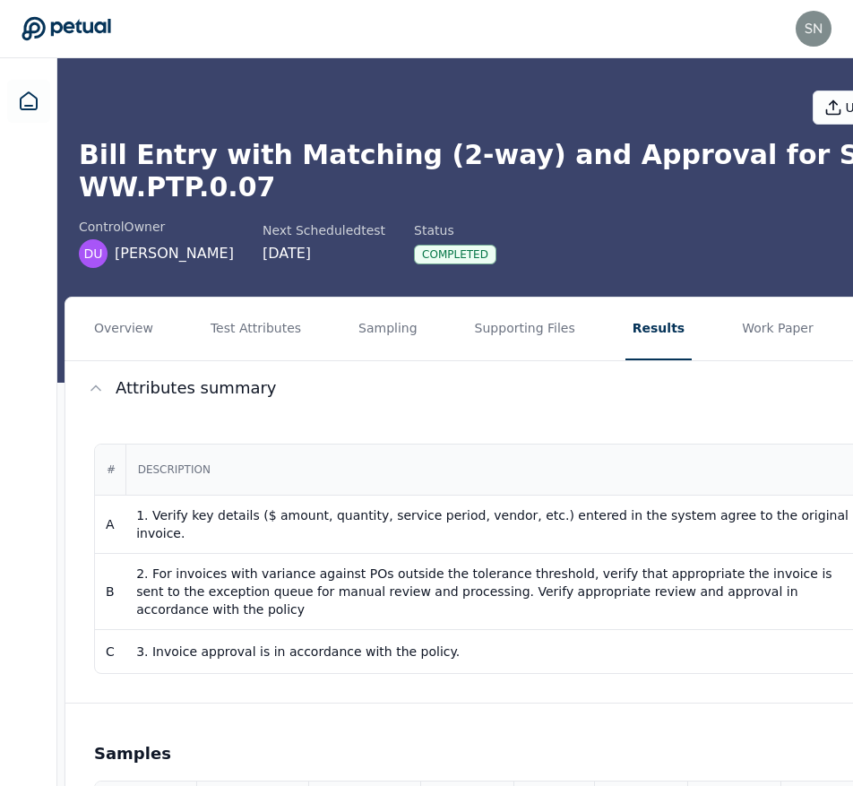
drag, startPoint x: 535, startPoint y: 785, endPoint x: 677, endPoint y: 784, distance: 141.6
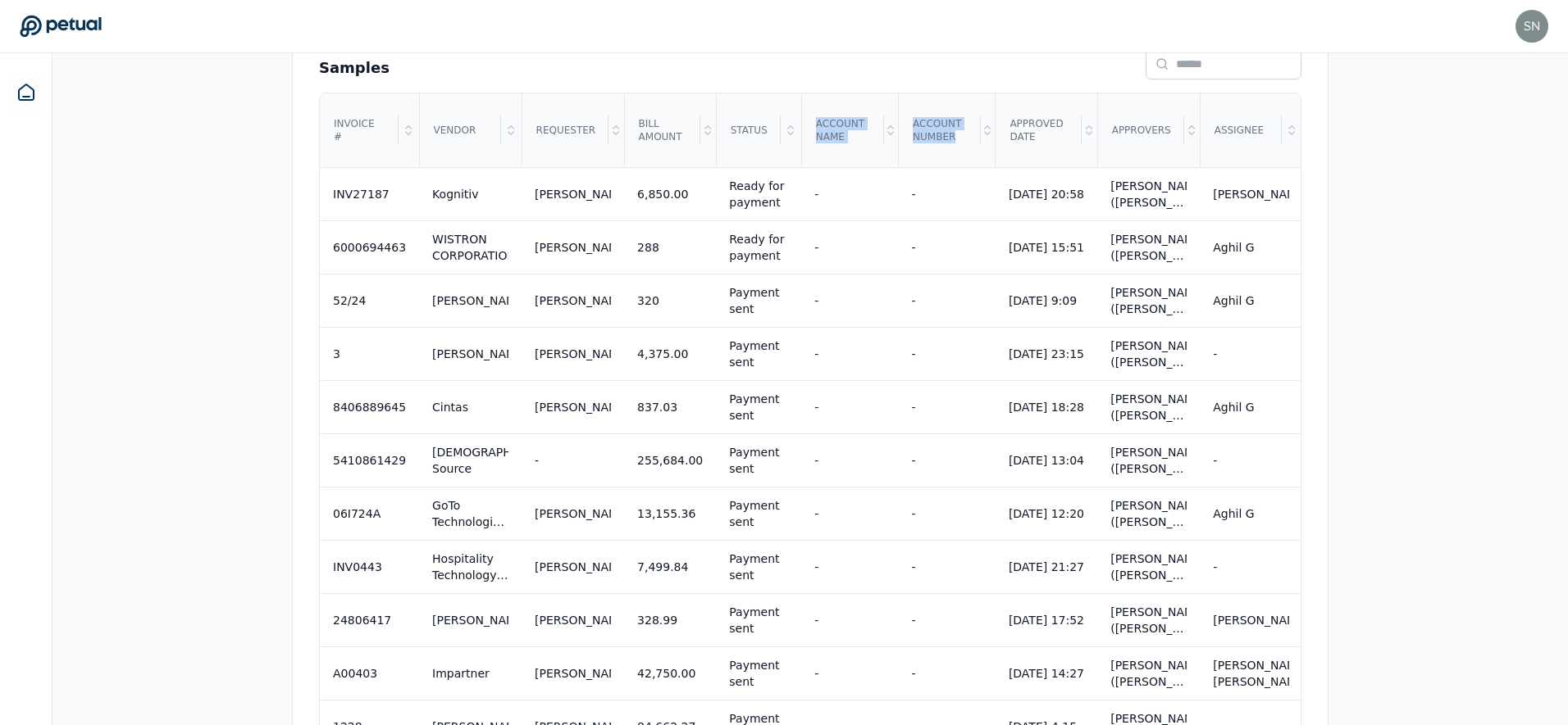
scroll to position [703, 0]
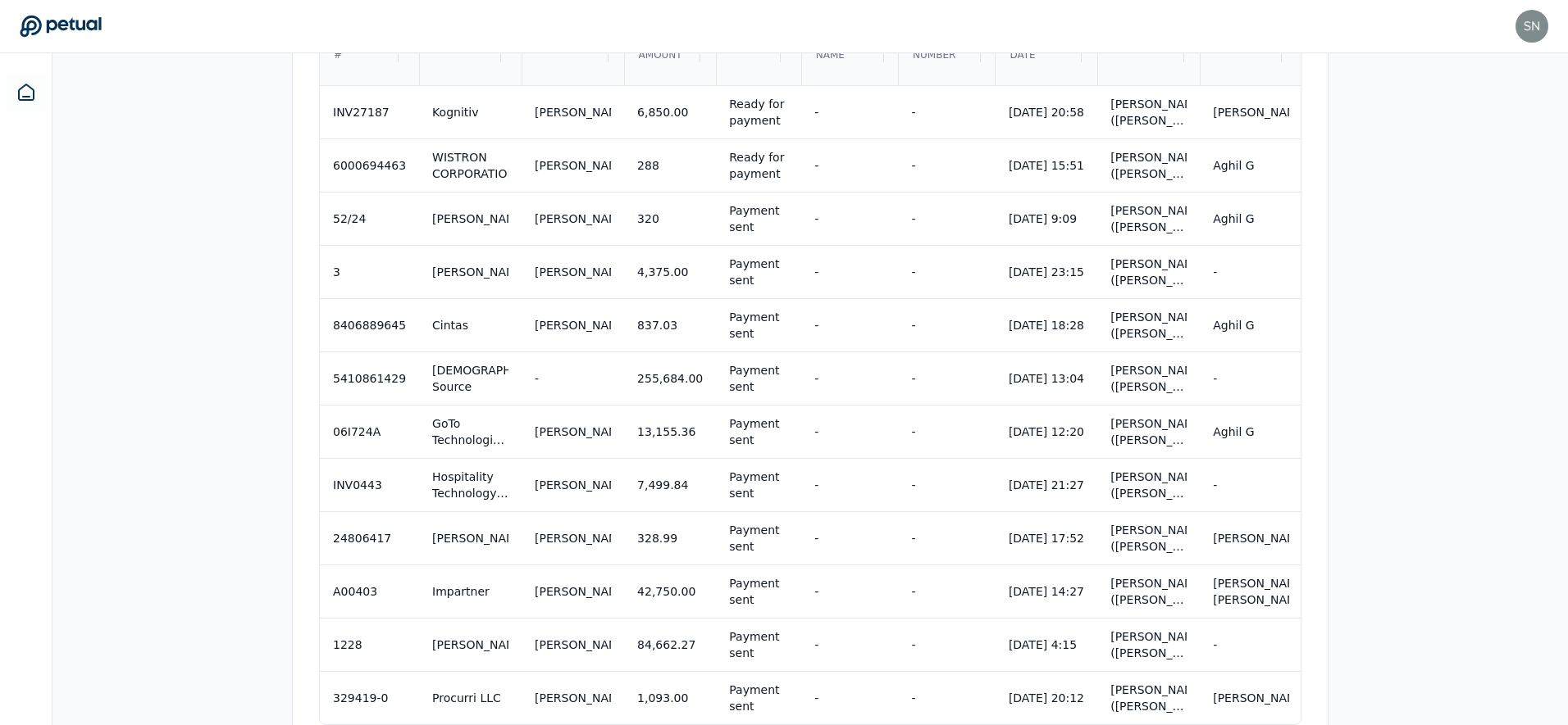
drag, startPoint x: 1194, startPoint y: 693, endPoint x: 1294, endPoint y: 687, distance: 100.2
click at [787, 687] on div "Samples Invoice # Vendor Requester Bill amount Status Account name Account numb…" at bounding box center [810, 346] width 1035 height 811
drag, startPoint x: 1294, startPoint y: 687, endPoint x: 1262, endPoint y: 668, distance: 37.2
click at [787, 686] on div "Samples Invoice # Vendor Requester Bill amount Status Account name Account numb…" at bounding box center [810, 346] width 1035 height 811
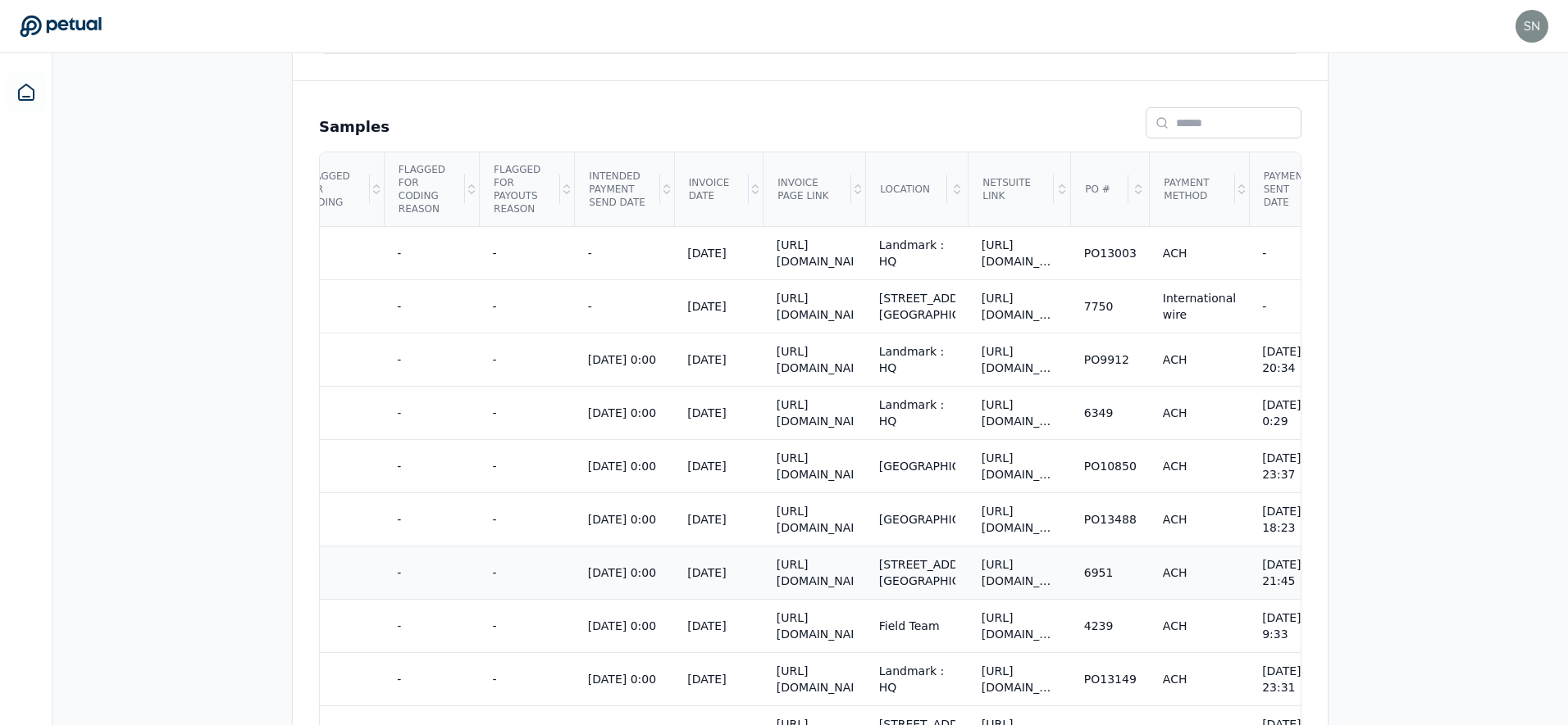
scroll to position [0, 4102]
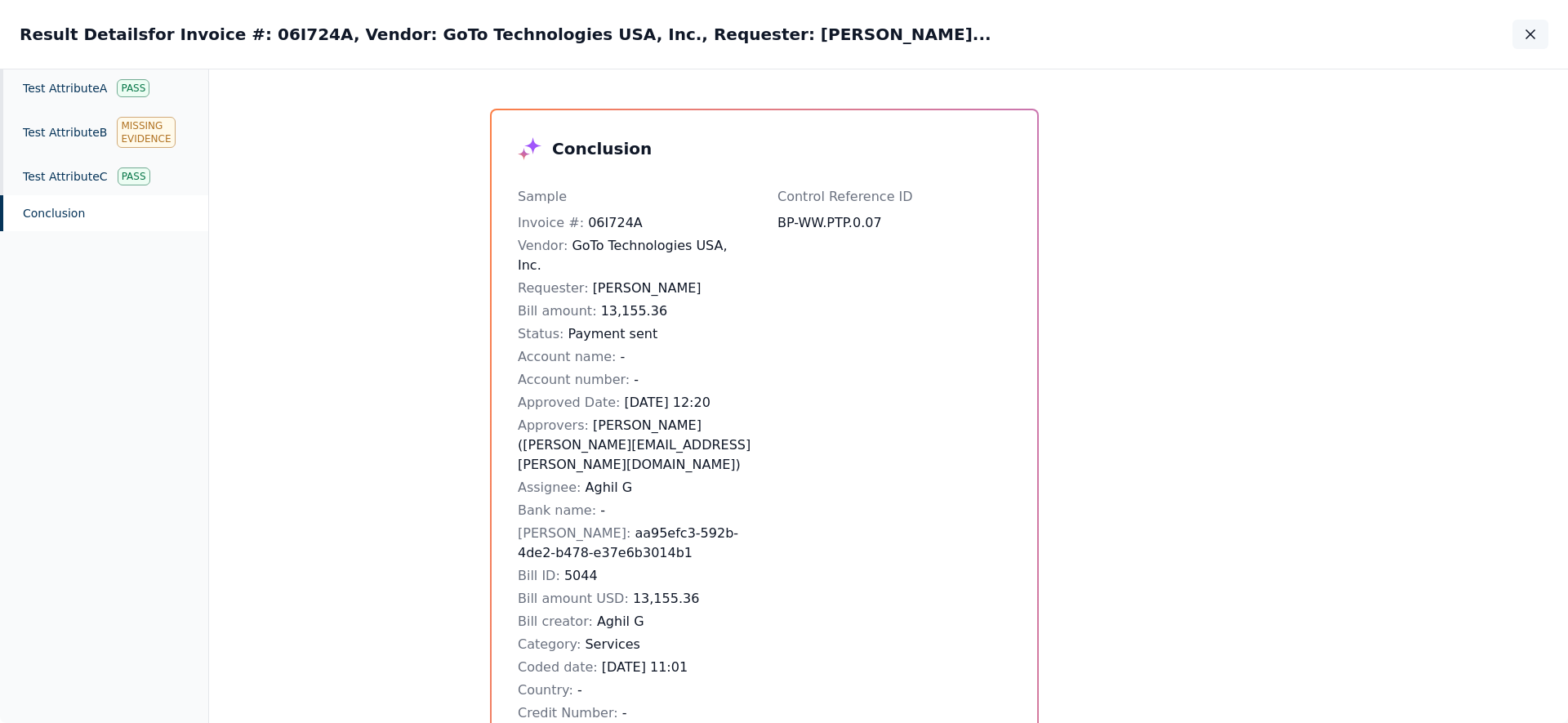
click at [784, 40] on icon "button" at bounding box center [1531, 35] width 16 height 16
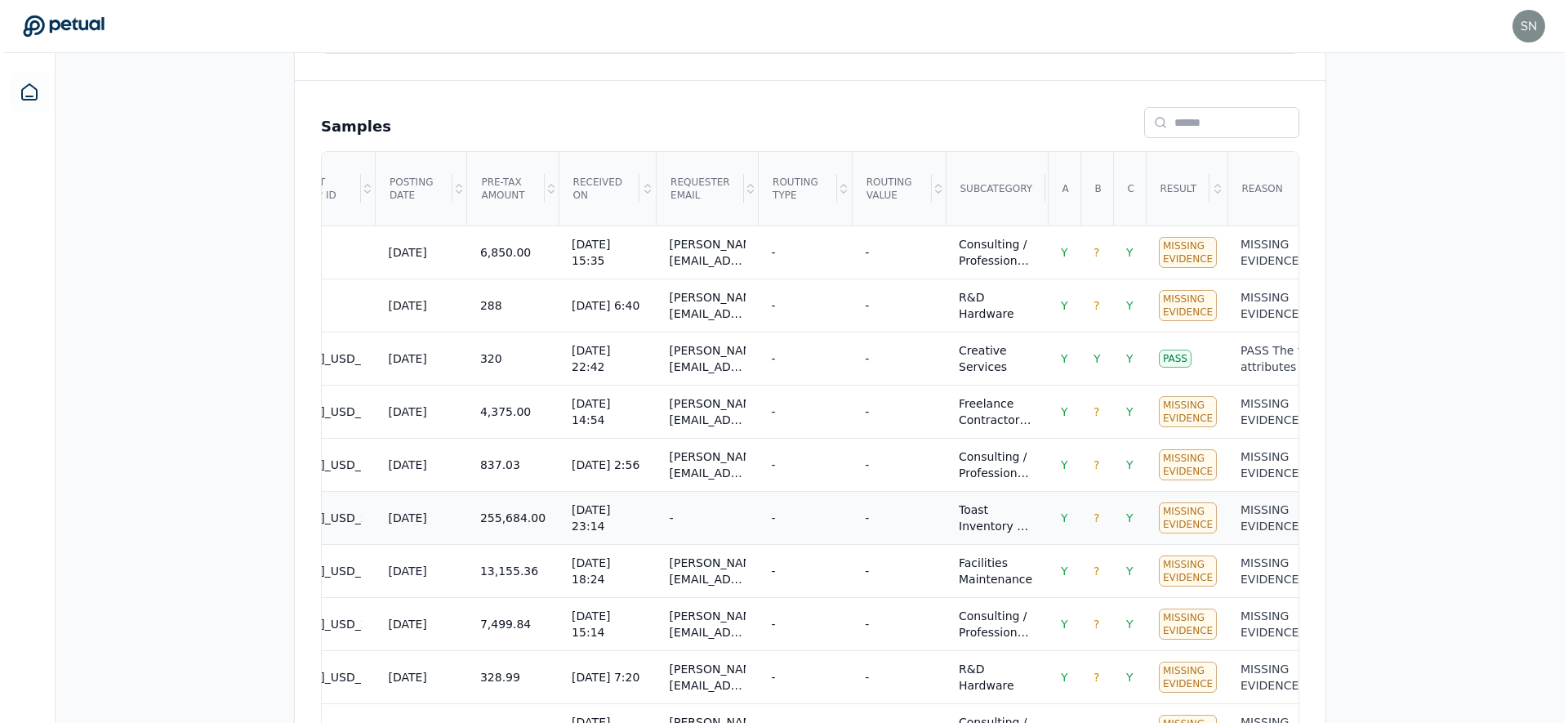
scroll to position [322, 0]
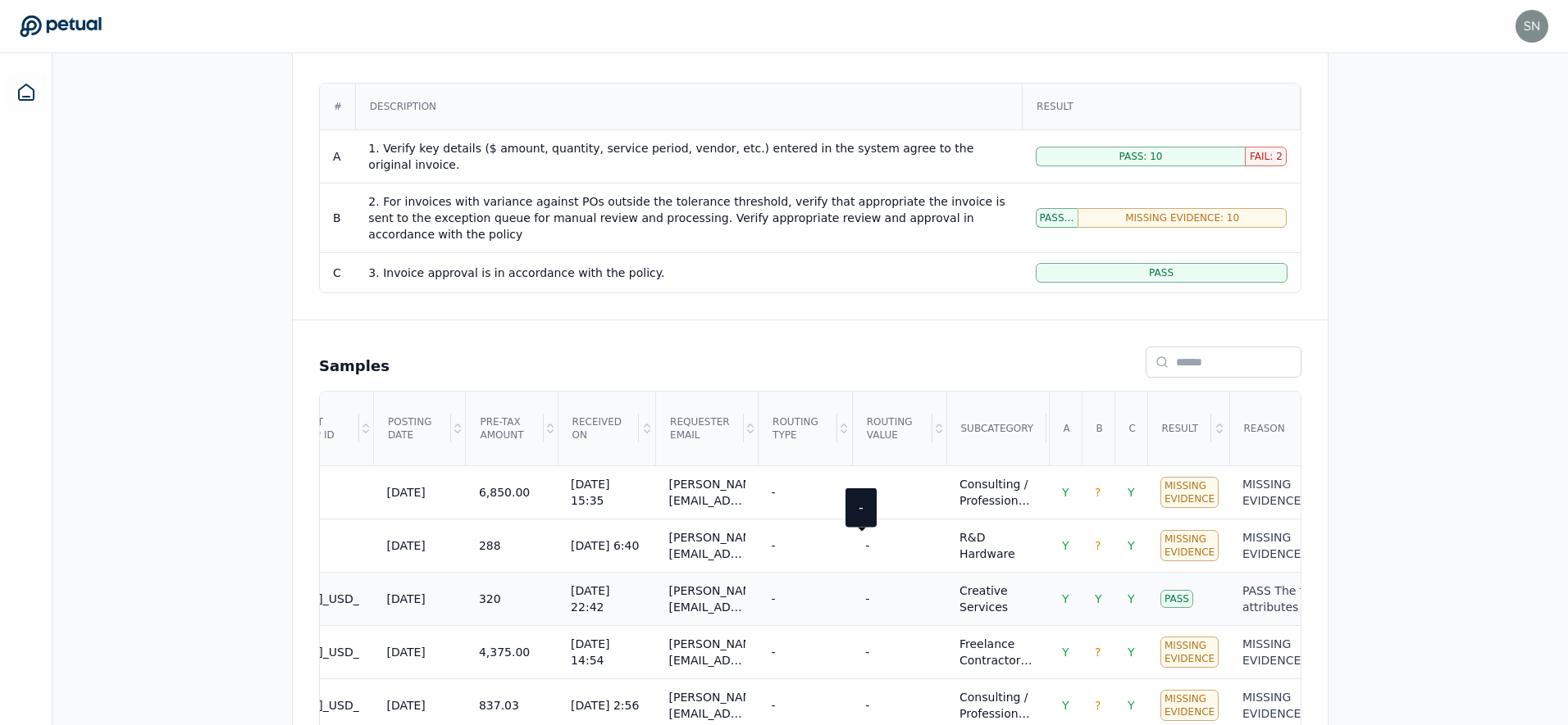
click at [787, 591] on div "-" at bounding box center [899, 599] width 68 height 16
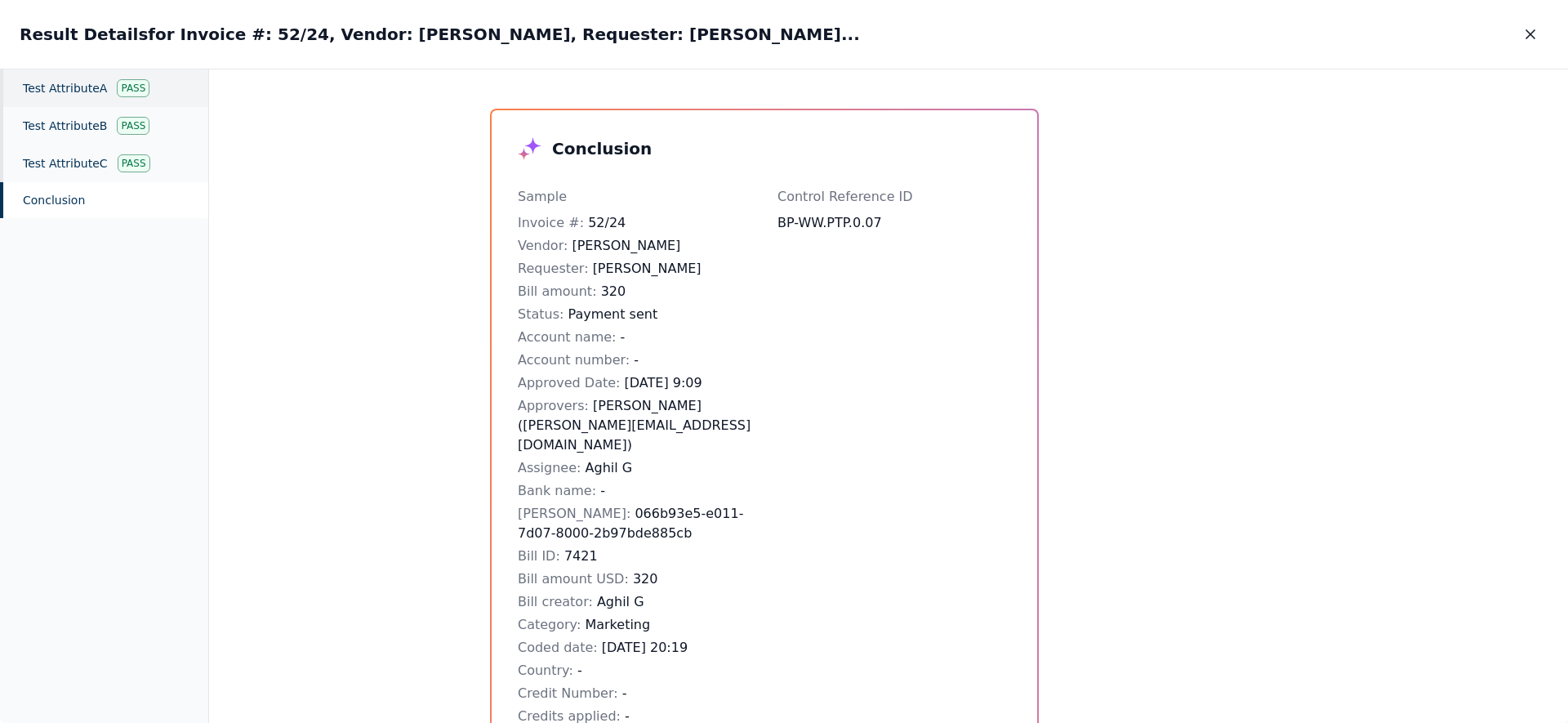
click at [75, 94] on div "Test Attribute A Pass" at bounding box center [104, 88] width 209 height 37
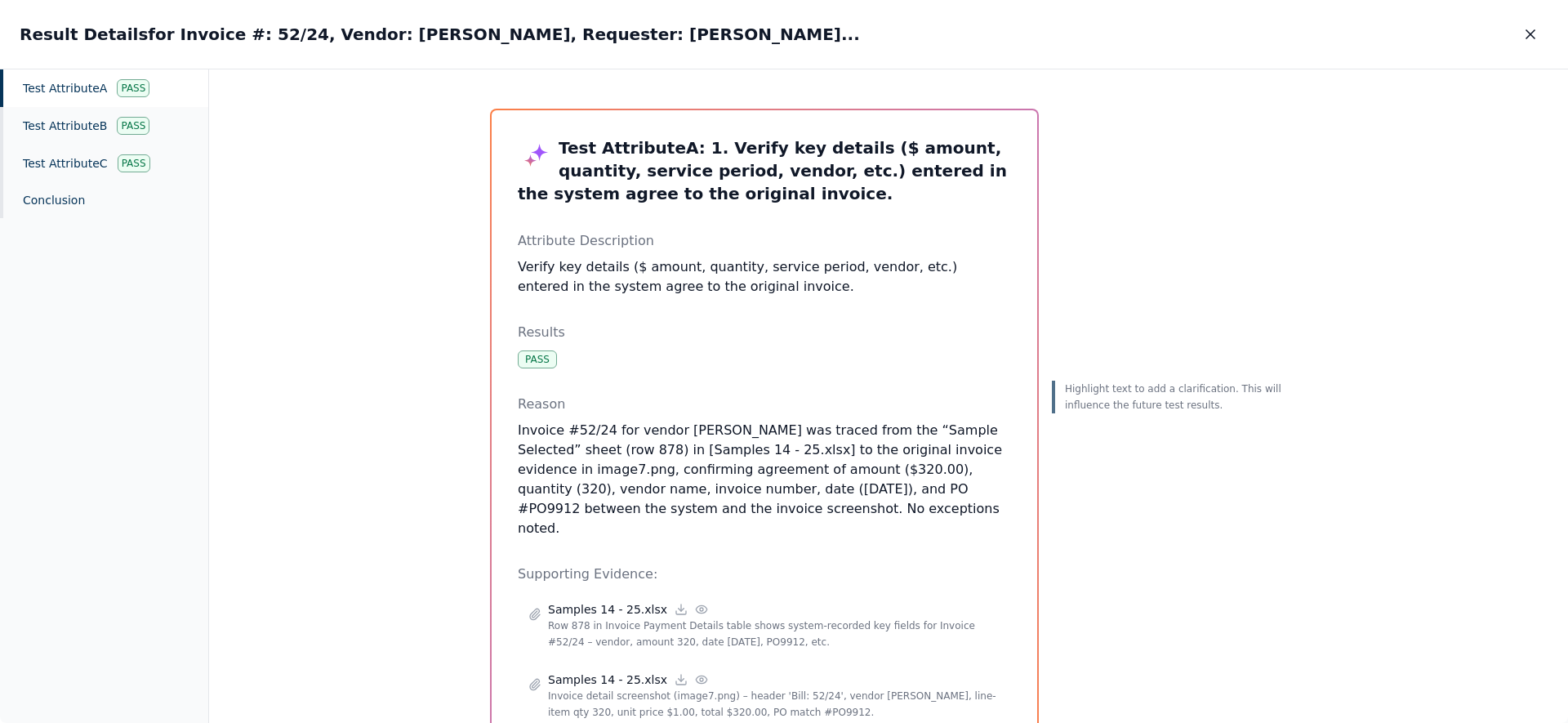
scroll to position [61, 0]
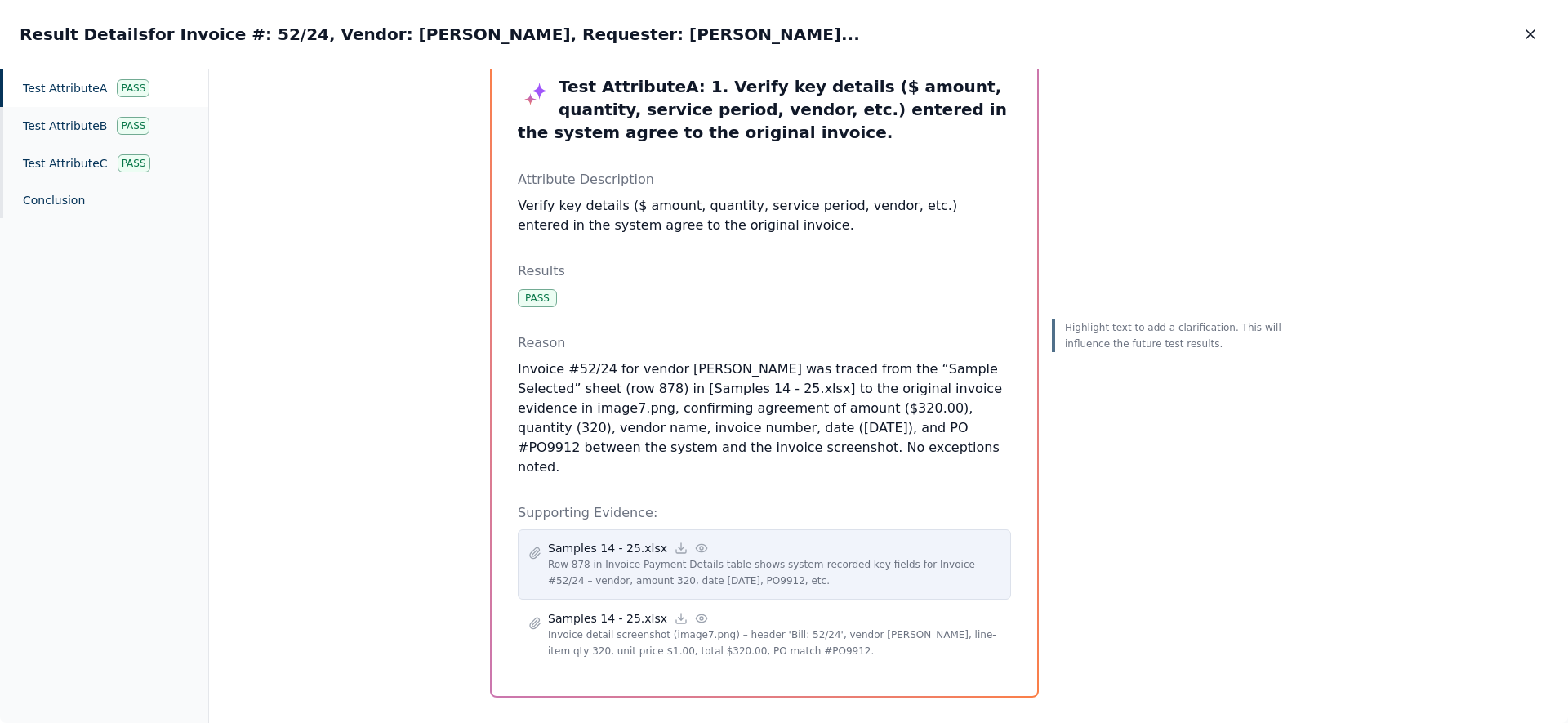
click at [695, 542] on icon at bounding box center [702, 548] width 13 height 13
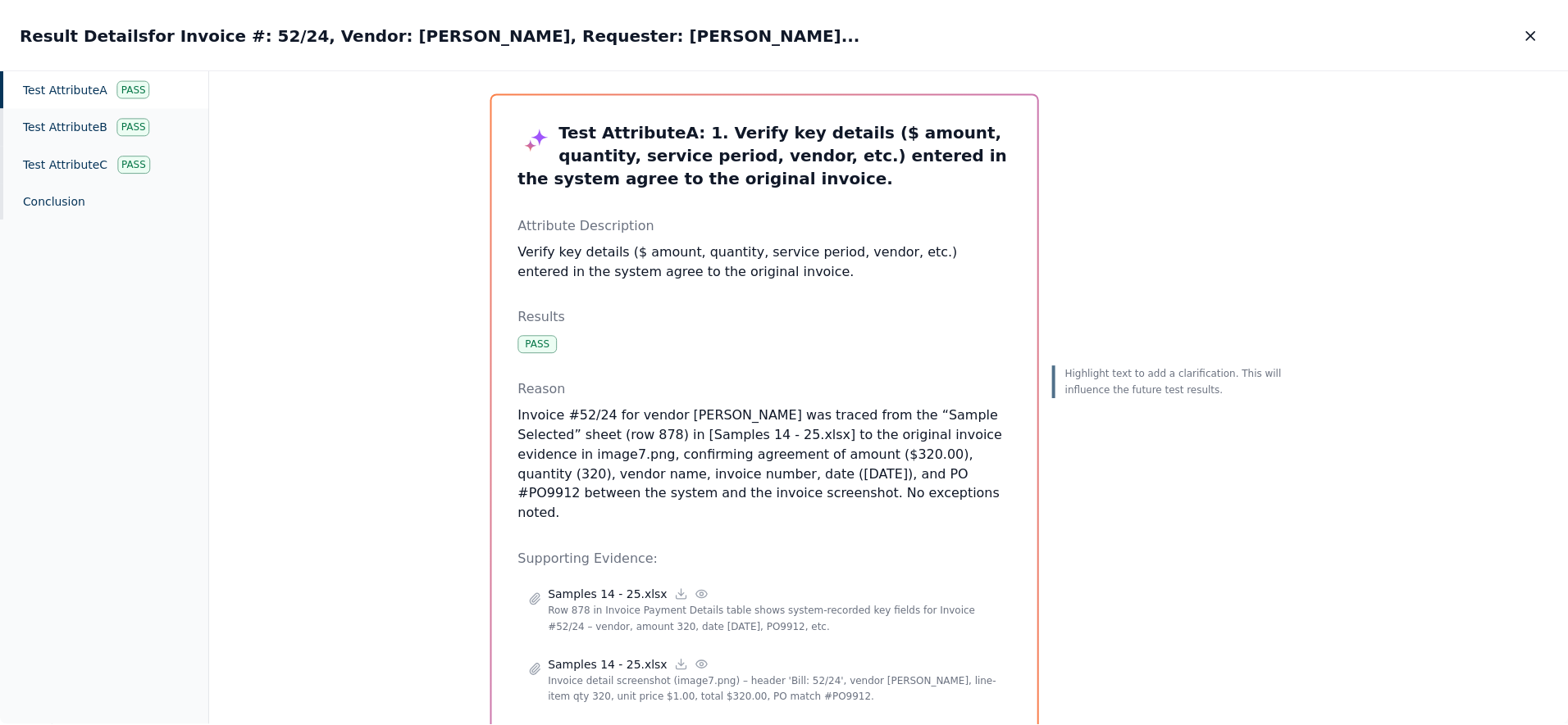
scroll to position [0, 0]
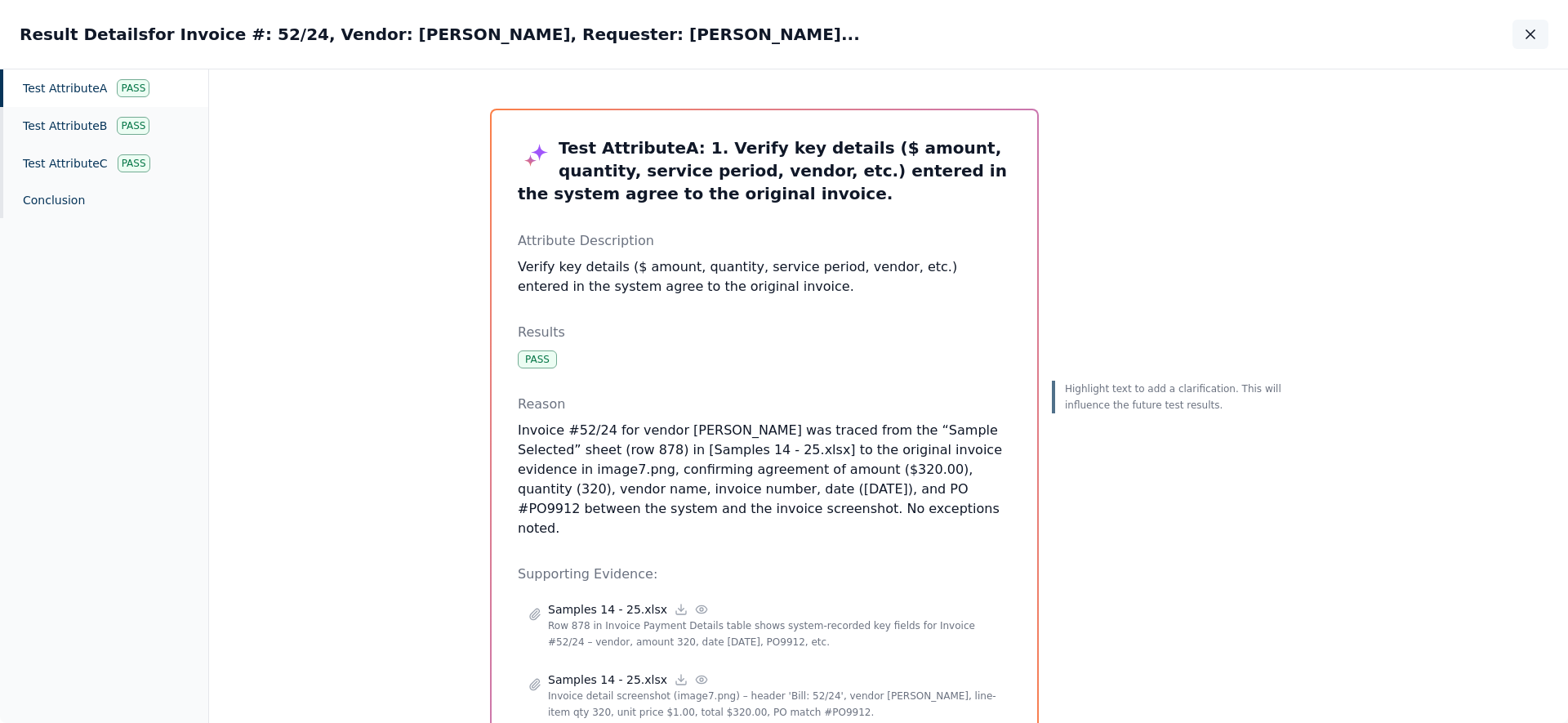
click at [784, 37] on button "button" at bounding box center [1530, 35] width 36 height 29
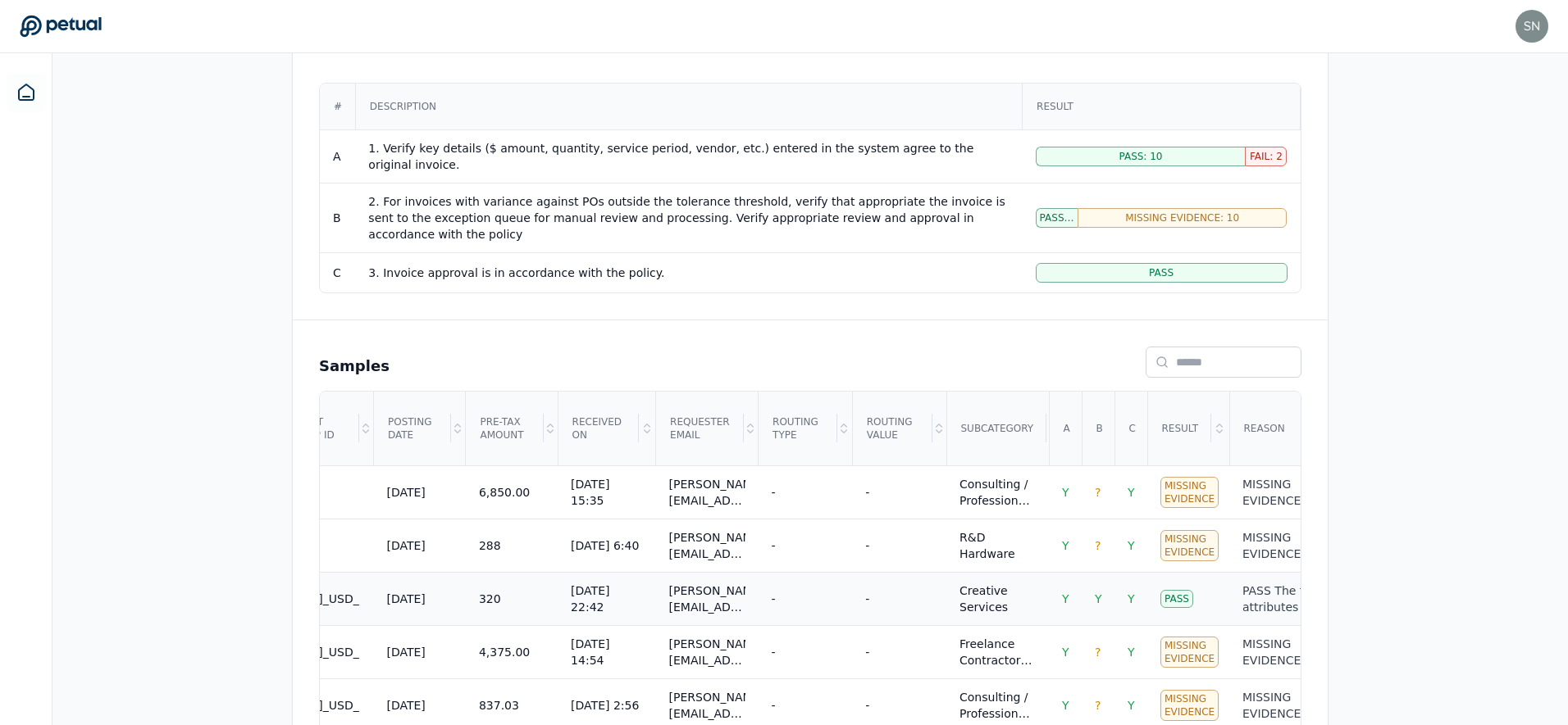
click at [787, 572] on td "-" at bounding box center [898, 599] width 94 height 53
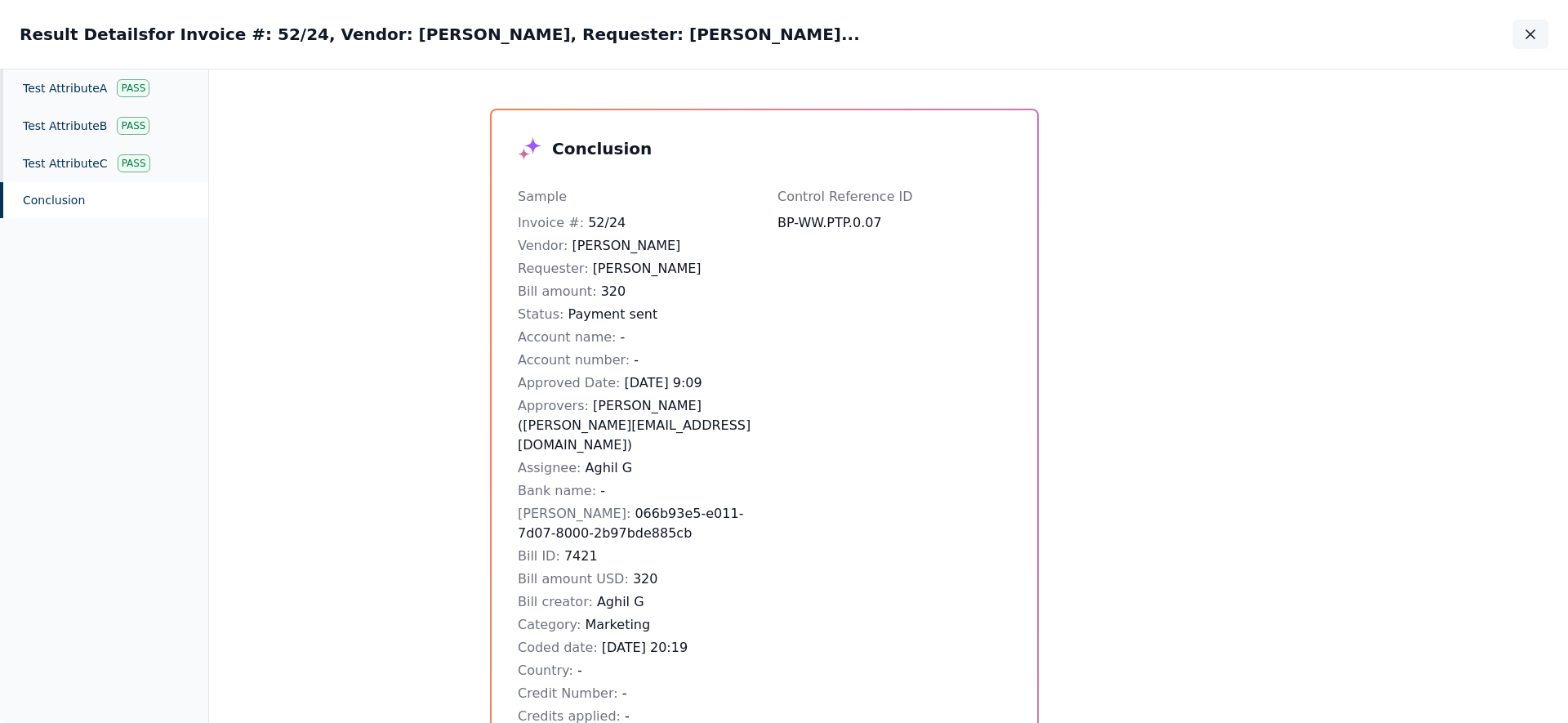
click at [784, 42] on icon "button" at bounding box center [1531, 35] width 16 height 16
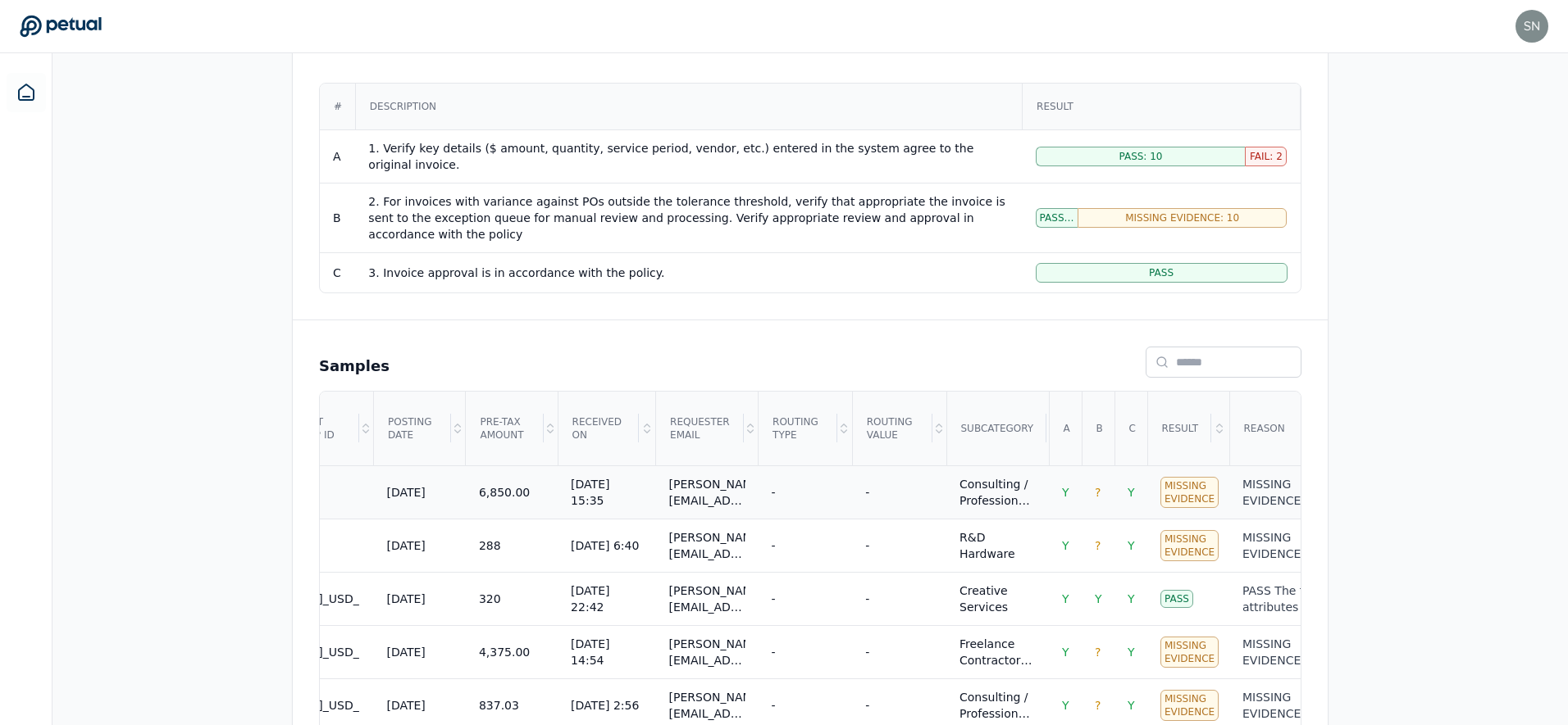
click at [787, 485] on div "-" at bounding box center [805, 493] width 68 height 16
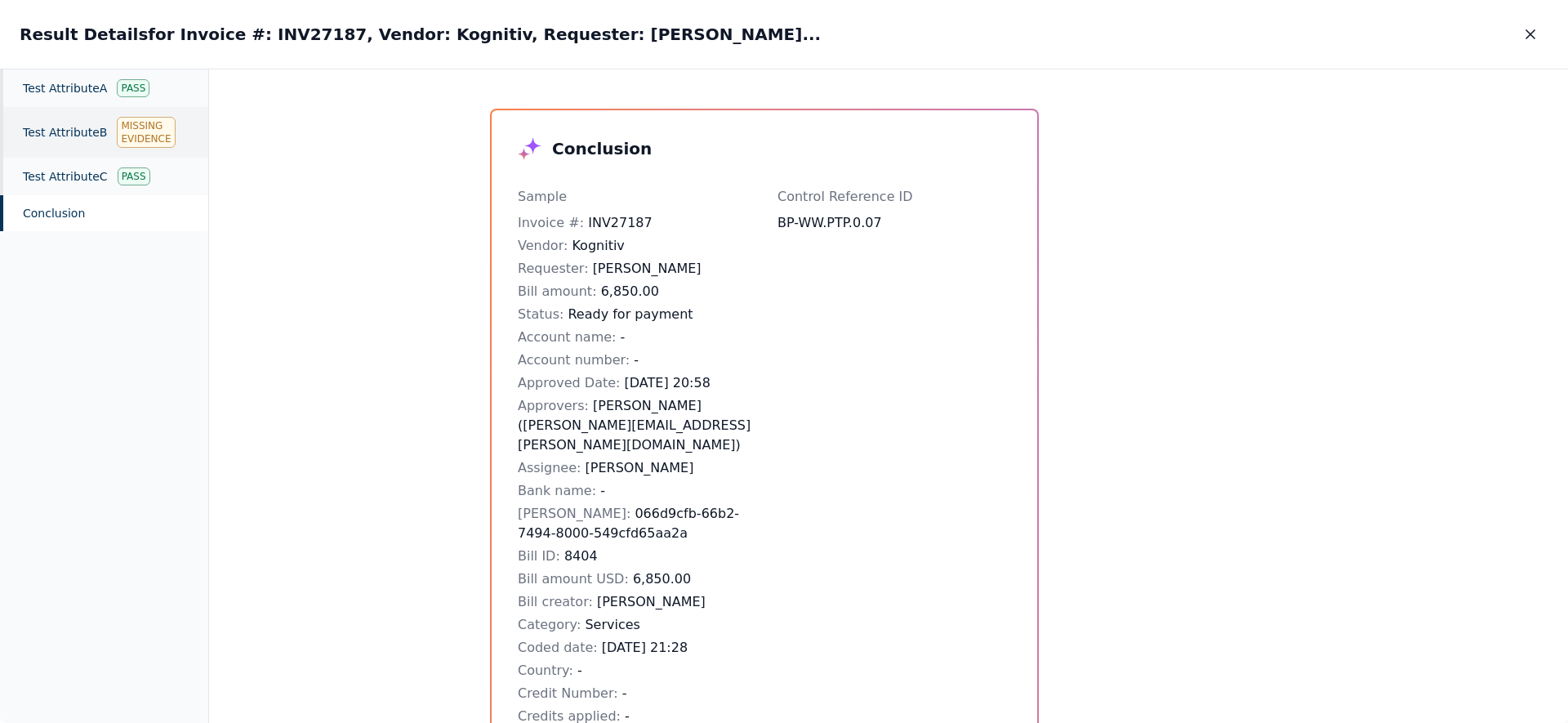
click at [90, 122] on div "Test Attribute B Missing Evidence" at bounding box center [104, 132] width 209 height 51
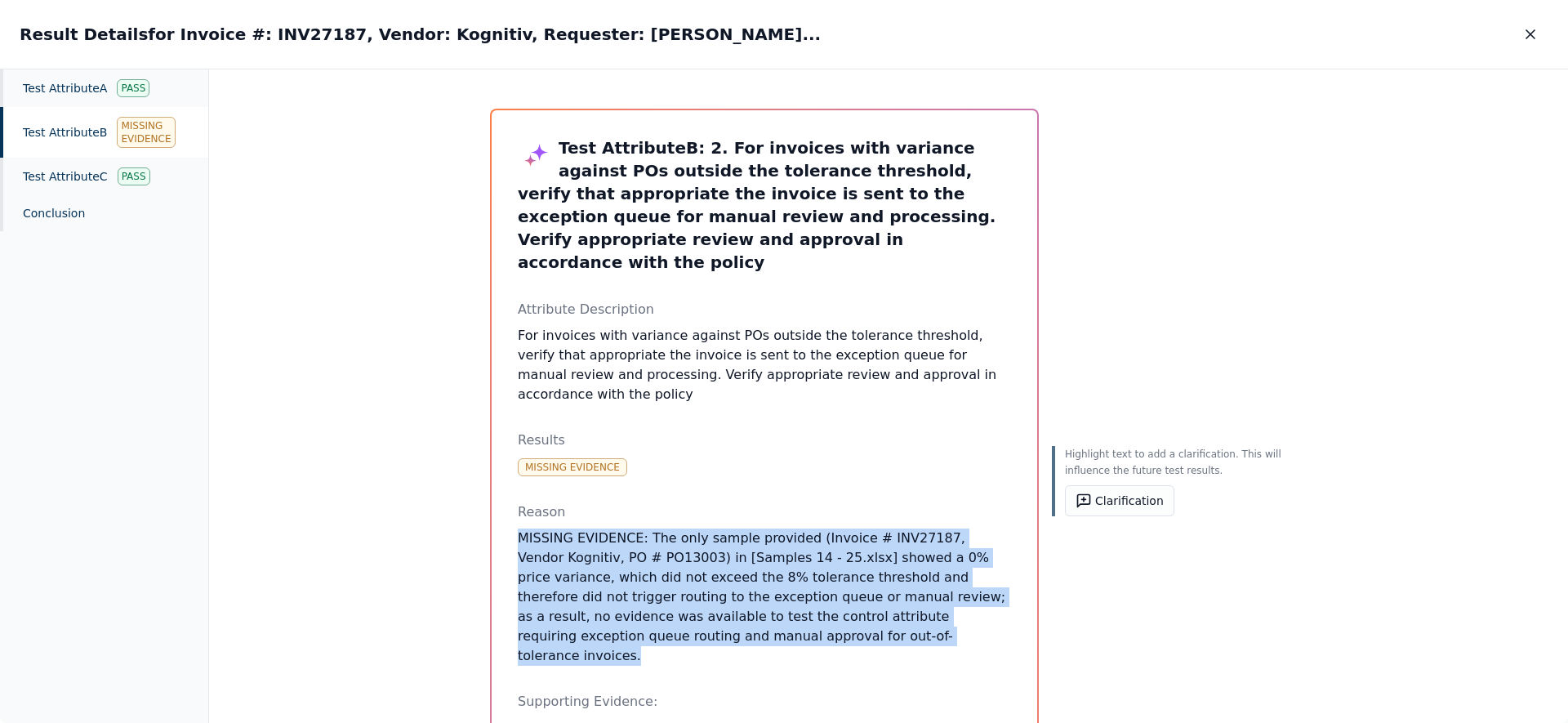
drag, startPoint x: 702, startPoint y: 480, endPoint x: 832, endPoint y: 601, distance: 177.6
click at [784, 601] on div "Reason MISSING EVIDENCE: The only sample provided (Invoice # INV27187, Vendor K…" at bounding box center [764, 584] width 493 height 163
click at [784, 601] on p "MISSING EVIDENCE: The only sample provided (Invoice # INV27187, Vendor Kognitiv…" at bounding box center [764, 597] width 493 height 138
drag, startPoint x: 832, startPoint y: 601, endPoint x: 737, endPoint y: 491, distance: 145.3
click at [737, 529] on p "MISSING EVIDENCE: The only sample provided (Invoice # INV27187, Vendor Kognitiv…" at bounding box center [764, 597] width 493 height 138
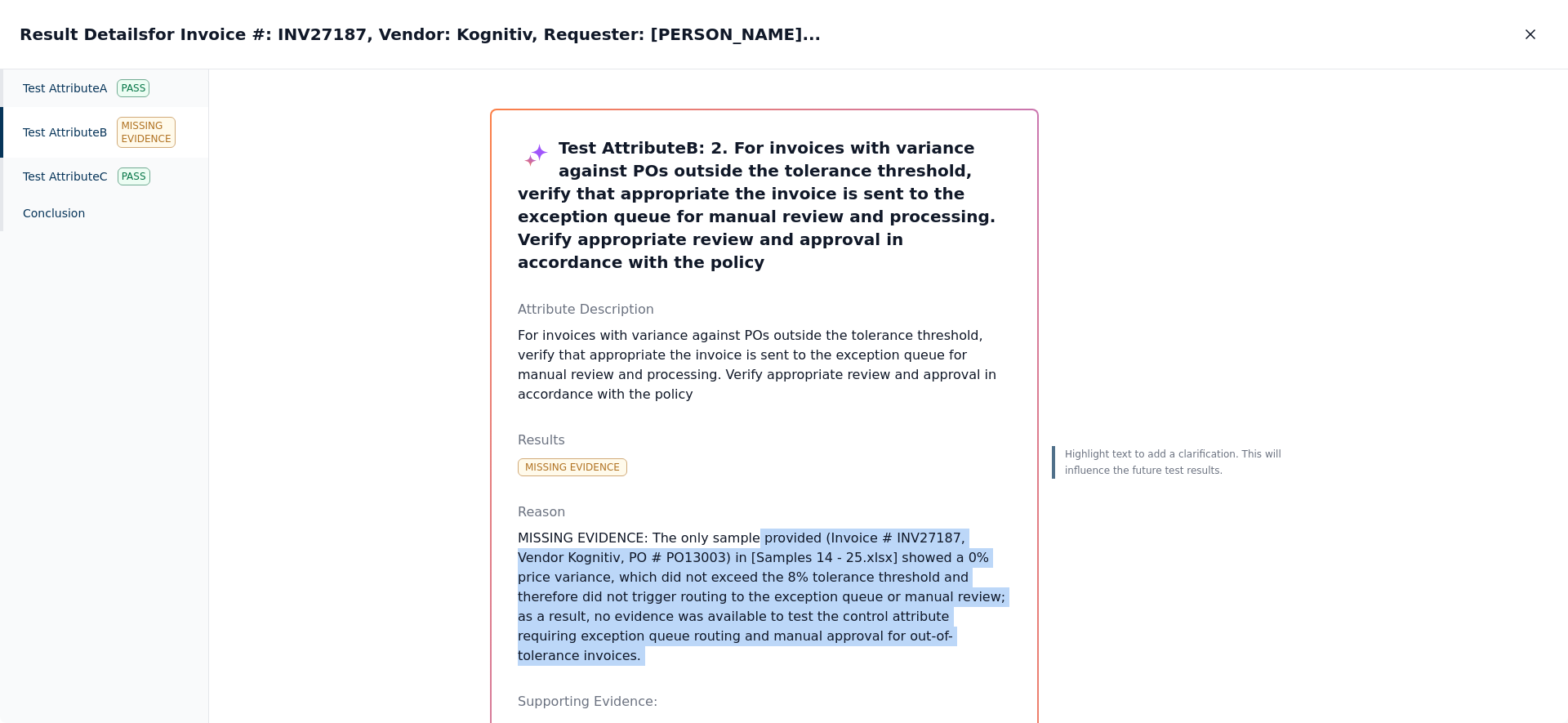
click at [784, 594] on p "MISSING EVIDENCE: The only sample provided (Invoice # INV27187, Vendor Kognitiv…" at bounding box center [764, 597] width 493 height 138
drag, startPoint x: 789, startPoint y: 594, endPoint x: 739, endPoint y: 499, distance: 107.4
click at [739, 529] on p "MISSING EVIDENCE: The only sample provided (Invoice # INV27187, Vendor Kognitiv…" at bounding box center [764, 597] width 493 height 138
drag, startPoint x: 744, startPoint y: 500, endPoint x: 792, endPoint y: 598, distance: 109.1
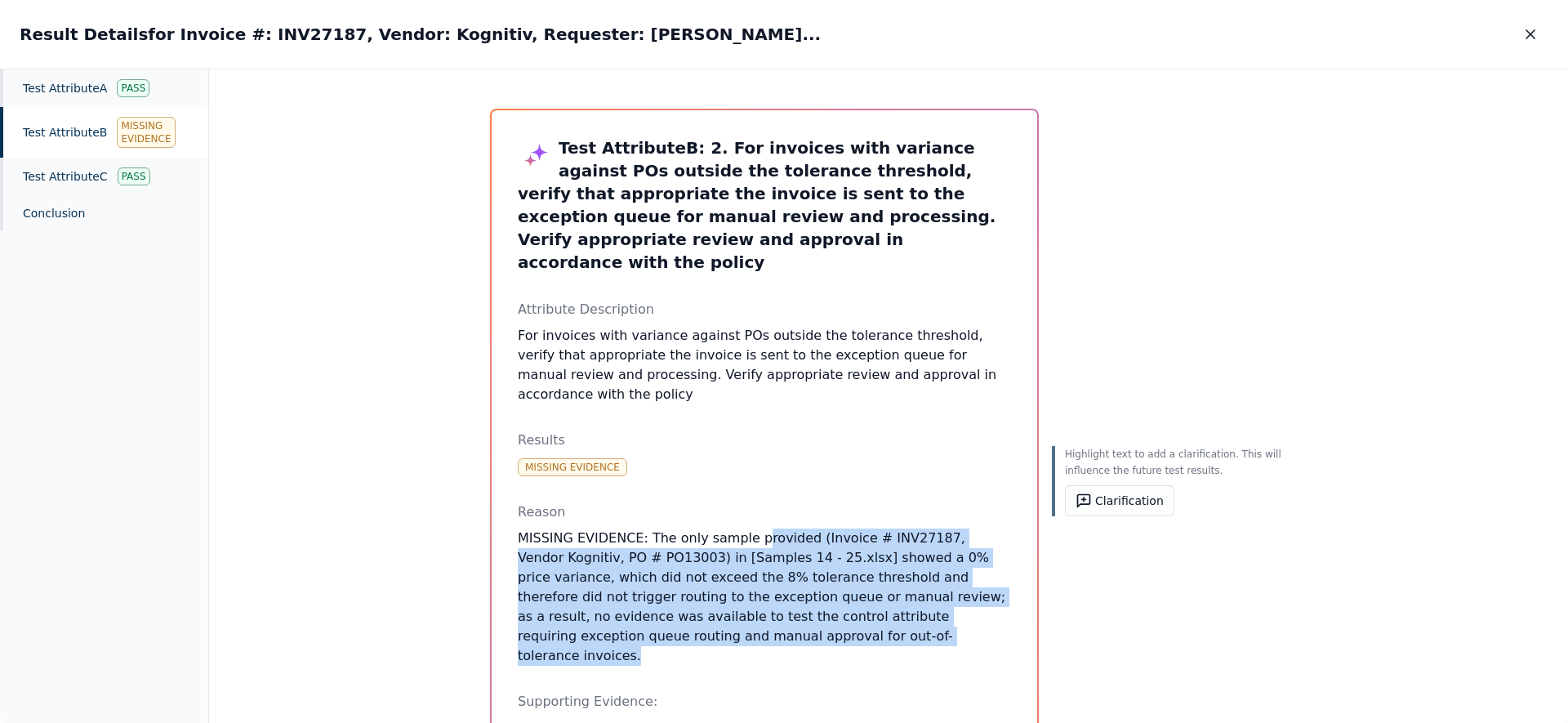
click at [784, 598] on p "MISSING EVIDENCE: The only sample provided (Invoice # INV27187, Vendor Kognitiv…" at bounding box center [764, 597] width 493 height 138
click at [784, 599] on p "MISSING EVIDENCE: The only sample provided (Invoice # INV27187, Vendor Kognitiv…" at bounding box center [764, 597] width 493 height 138
drag, startPoint x: 792, startPoint y: 595, endPoint x: 721, endPoint y: 488, distance: 128.4
click at [721, 529] on p "MISSING EVIDENCE: The only sample provided (Invoice # INV27187, Vendor Kognitiv…" at bounding box center [764, 597] width 493 height 138
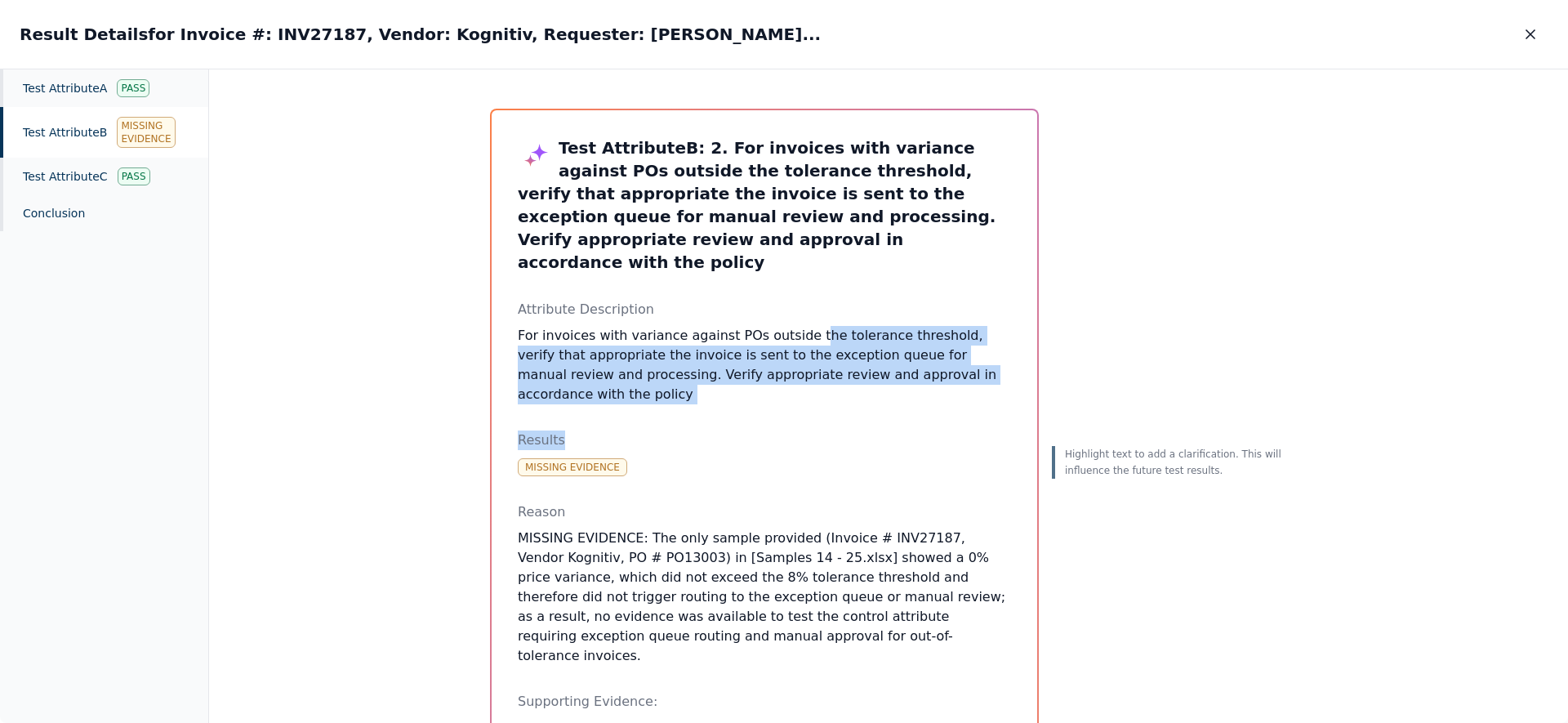
drag, startPoint x: 831, startPoint y: 389, endPoint x: 795, endPoint y: 304, distance: 92.3
click at [784, 305] on div "Test Attribute B : 2. For invoices with variance against POs outside the tolera…" at bounding box center [764, 525] width 493 height 777
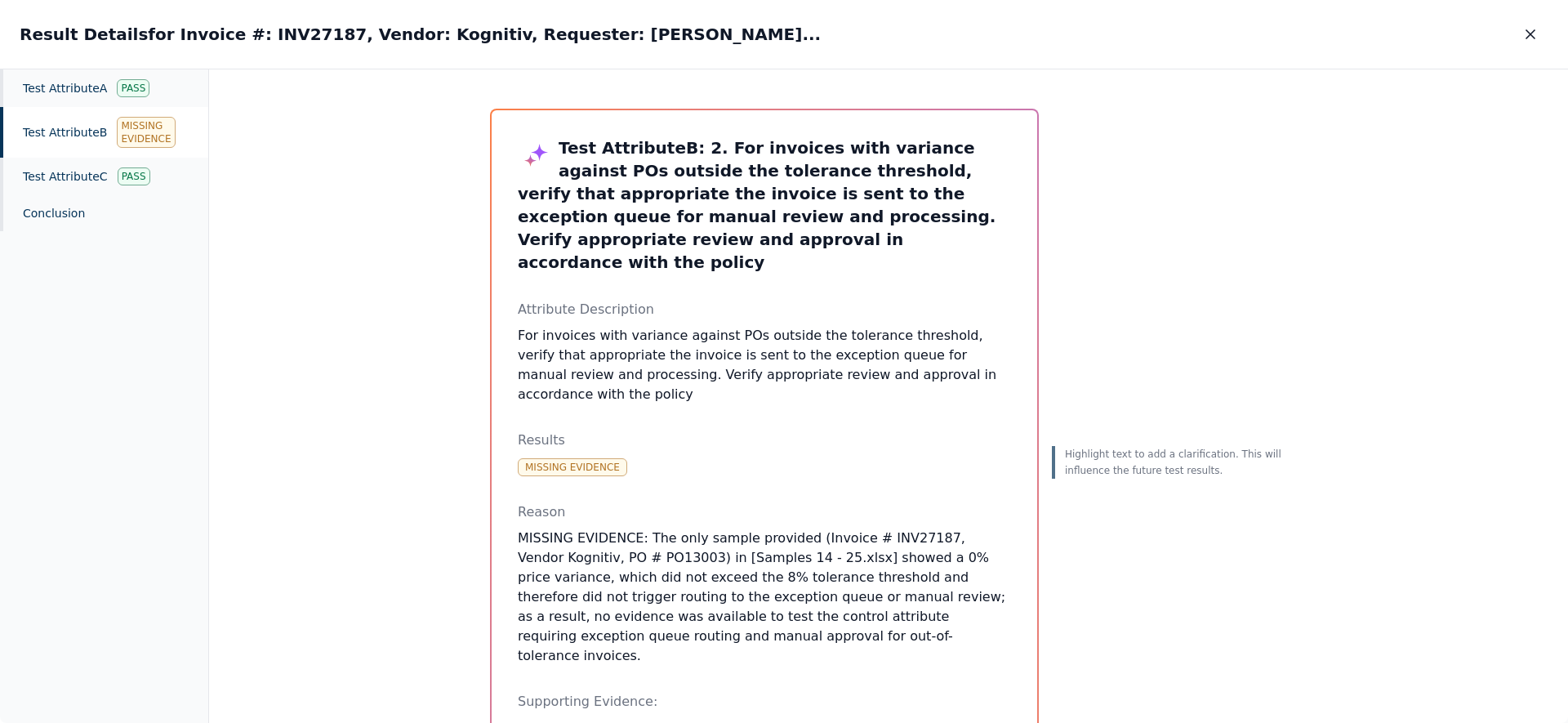
click at [784, 300] on p "Attribute Description" at bounding box center [764, 310] width 493 height 20
drag, startPoint x: 793, startPoint y: 309, endPoint x: 797, endPoint y: 375, distance: 66.1
click at [784, 374] on div "Test Attribute B : 2. For invoices with variance against POs outside the tolera…" at bounding box center [764, 525] width 493 height 777
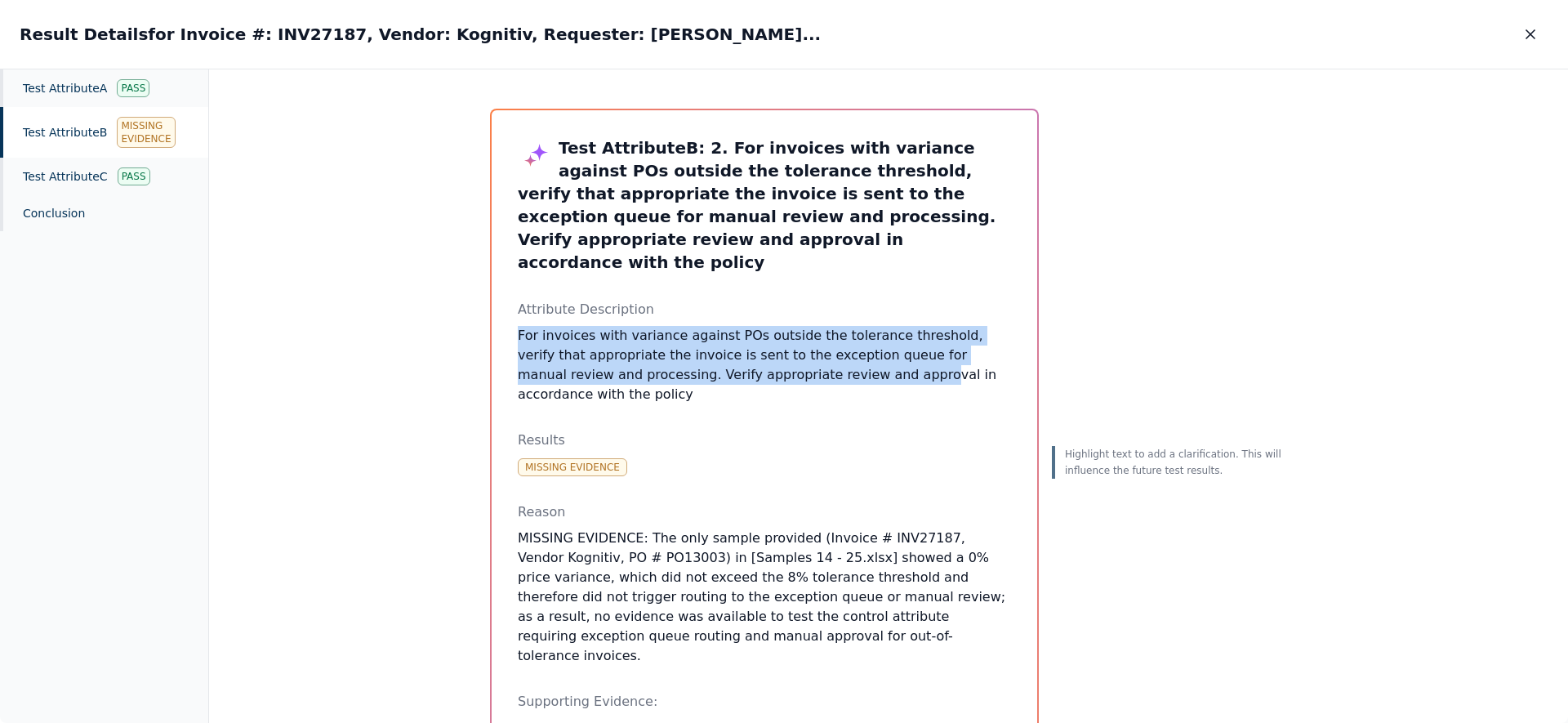
drag, startPoint x: 796, startPoint y: 361, endPoint x: 789, endPoint y: 297, distance: 64.4
click at [784, 300] on div "Attribute Description For invoices with variance against POs outside the tolera…" at bounding box center [764, 352] width 493 height 105
click at [784, 336] on li "For invoices with variance against POs outside the tolerance threshold, verify …" at bounding box center [764, 366] width 493 height 78
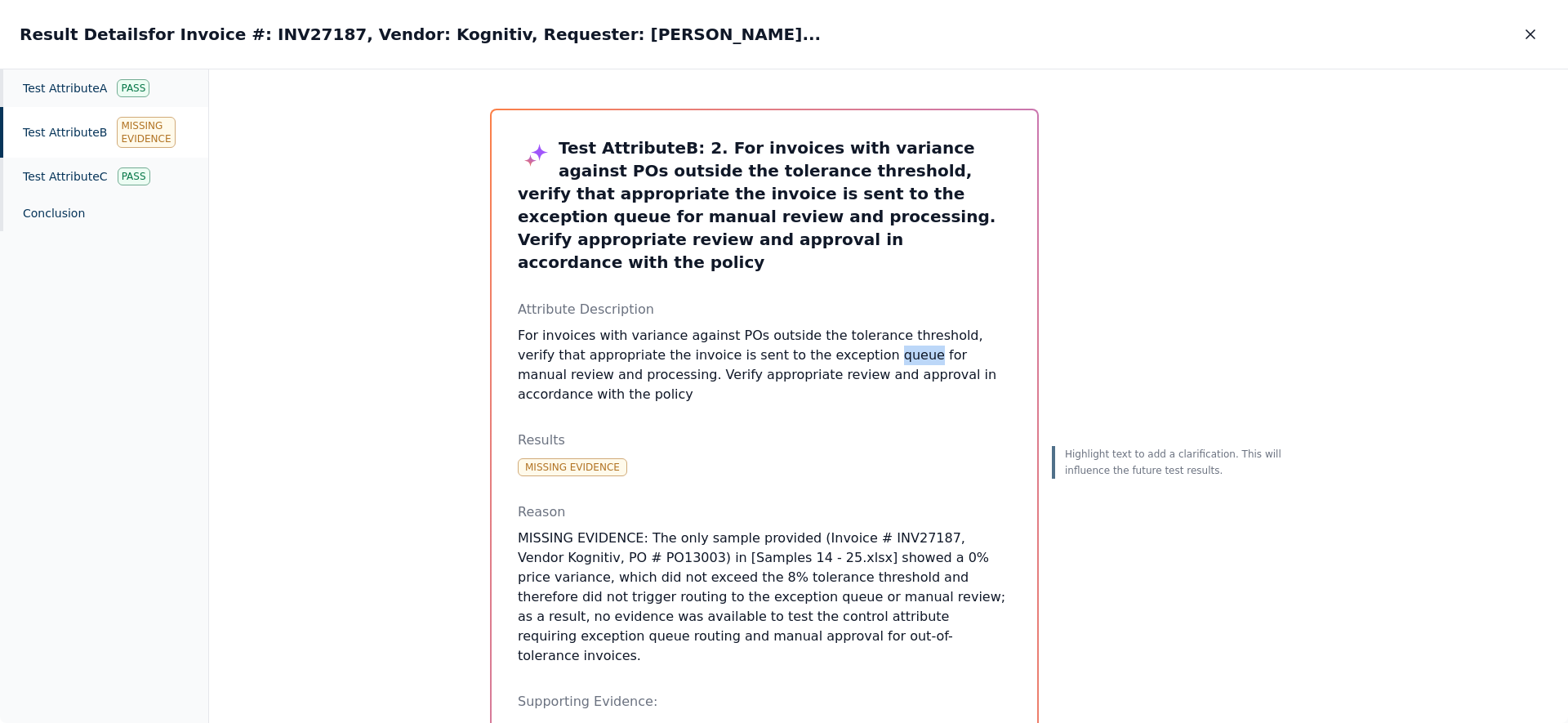
click at [784, 336] on li "For invoices with variance against POs outside the tolerance threshold, verify …" at bounding box center [764, 366] width 493 height 78
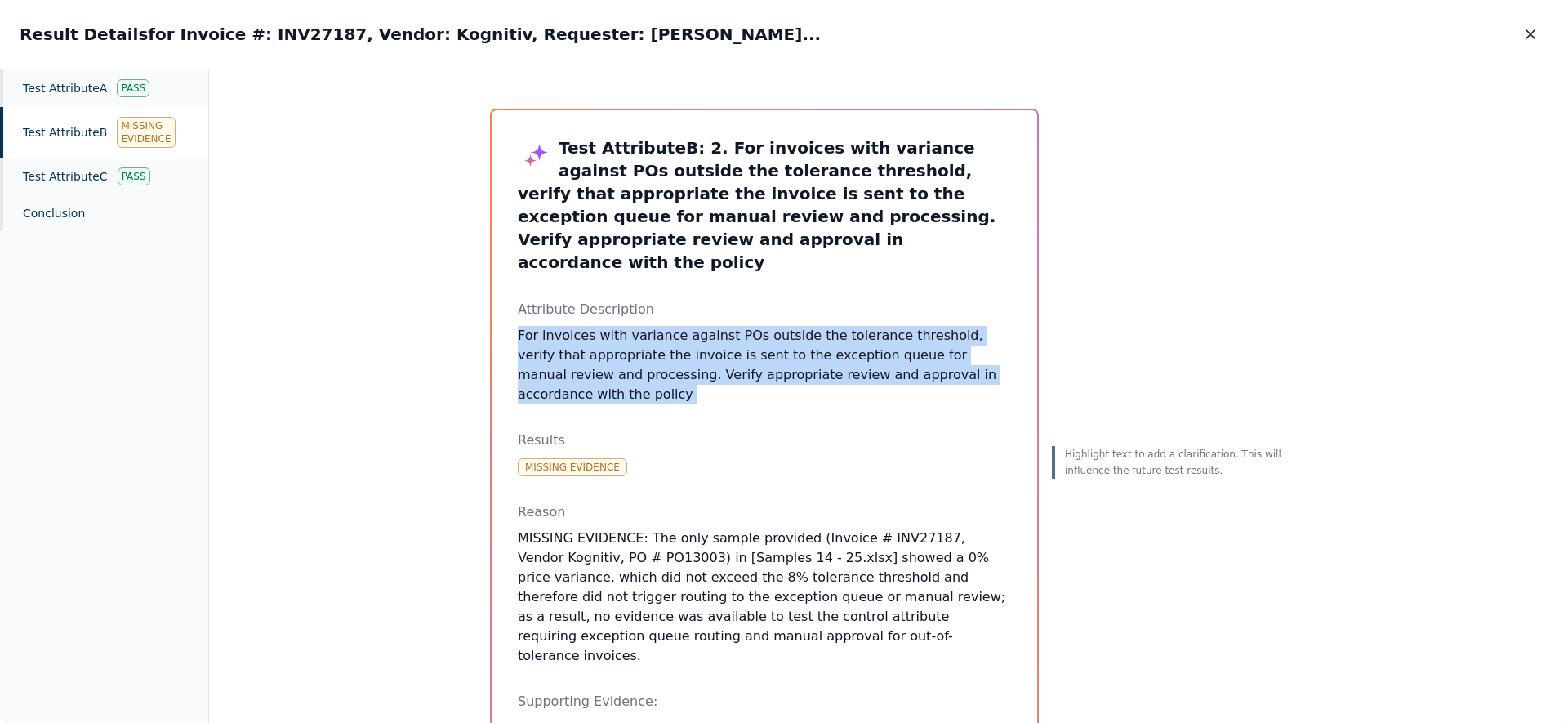
click at [784, 370] on div "Test Attribute B : 2. For invoices with variance against POs outside the tolera…" at bounding box center [764, 525] width 493 height 777
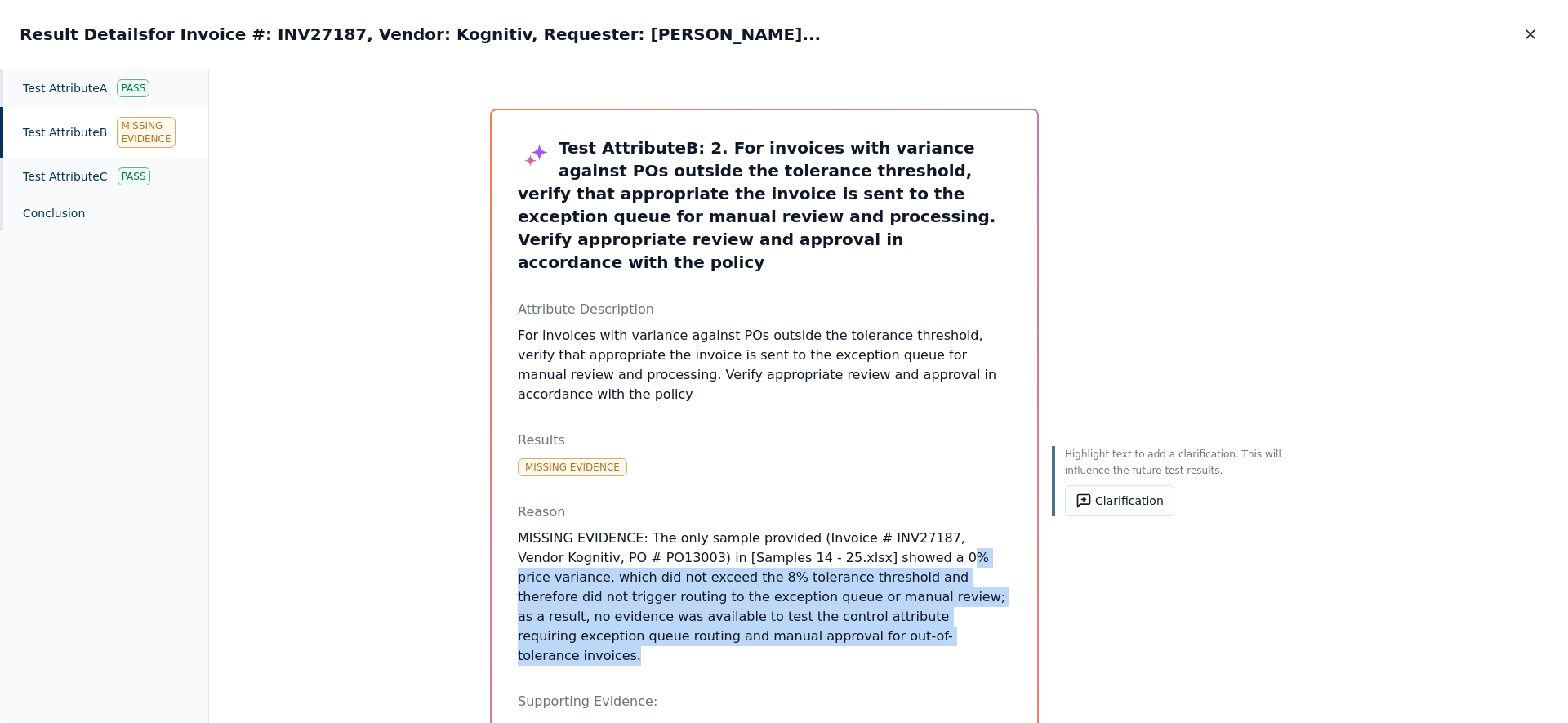
drag, startPoint x: 801, startPoint y: 588, endPoint x: 876, endPoint y: 518, distance: 102.6
click at [784, 529] on p "MISSING EVIDENCE: The only sample provided (Invoice # INV27187, Vendor Kognitiv…" at bounding box center [764, 597] width 493 height 138
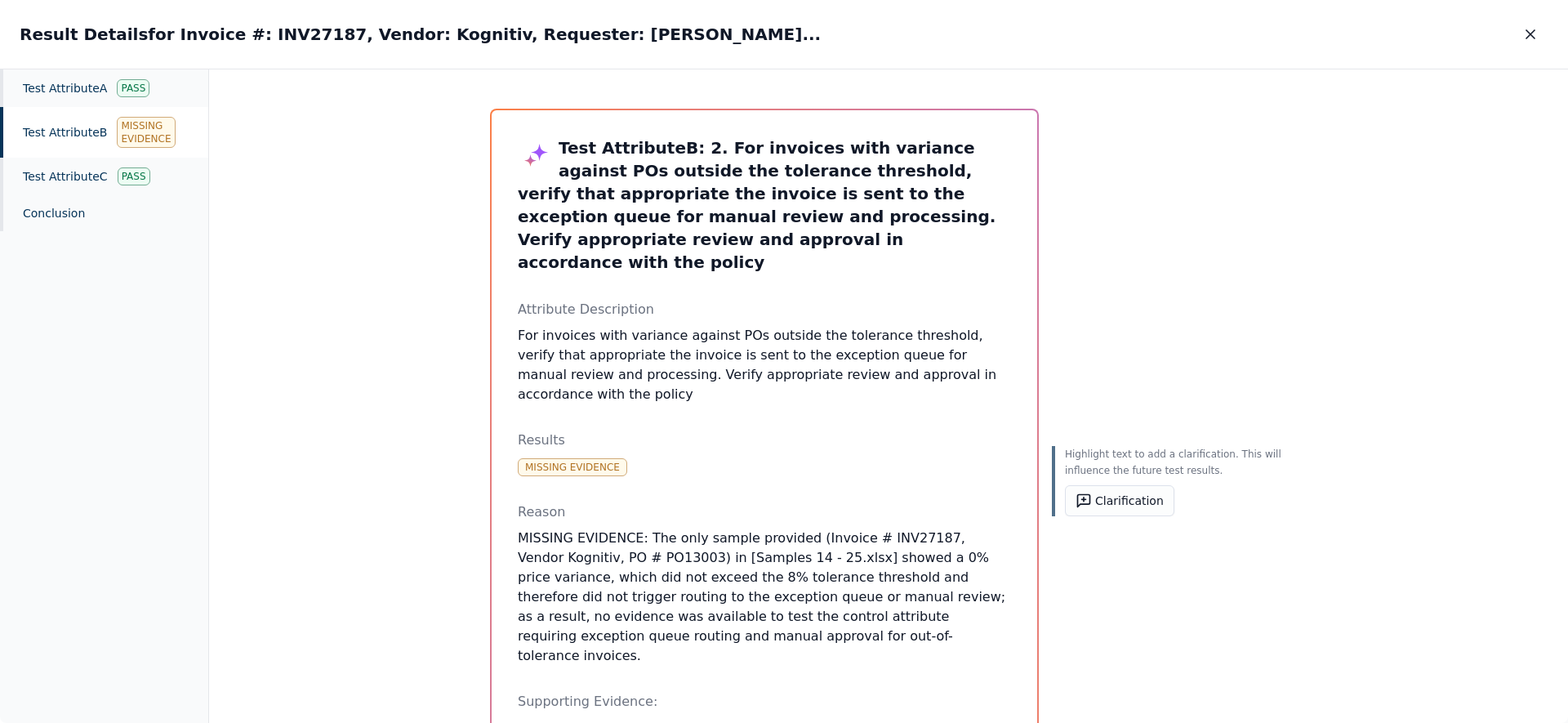
click at [784, 529] on p "MISSING EVIDENCE: The only sample provided (Invoice # INV27187, Vendor Kognitiv…" at bounding box center [764, 597] width 493 height 138
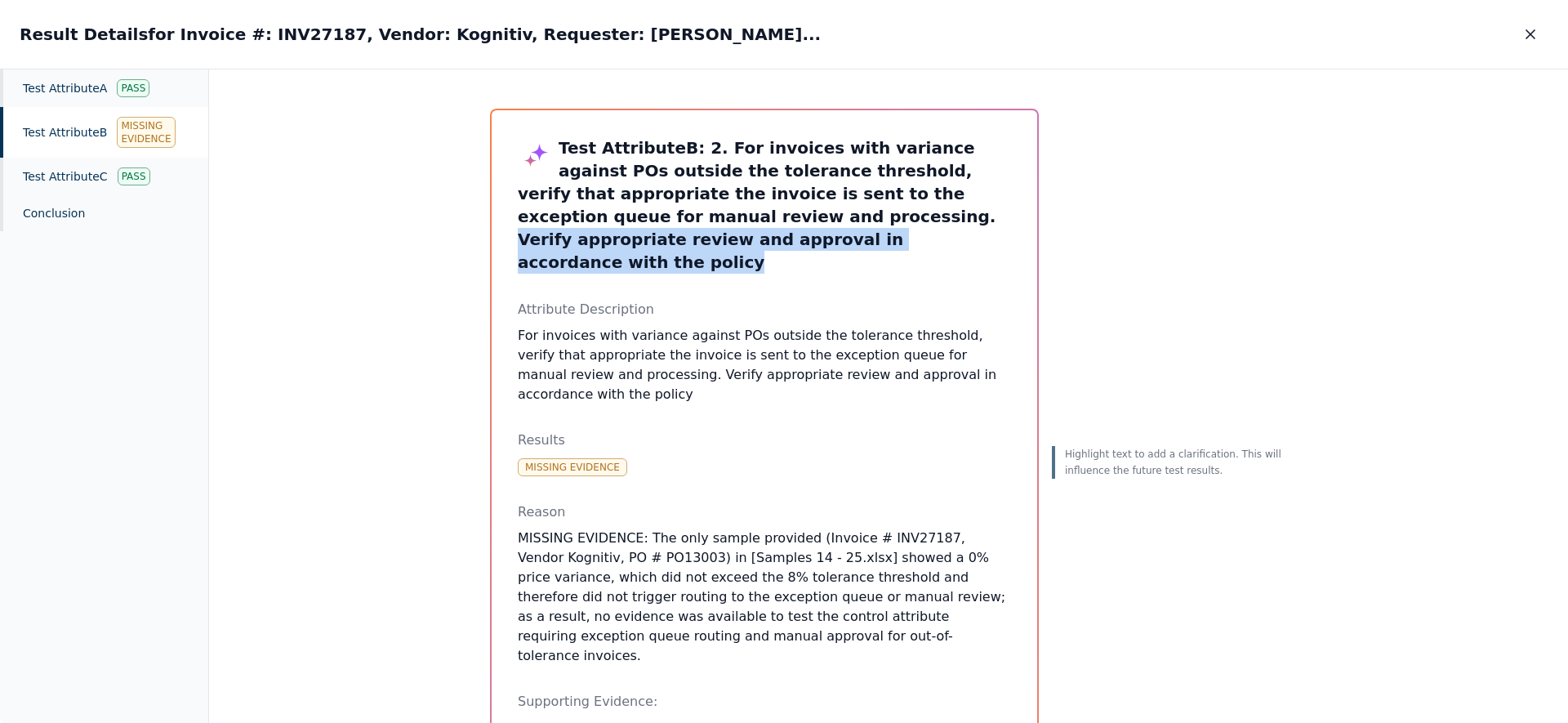
drag, startPoint x: 661, startPoint y: 242, endPoint x: 598, endPoint y: 218, distance: 67.4
click at [600, 217] on h3 "Test Attribute B : 2. For invoices with variance against POs outside the tolera…" at bounding box center [764, 205] width 493 height 138
click at [662, 248] on h3 "Test Attribute B : 2. For invoices with variance against POs outside the tolera…" at bounding box center [764, 205] width 493 height 138
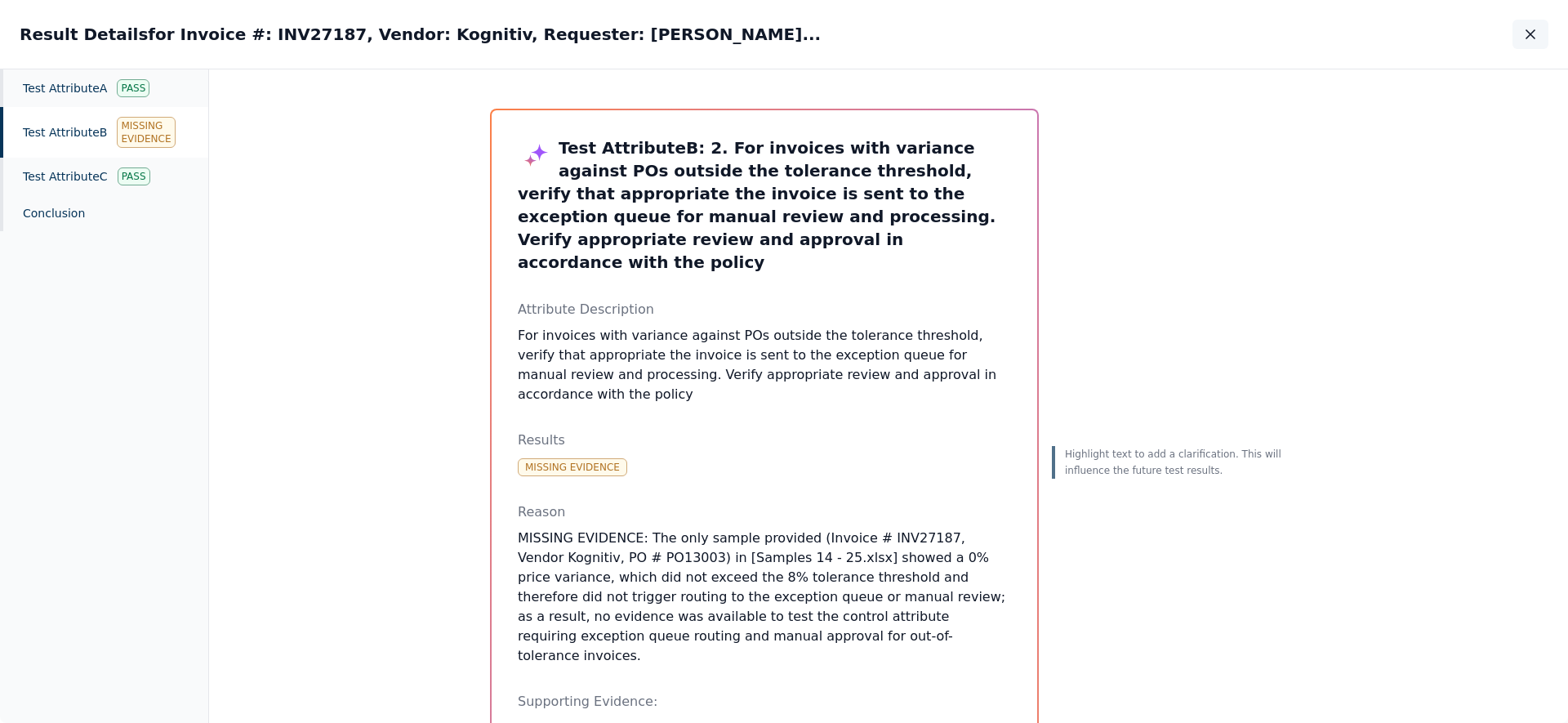
click at [784, 35] on icon "button" at bounding box center [1531, 35] width 16 height 16
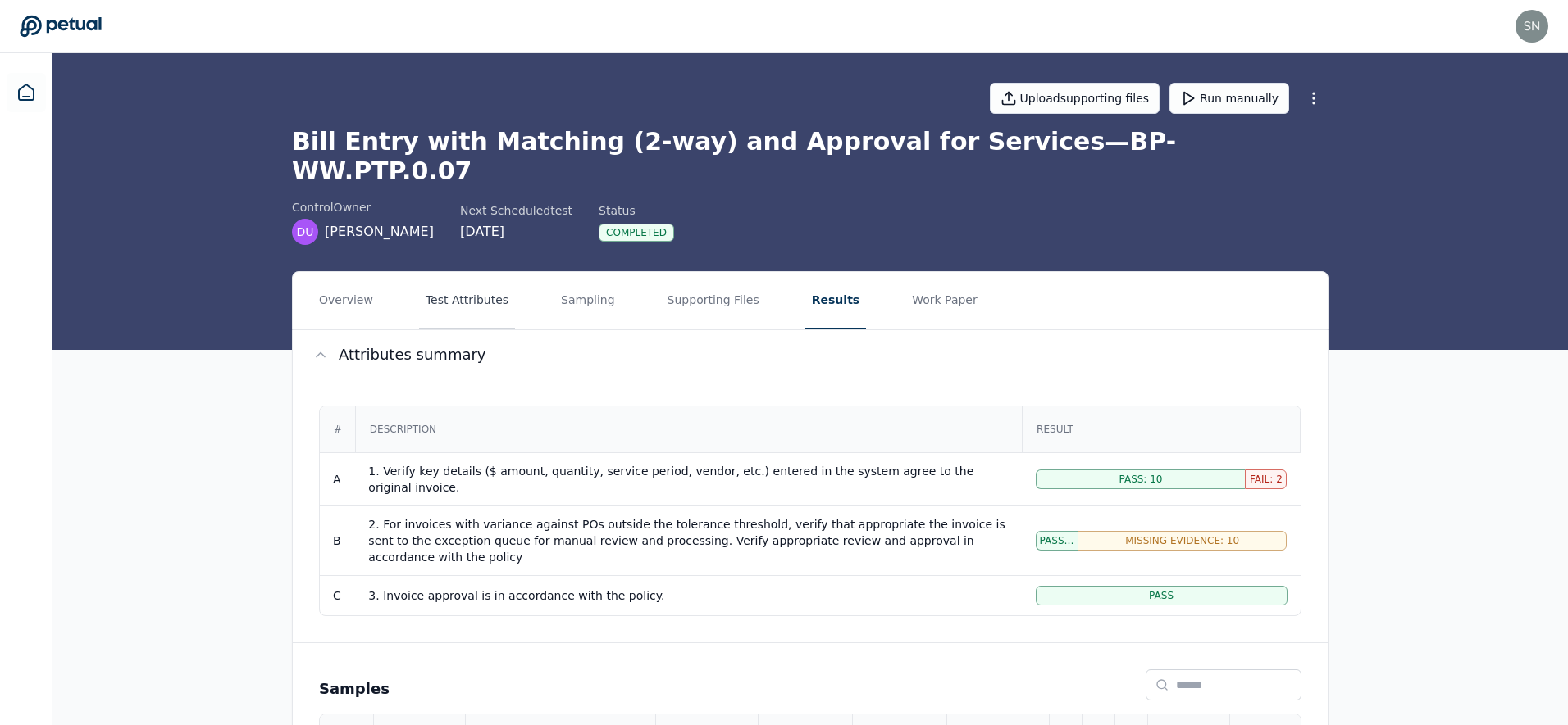
click at [477, 272] on button "Test Attributes" at bounding box center [467, 301] width 96 height 58
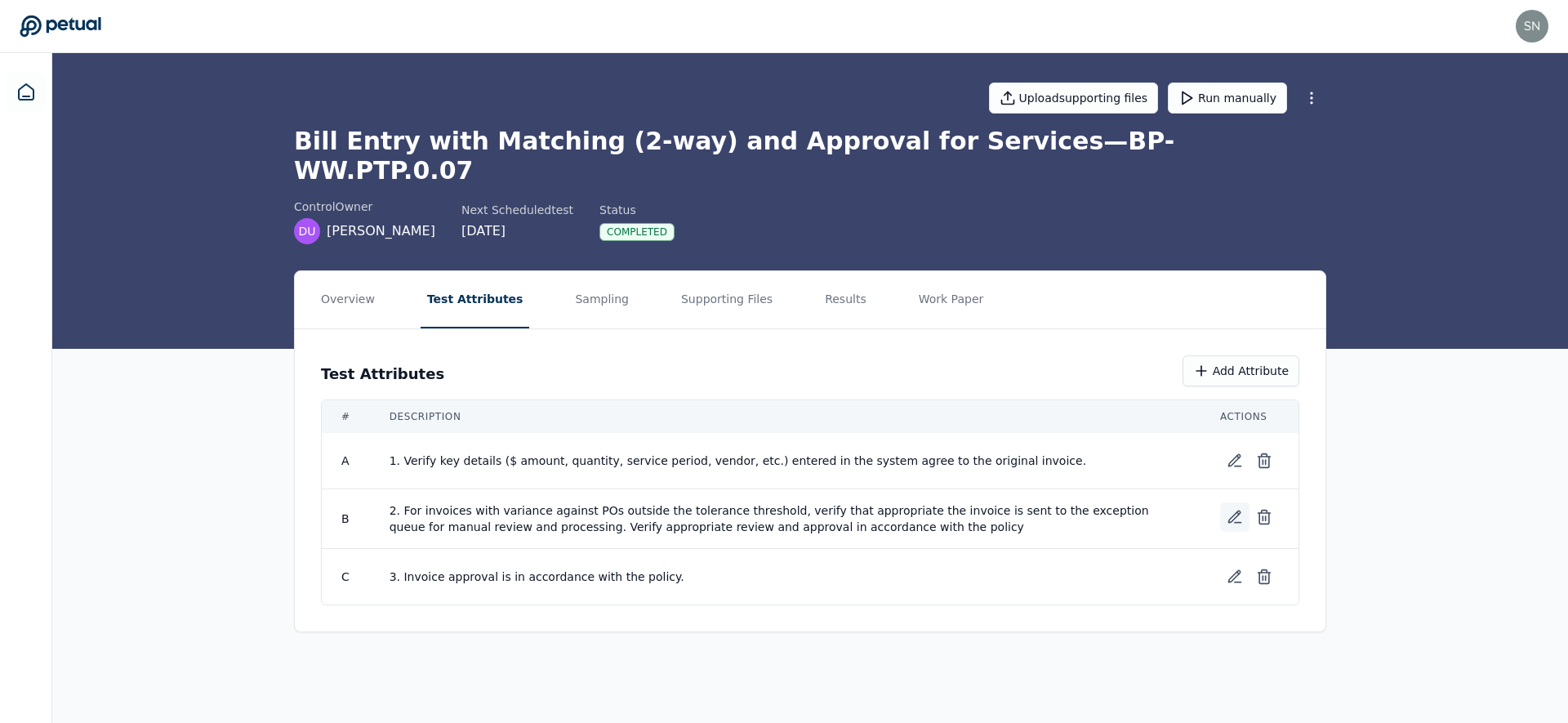
click at [784, 509] on icon at bounding box center [1235, 517] width 16 height 16
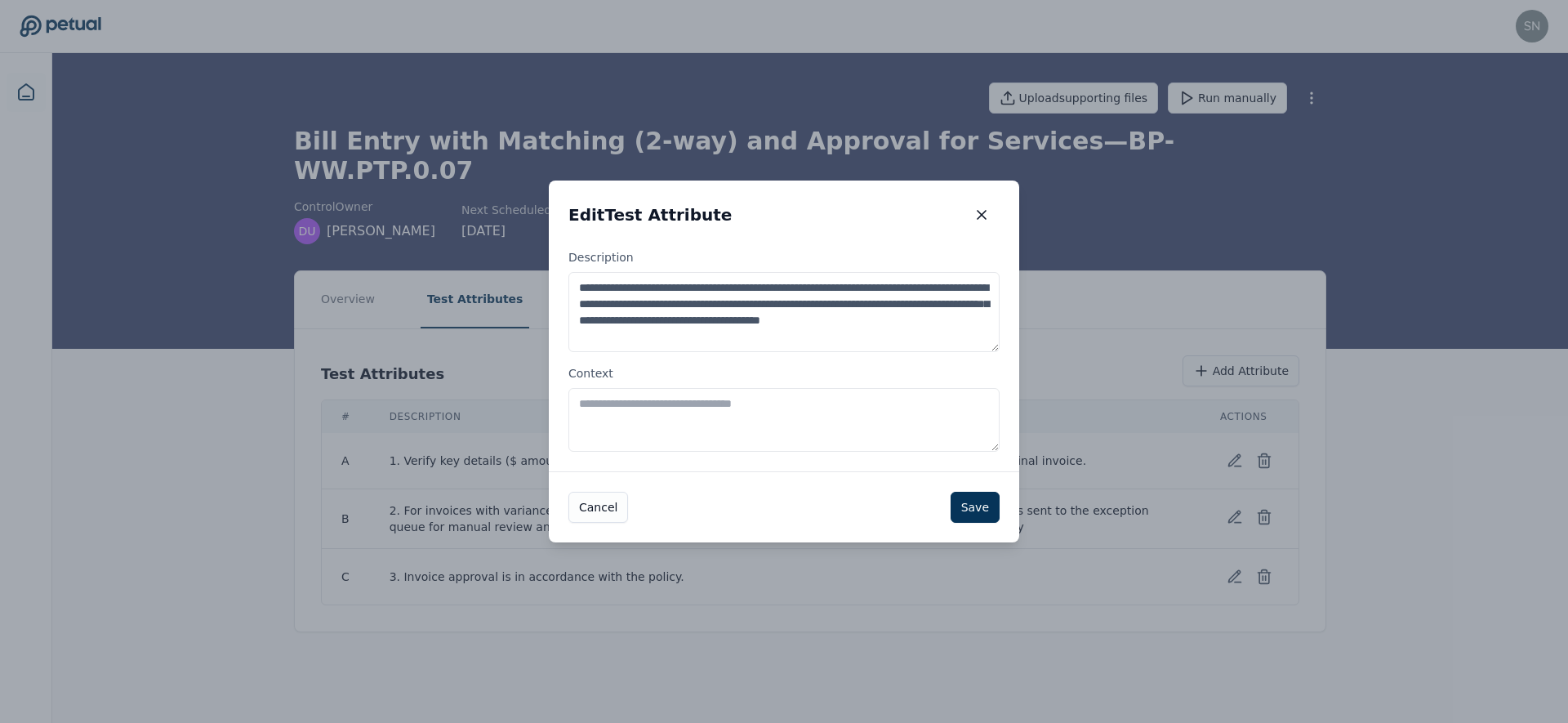
click at [741, 423] on textarea "Context" at bounding box center [784, 420] width 431 height 64
type textarea "**********"
click at [784, 502] on button "Save" at bounding box center [975, 508] width 49 height 31
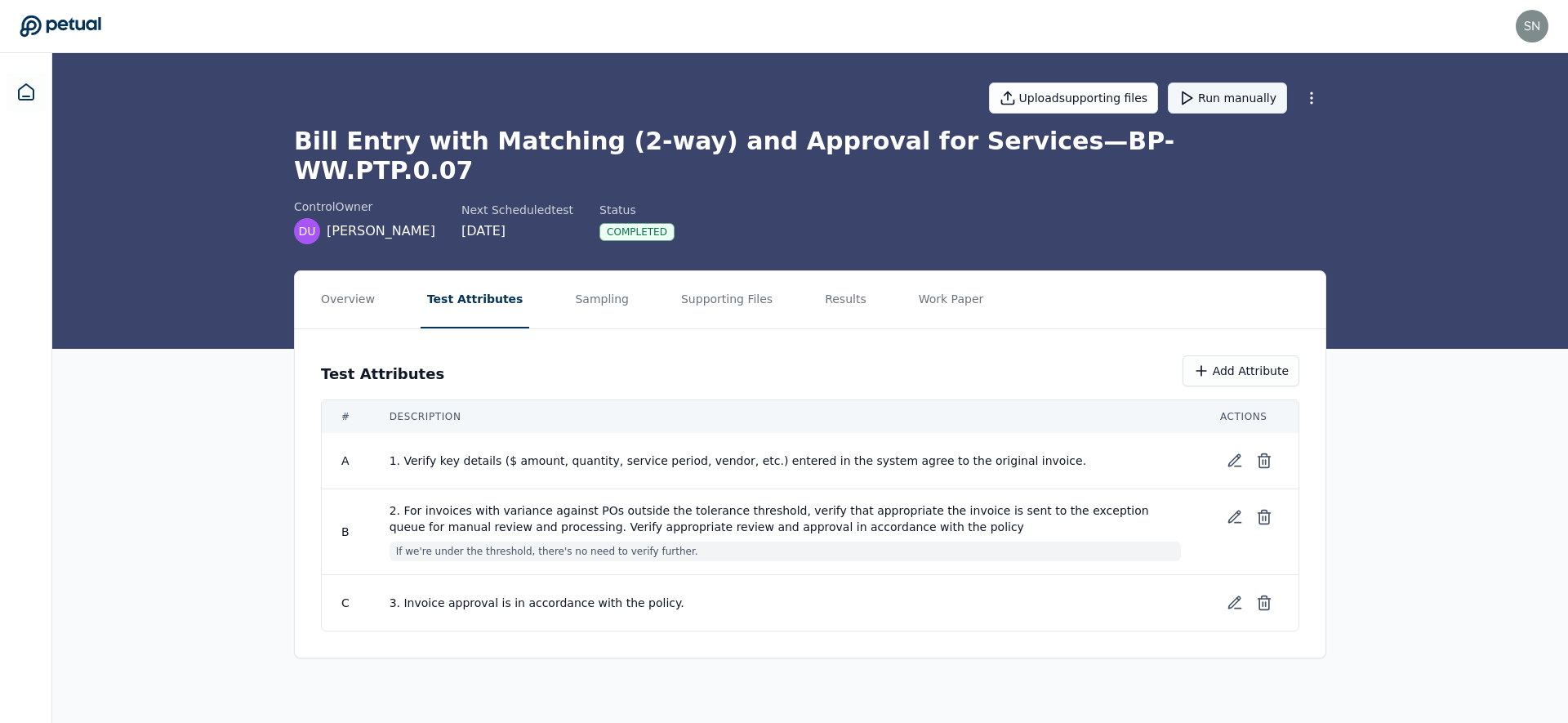
click at [784, 105] on button "Run manually" at bounding box center [1227, 98] width 119 height 31
click at [784, 137] on h1 "Bill Entry with Matching (2-way) and Approval for Services — BP-WW.PTP.0.07" at bounding box center [810, 156] width 1032 height 59
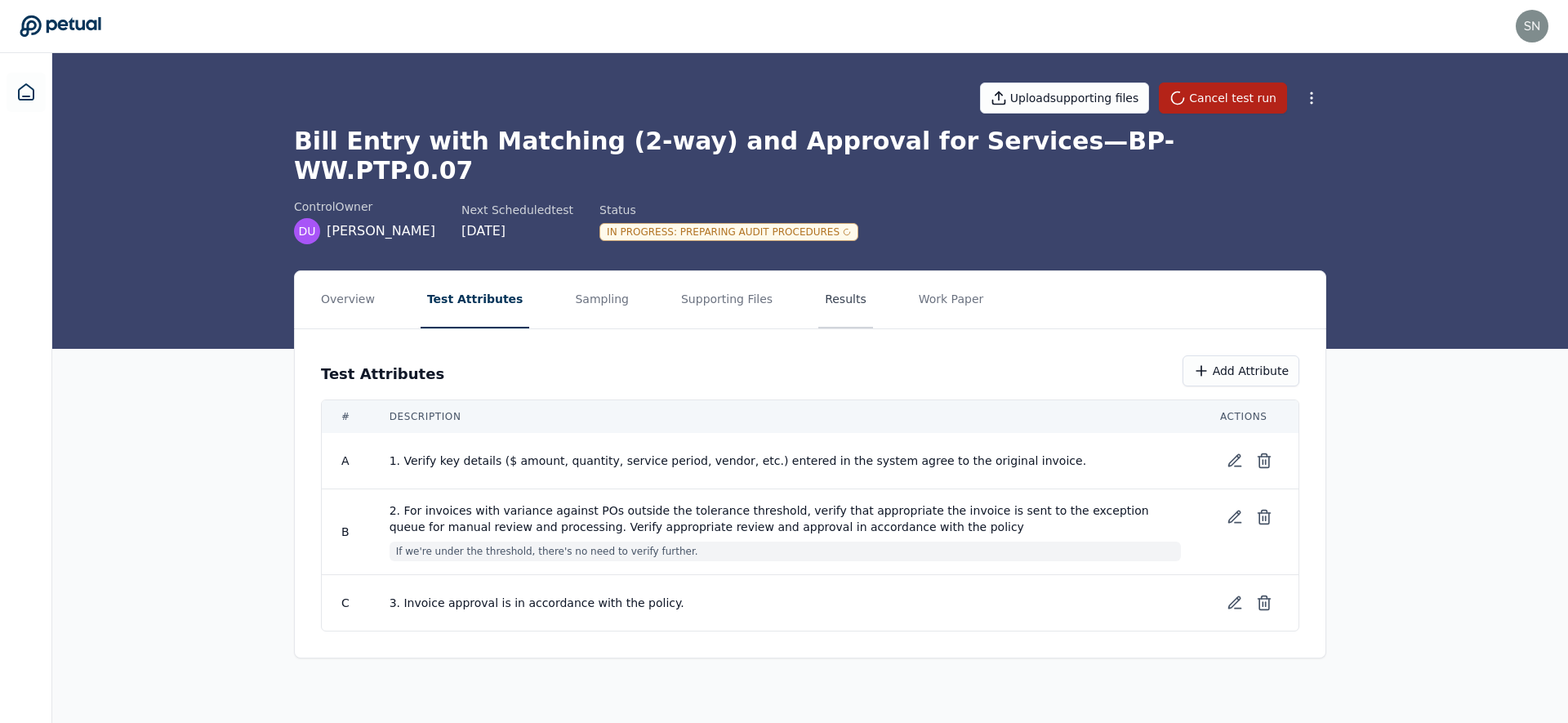
click at [820, 272] on button "Results" at bounding box center [845, 300] width 55 height 57
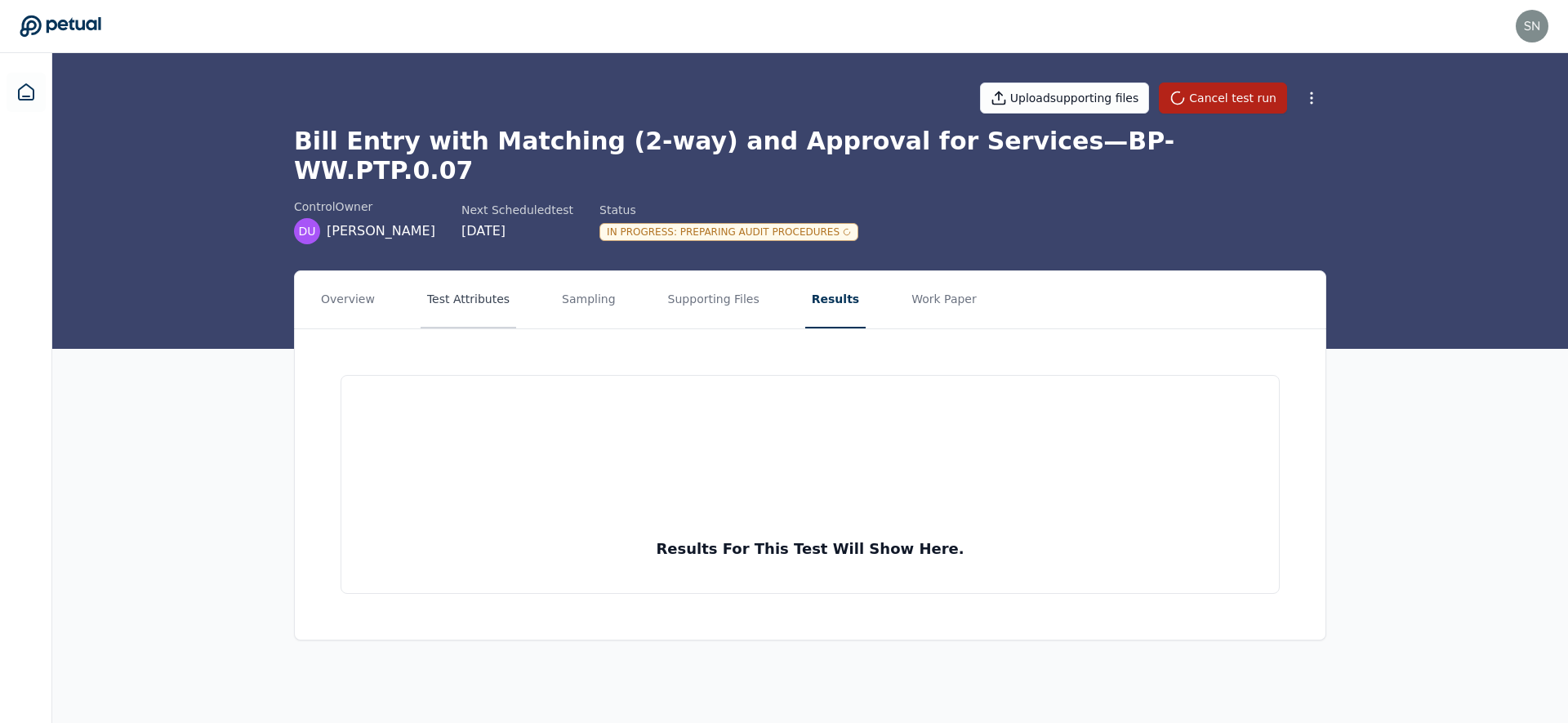
click at [502, 278] on button "Test Attributes" at bounding box center [468, 300] width 96 height 57
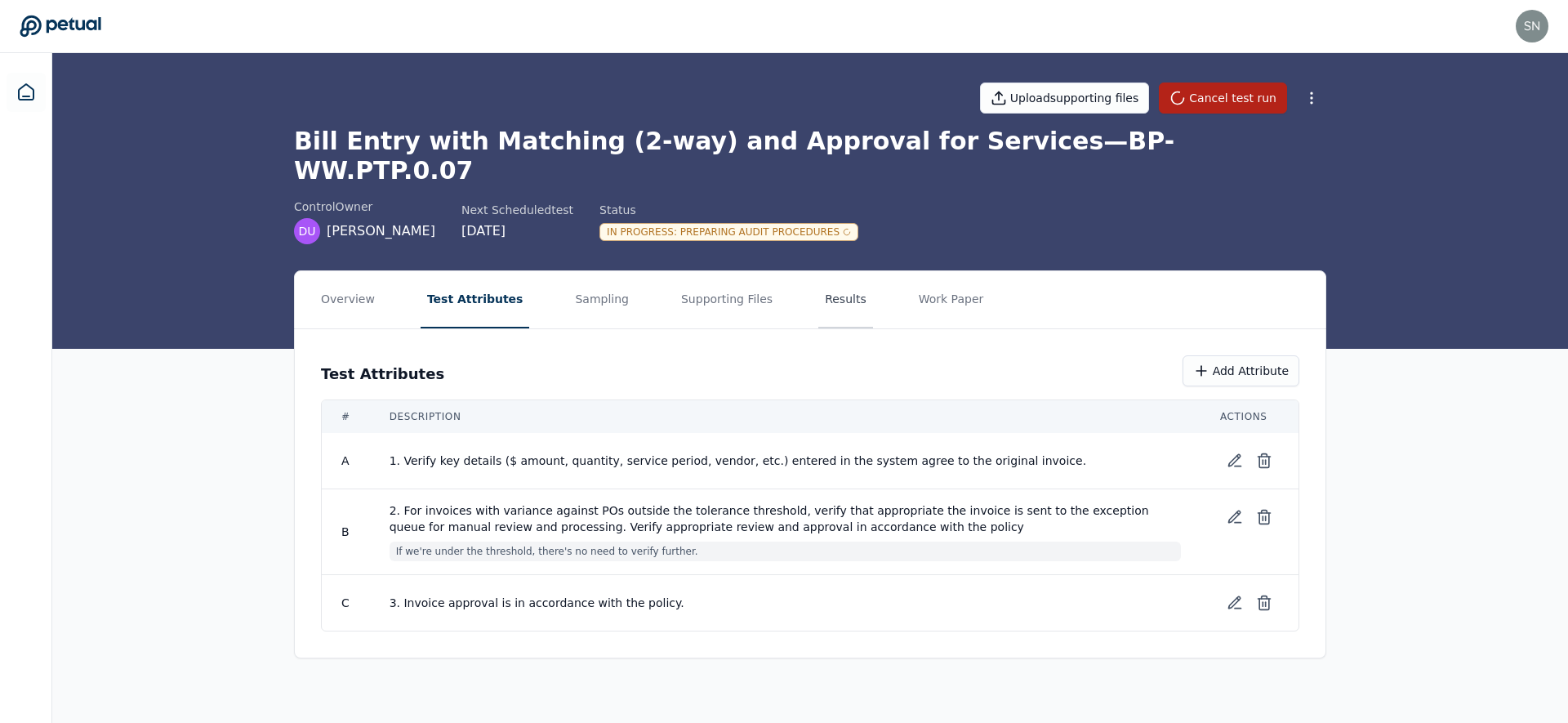
click at [831, 272] on button "Results" at bounding box center [845, 300] width 55 height 57
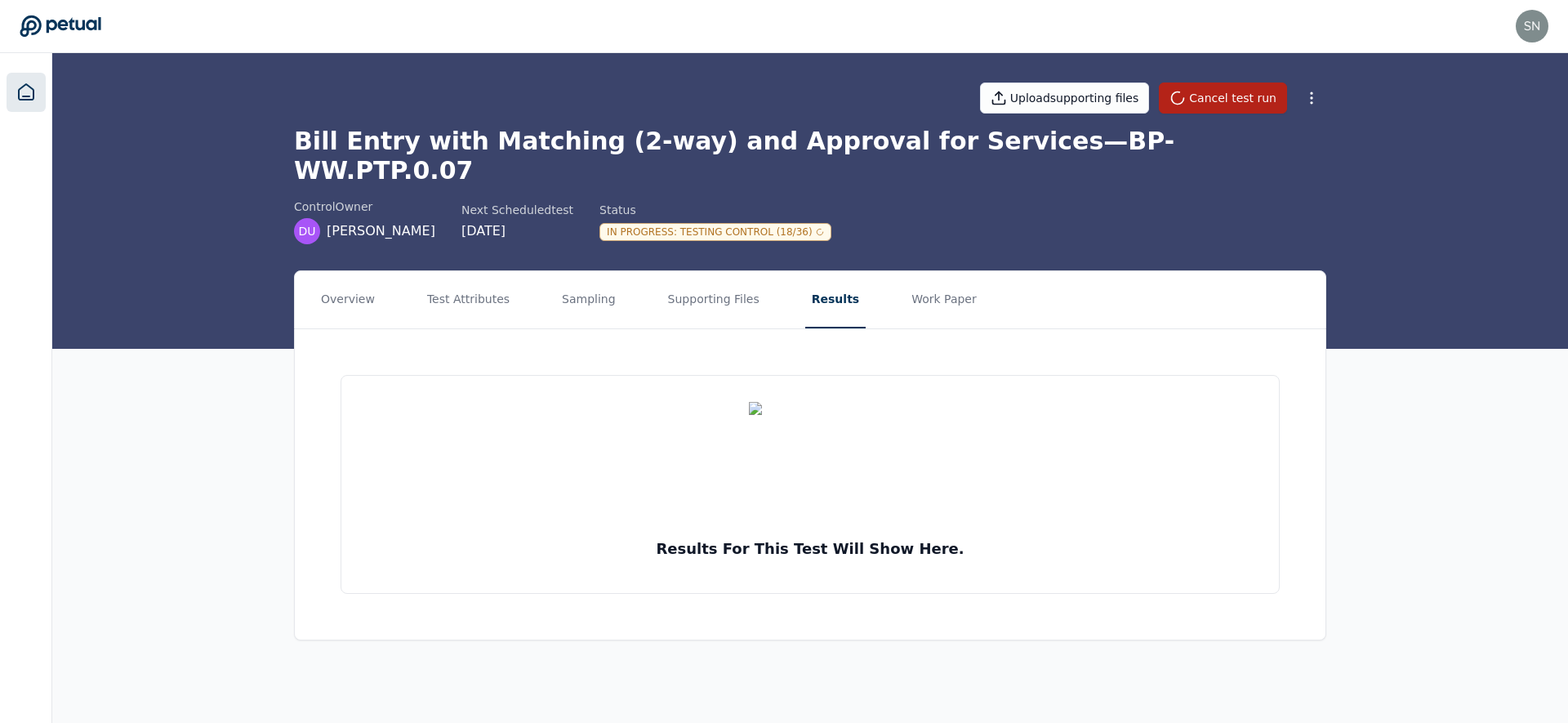
click at [16, 105] on link at bounding box center [26, 92] width 39 height 39
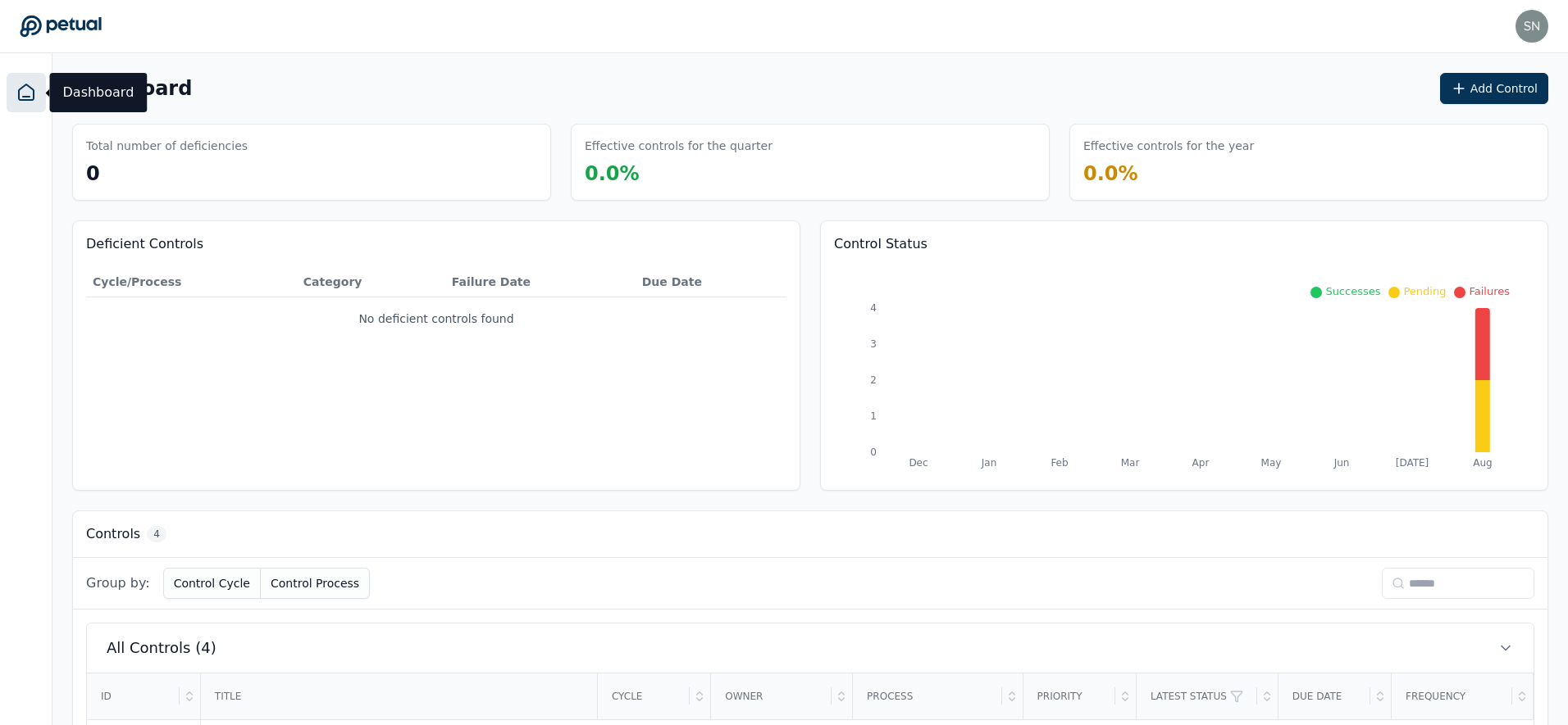
scroll to position [319, 0]
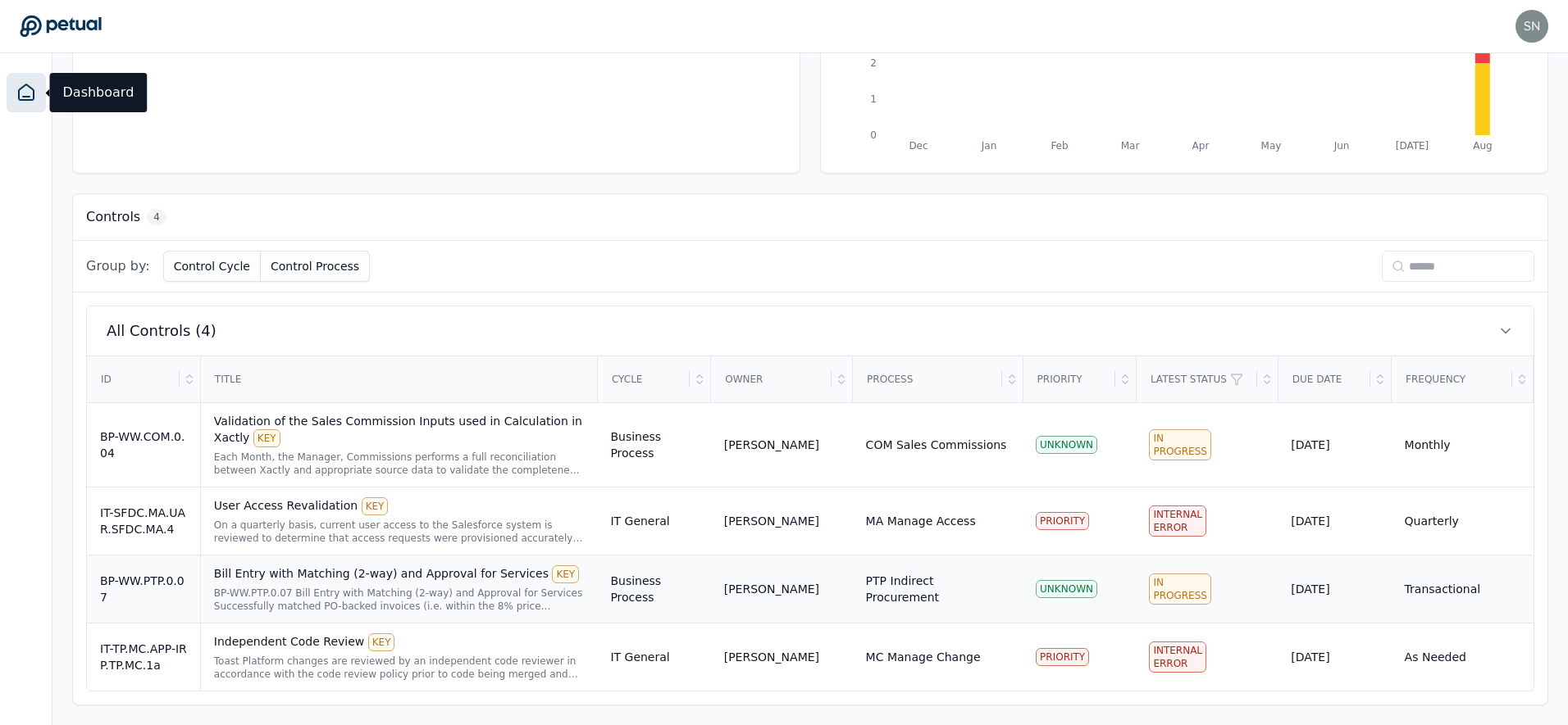
click at [757, 589] on div "[PERSON_NAME]" at bounding box center [771, 590] width 95 height 16
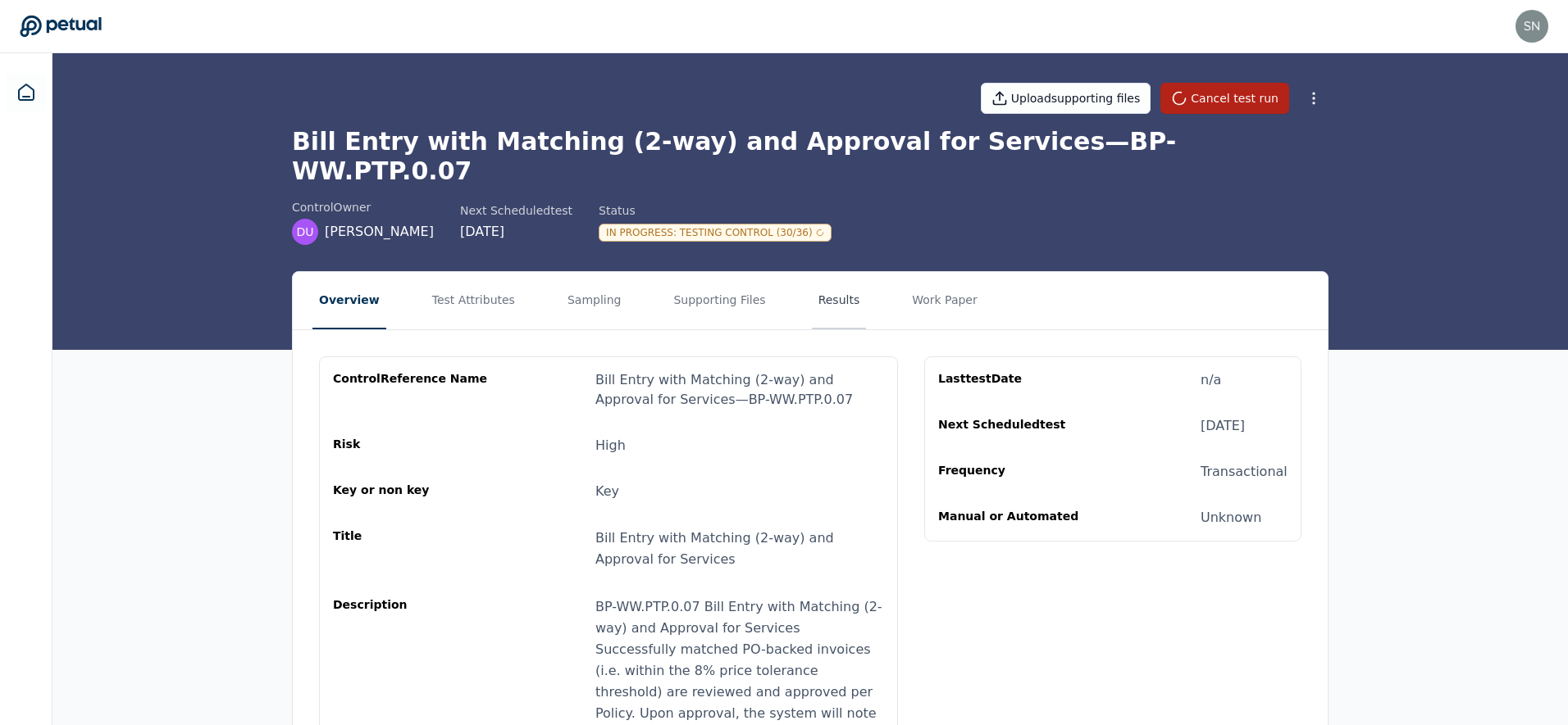
click at [811, 279] on button "Results" at bounding box center [839, 301] width 55 height 58
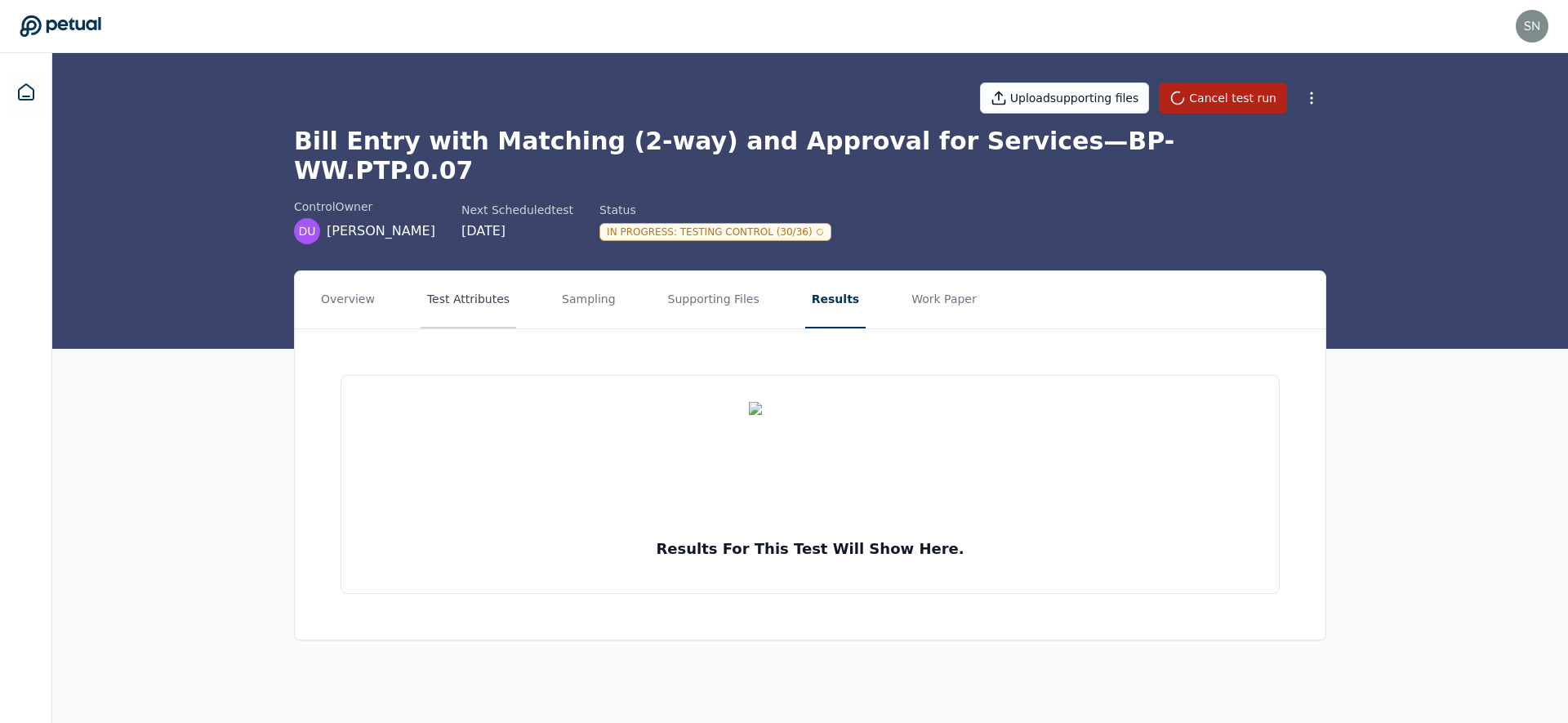
click at [423, 272] on button "Test Attributes" at bounding box center [468, 300] width 96 height 57
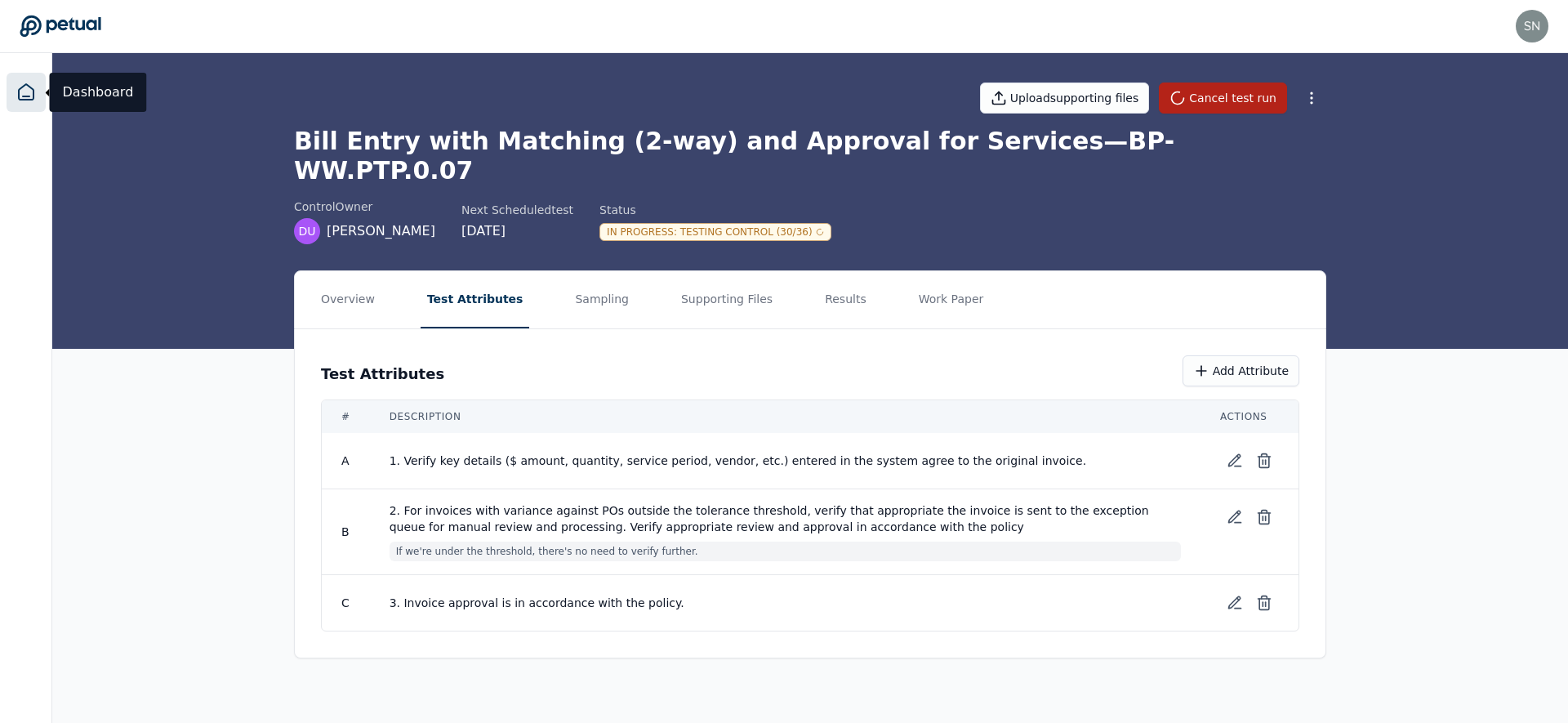
click at [29, 91] on icon at bounding box center [26, 93] width 20 height 20
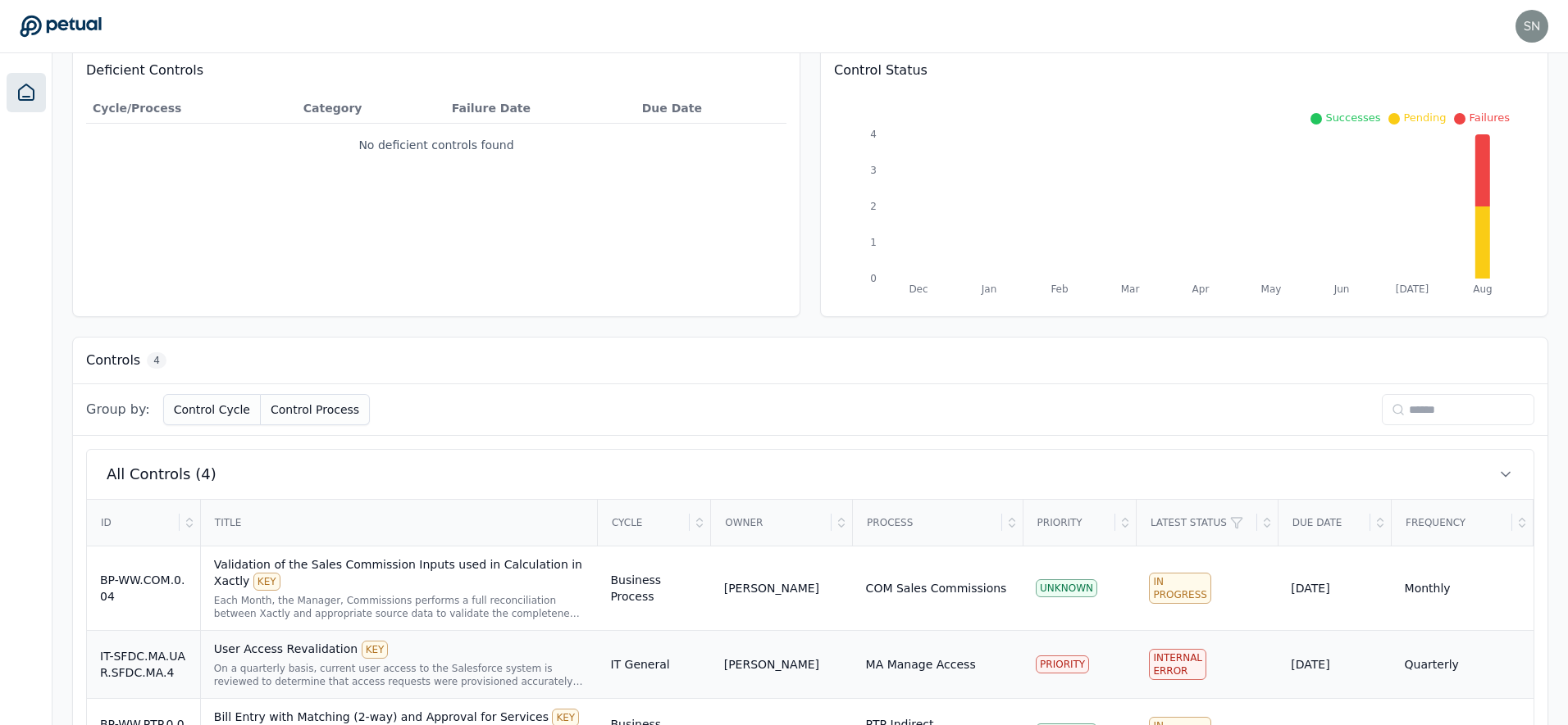
scroll to position [319, 0]
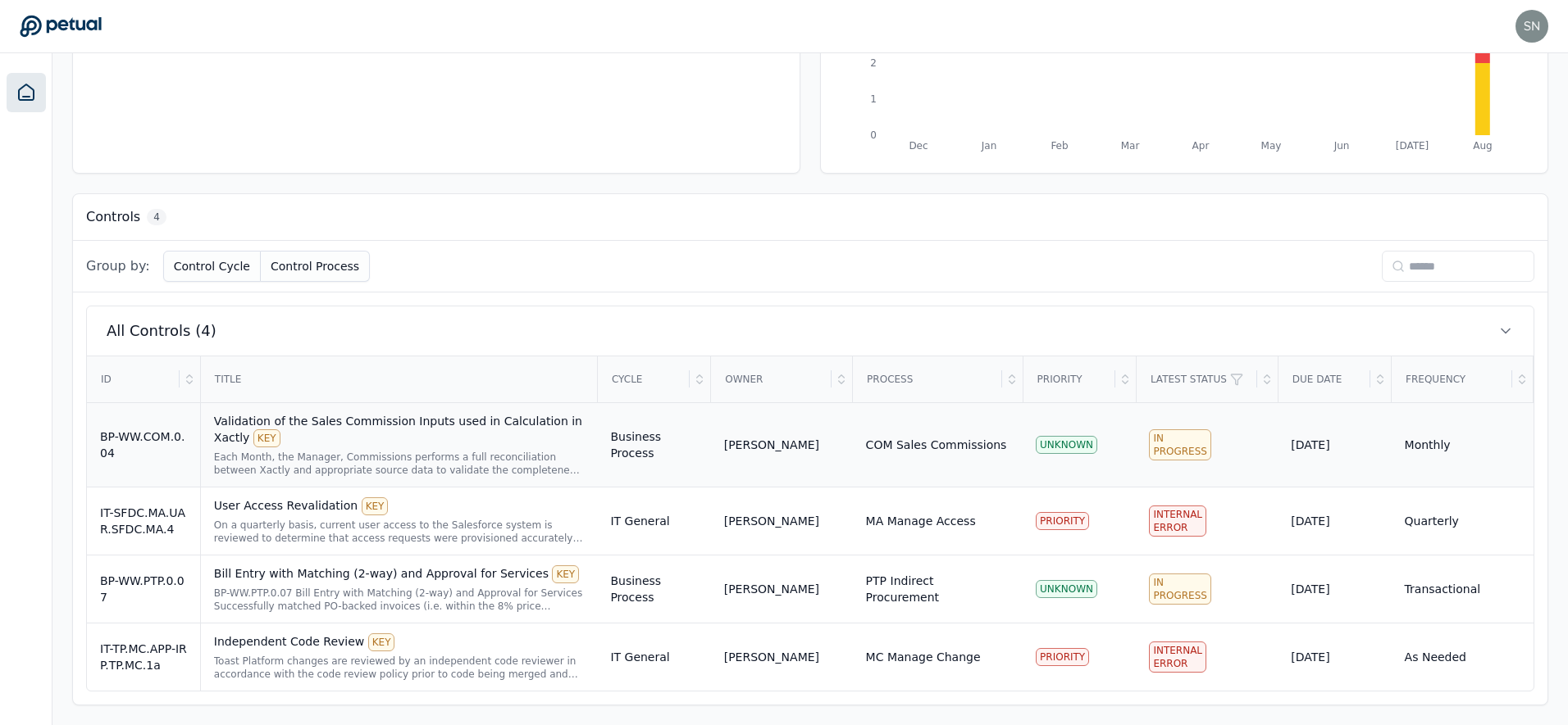
click at [622, 439] on td "Business Process" at bounding box center [654, 444] width 113 height 84
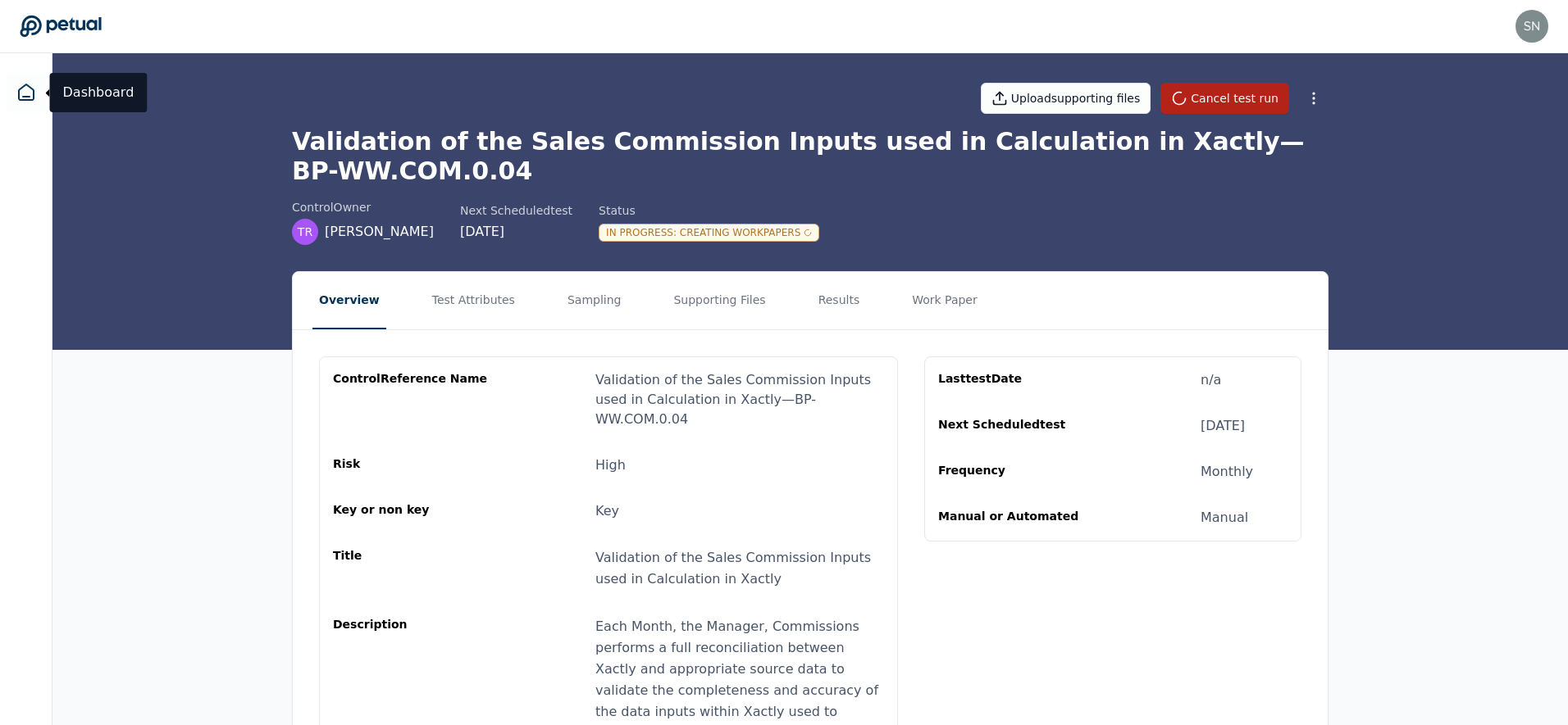
drag, startPoint x: 33, startPoint y: 90, endPoint x: 37, endPoint y: 114, distance: 24.3
click at [33, 90] on icon at bounding box center [27, 93] width 20 height 20
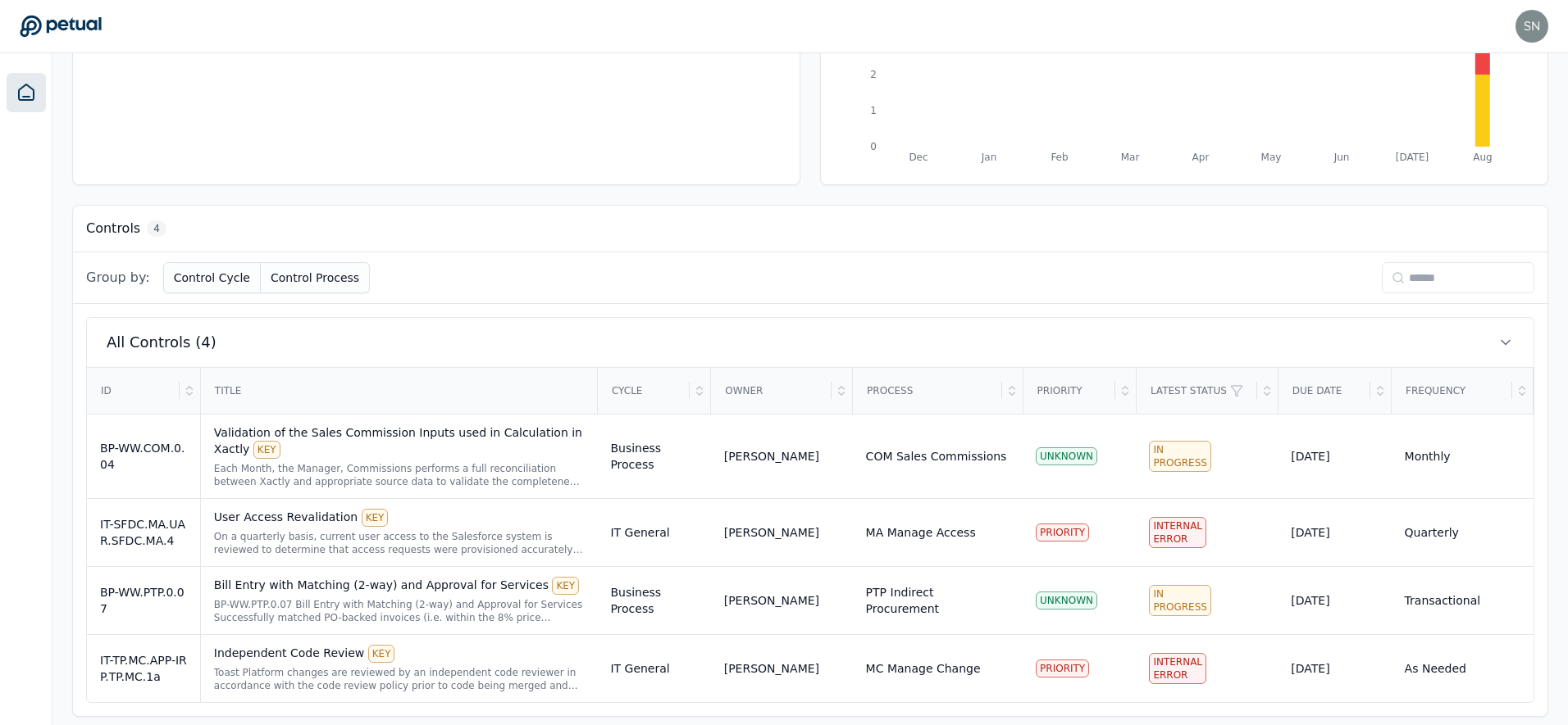
scroll to position [319, 0]
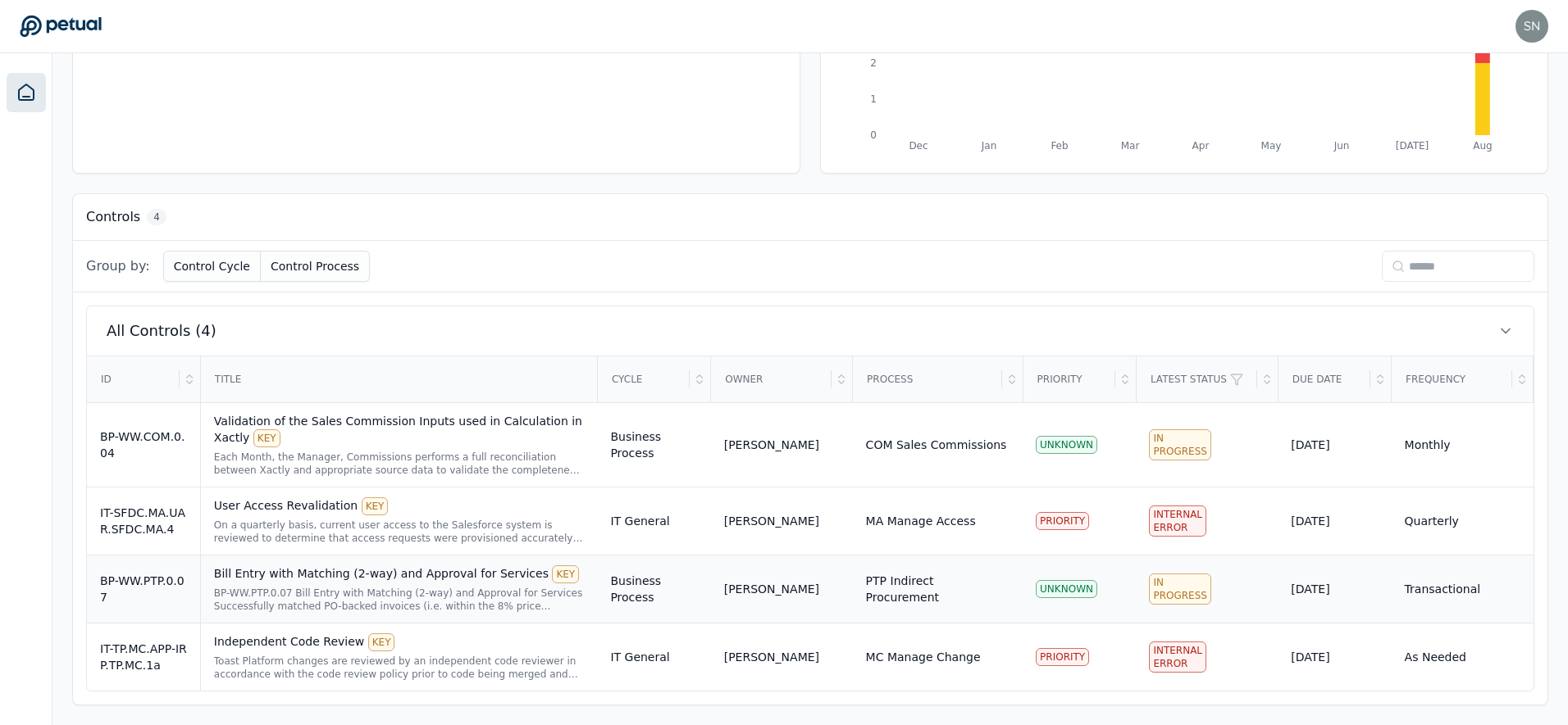
click at [533, 599] on div "BP-WW.PTP.0.07 Bill Entry with Matching (2-way) and Approval for Services Succe…" at bounding box center [399, 600] width 371 height 27
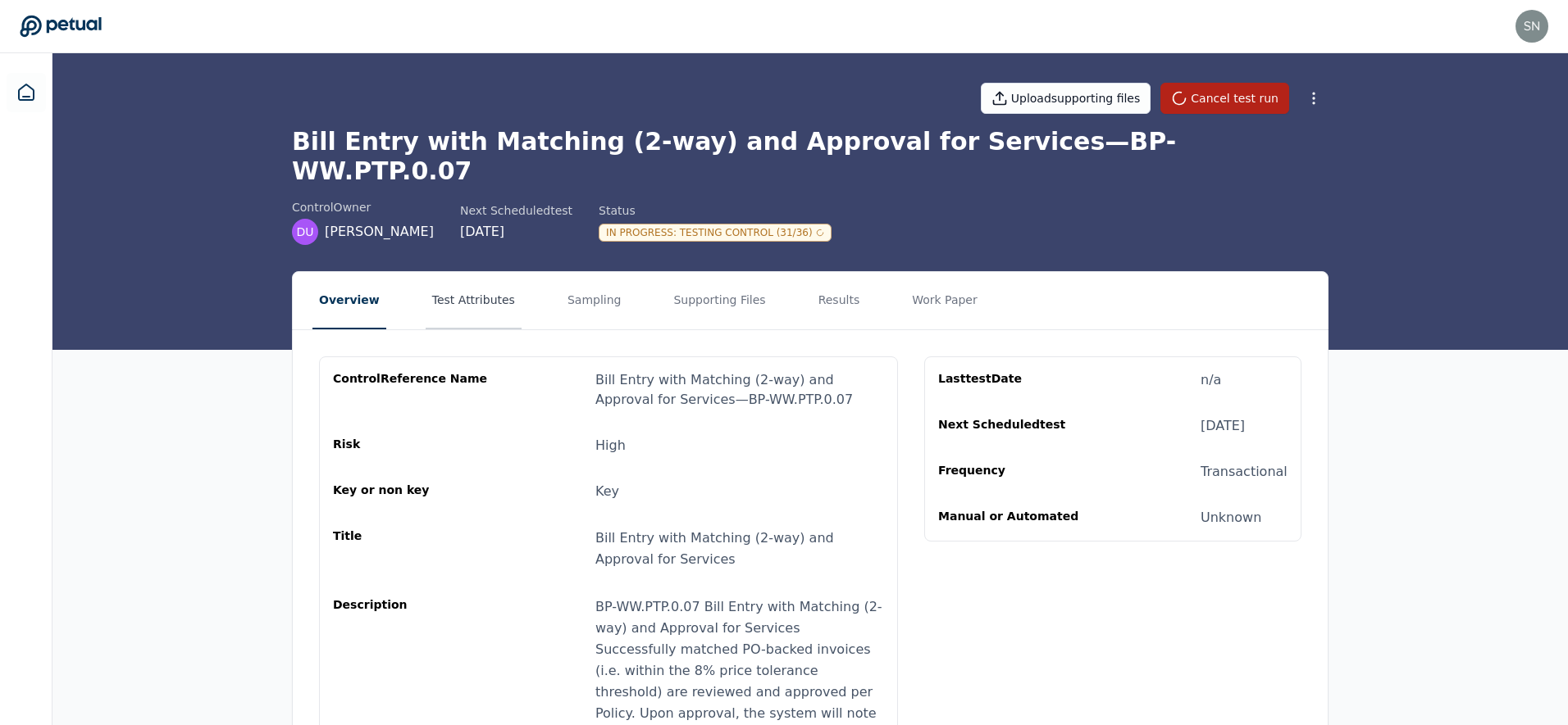
click at [447, 279] on button "Test Attributes" at bounding box center [473, 301] width 96 height 58
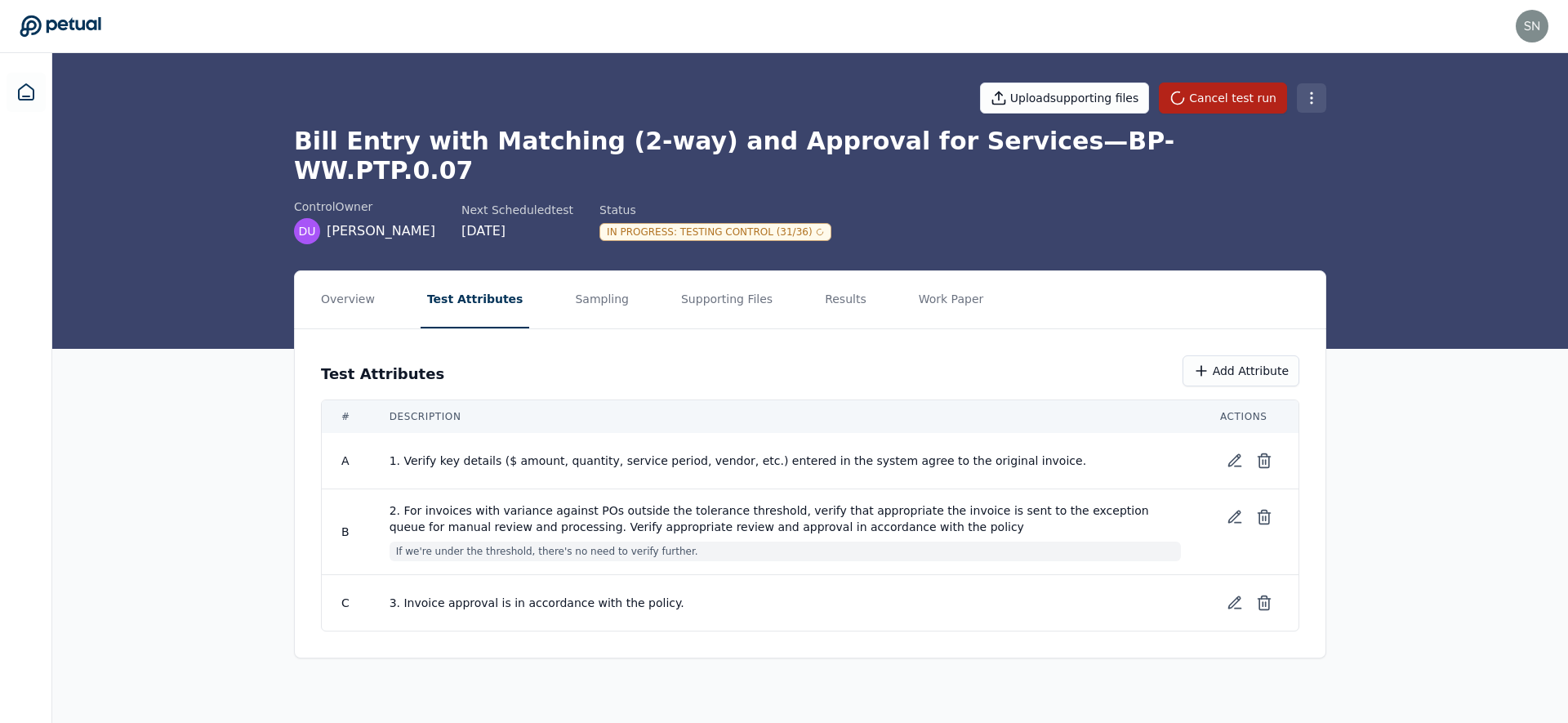
click at [1314, 97] on html "snir@petual.ai snir@petual.ai Sign out Upload supporting files Cancel test run …" at bounding box center [784, 361] width 1568 height 723
click at [1409, 262] on html "snir@petual.ai snir@petual.ai Sign out Upload supporting files Cancel test run …" at bounding box center [784, 361] width 1568 height 723
click at [31, 101] on icon at bounding box center [26, 93] width 20 height 20
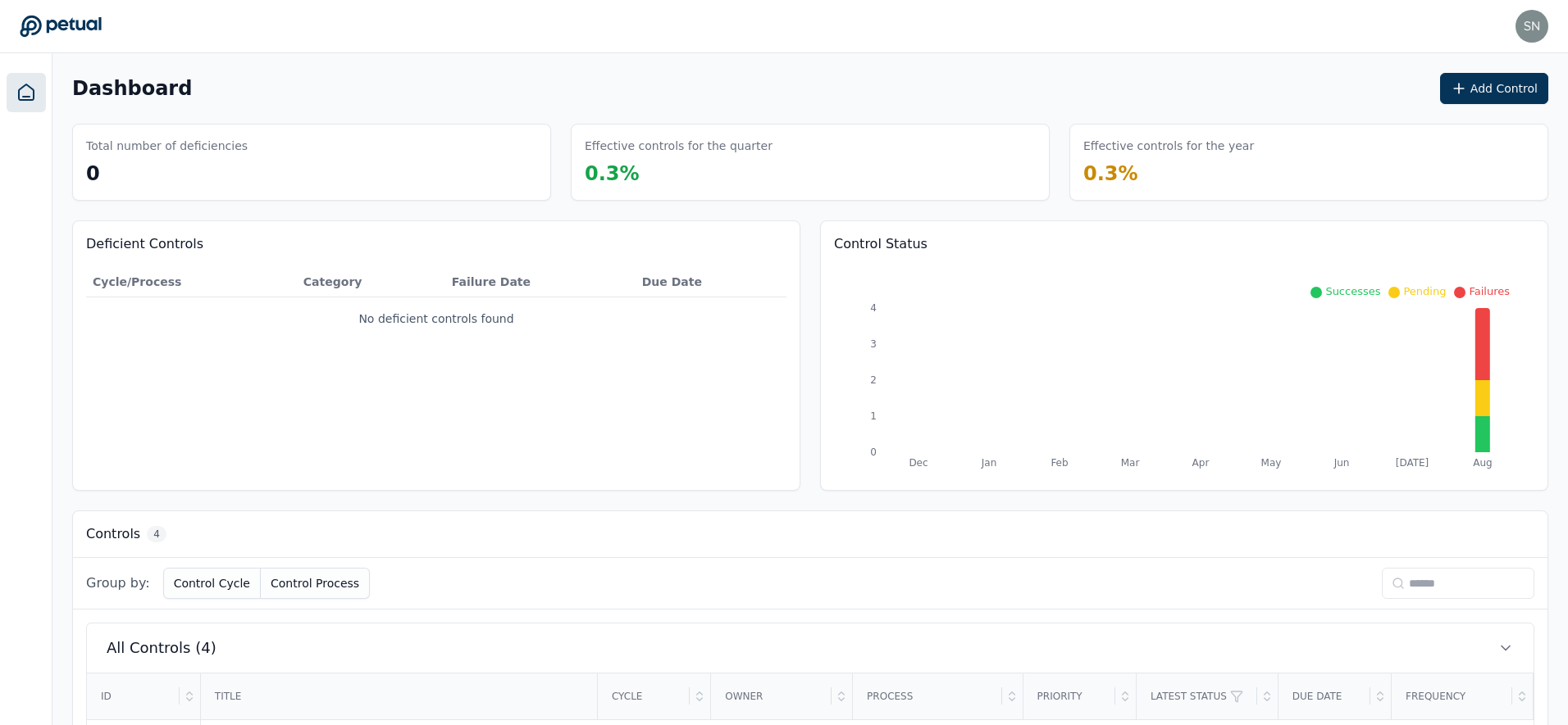
scroll to position [319, 0]
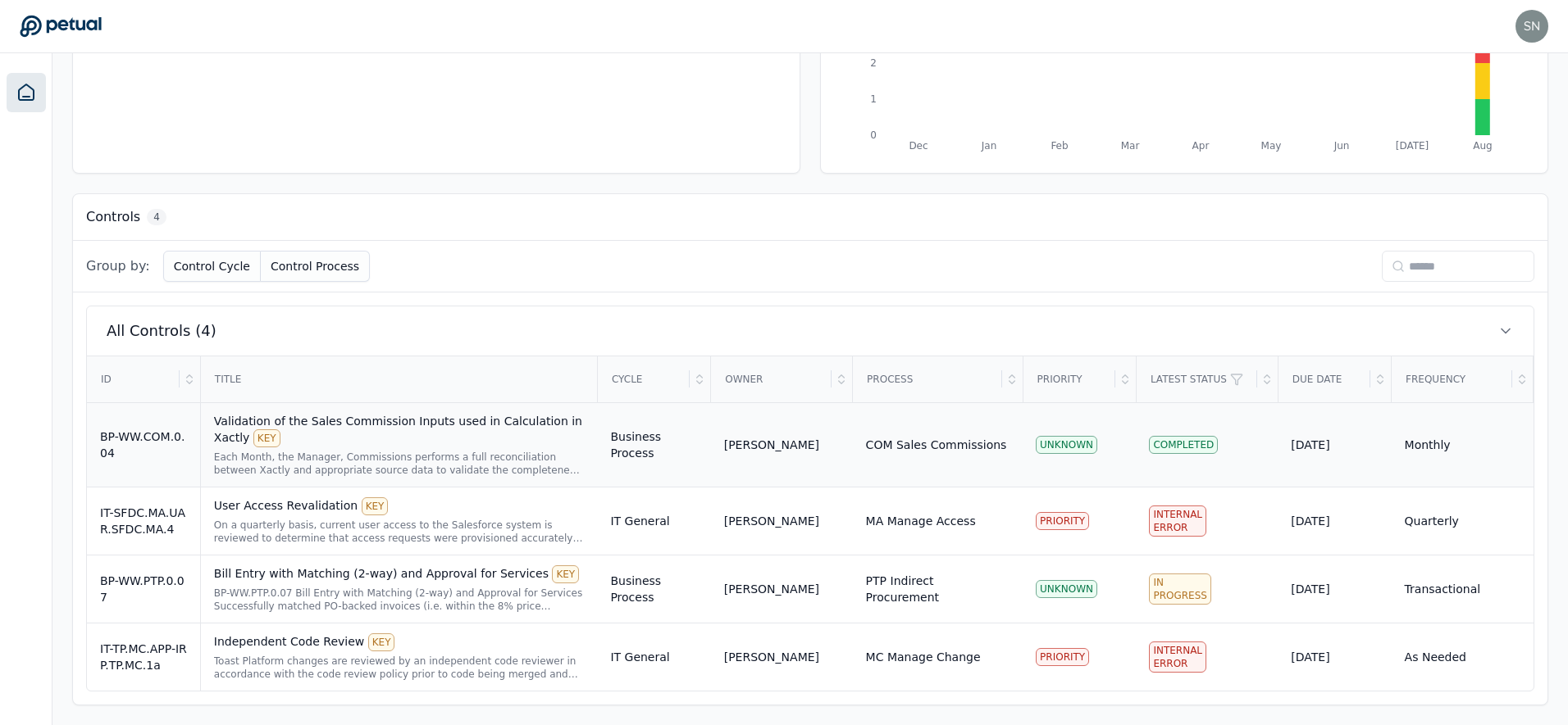
click at [514, 463] on div "Each Month, the Manager, Commissions performs a full reconciliation between Xac…" at bounding box center [399, 464] width 371 height 27
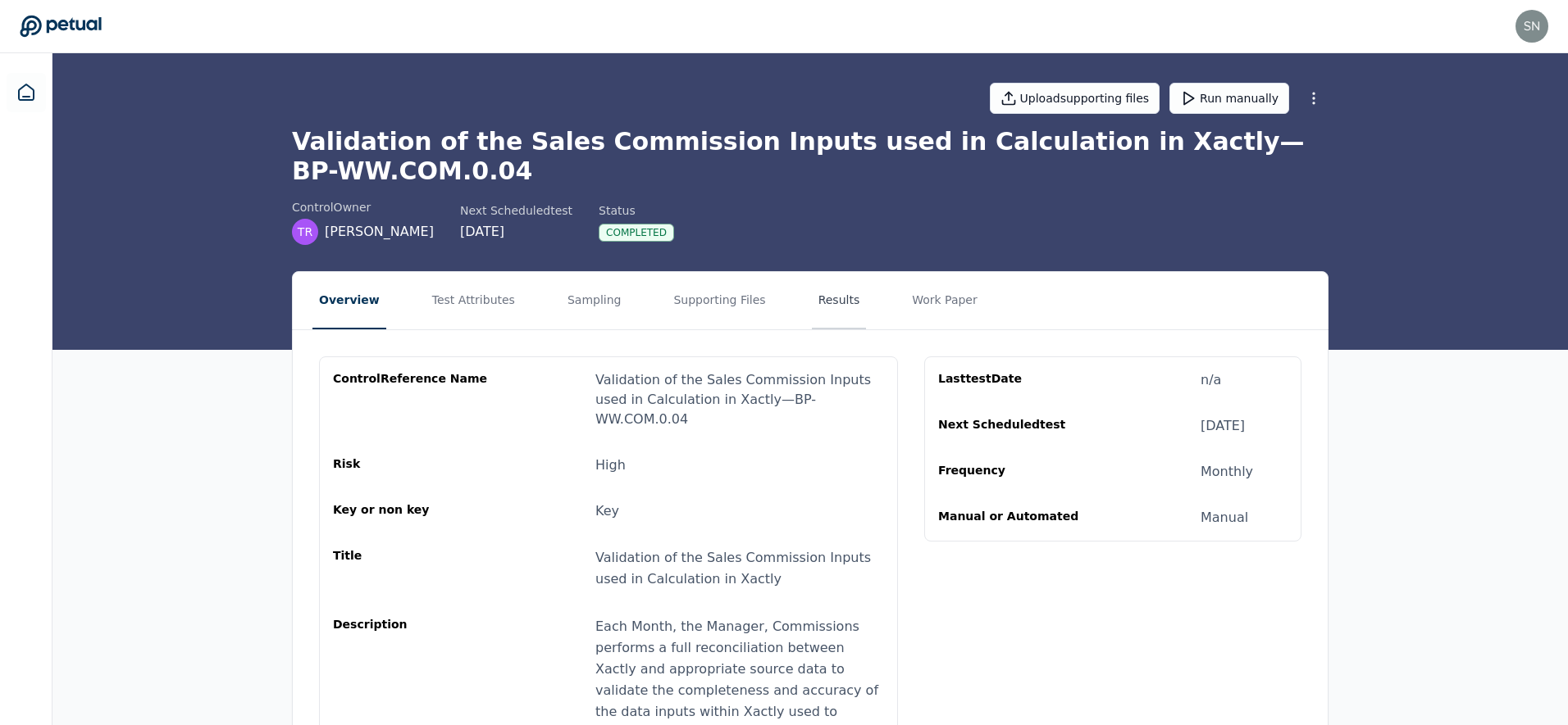
click at [811, 293] on button "Results" at bounding box center [839, 301] width 55 height 58
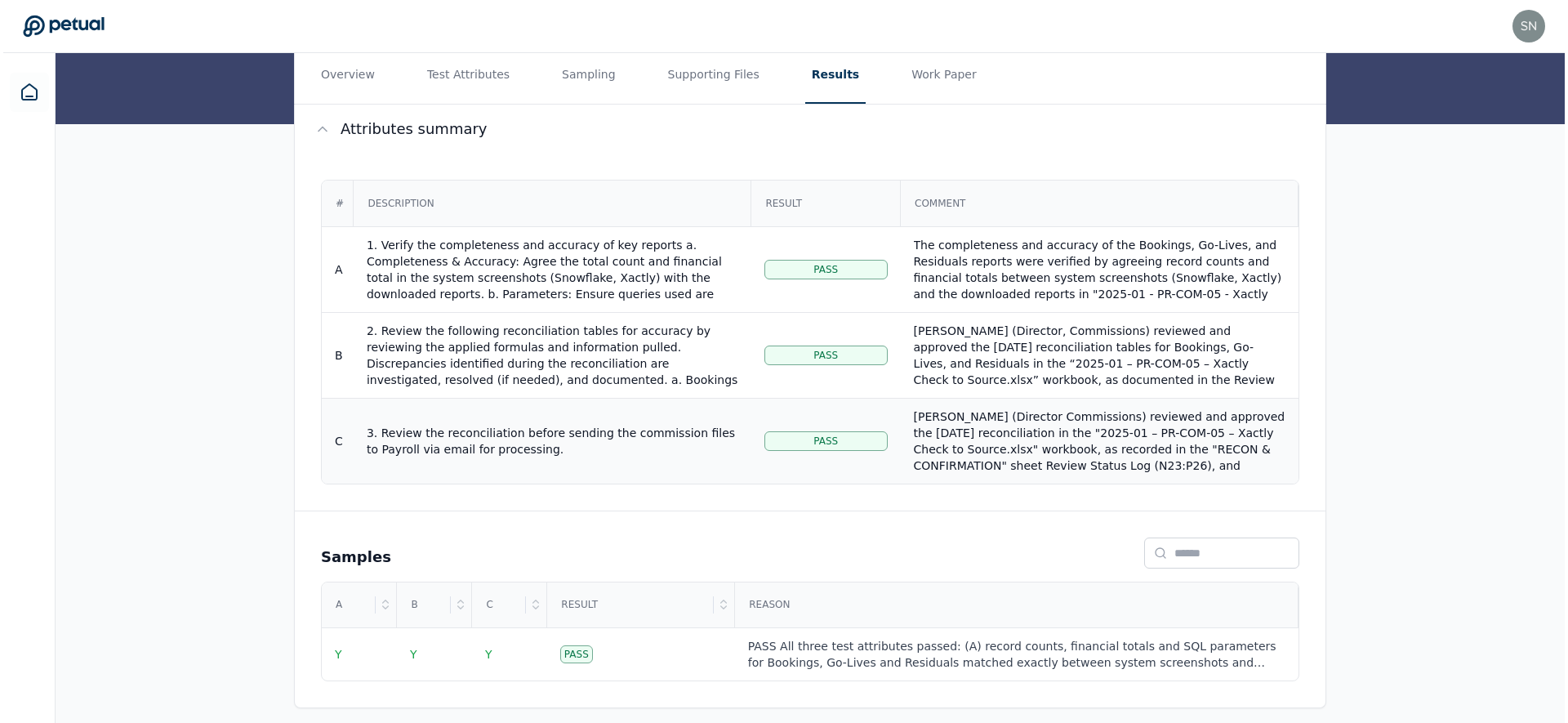
scroll to position [236, 0]
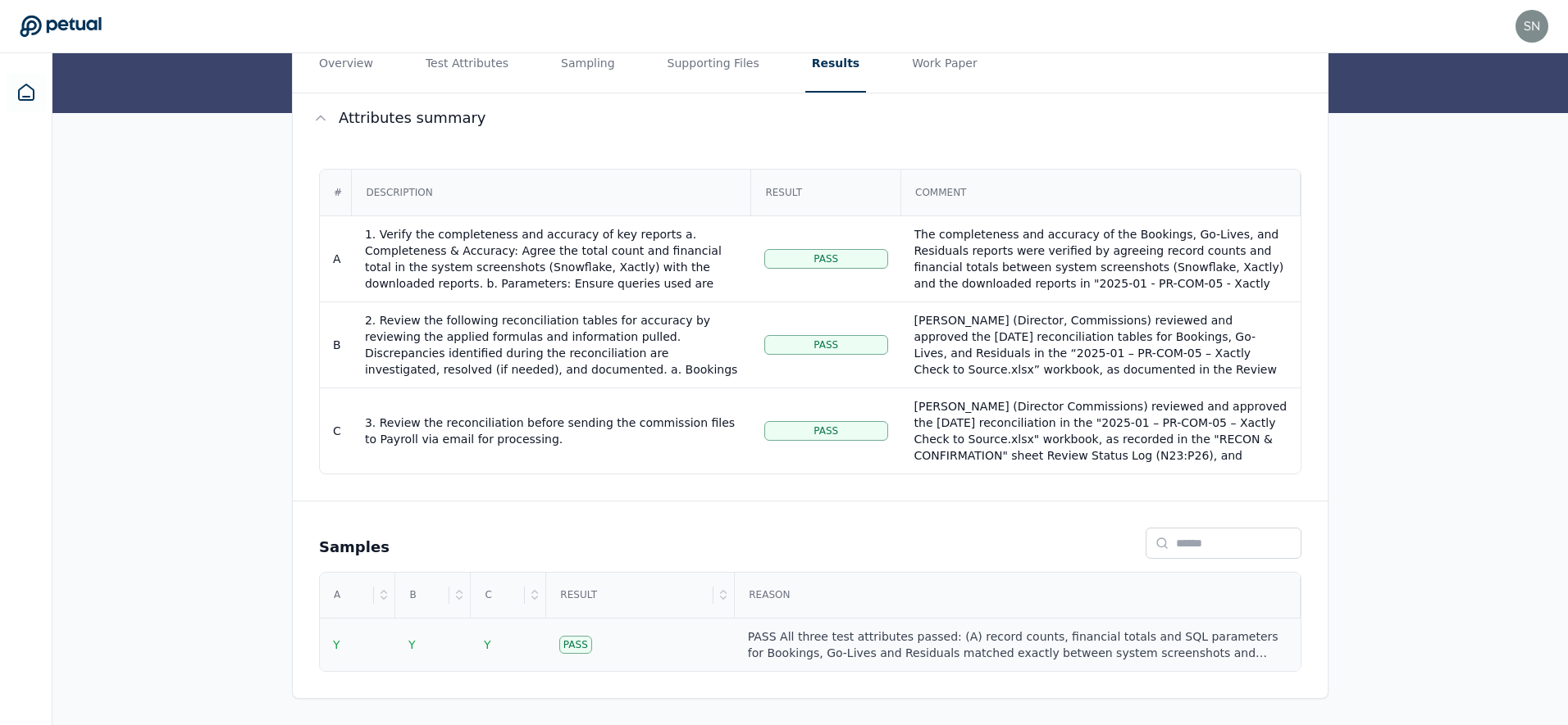
click at [1272, 650] on div "PASS All three test attributes passed: (A) record counts, financial totals and …" at bounding box center [1017, 645] width 540 height 33
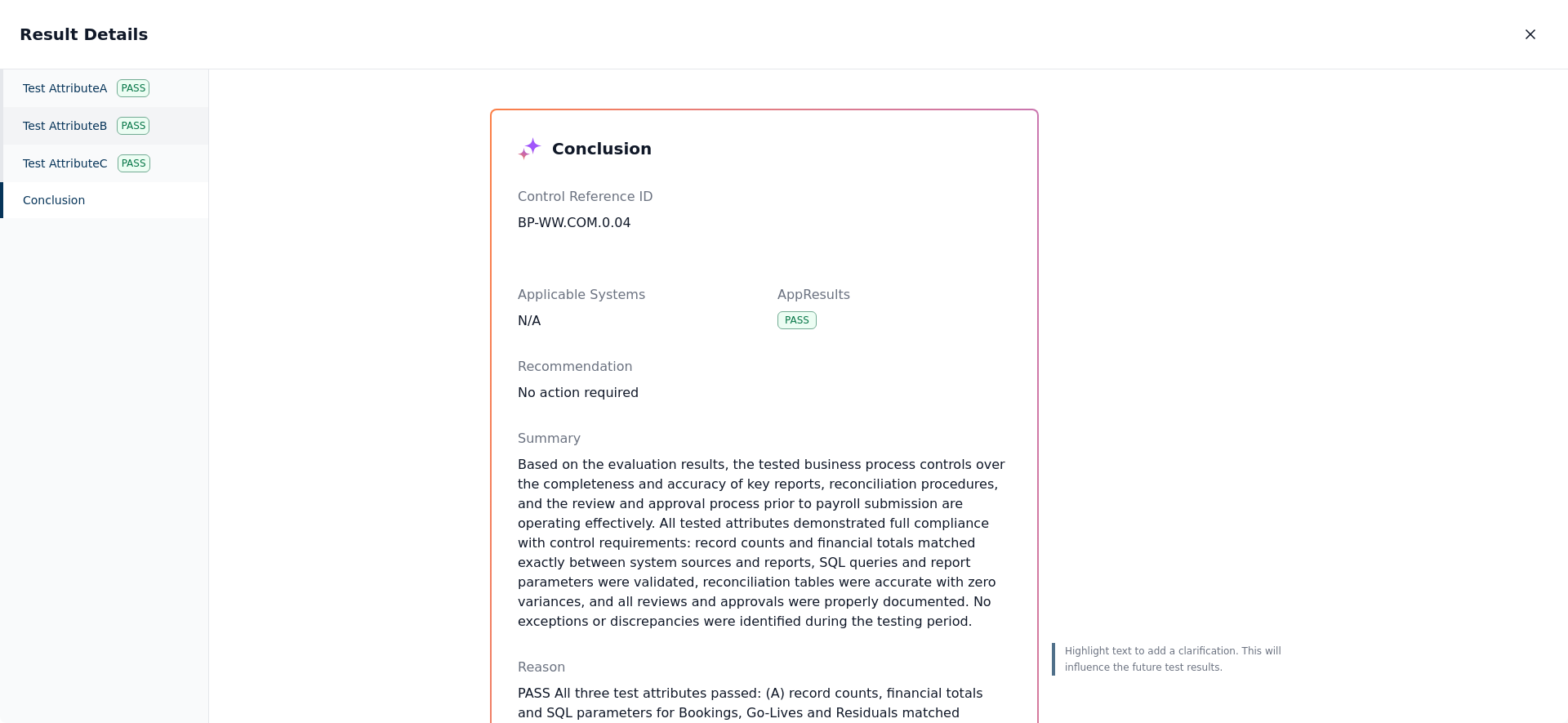
click at [25, 114] on div "Test Attribute B Pass" at bounding box center [104, 125] width 209 height 37
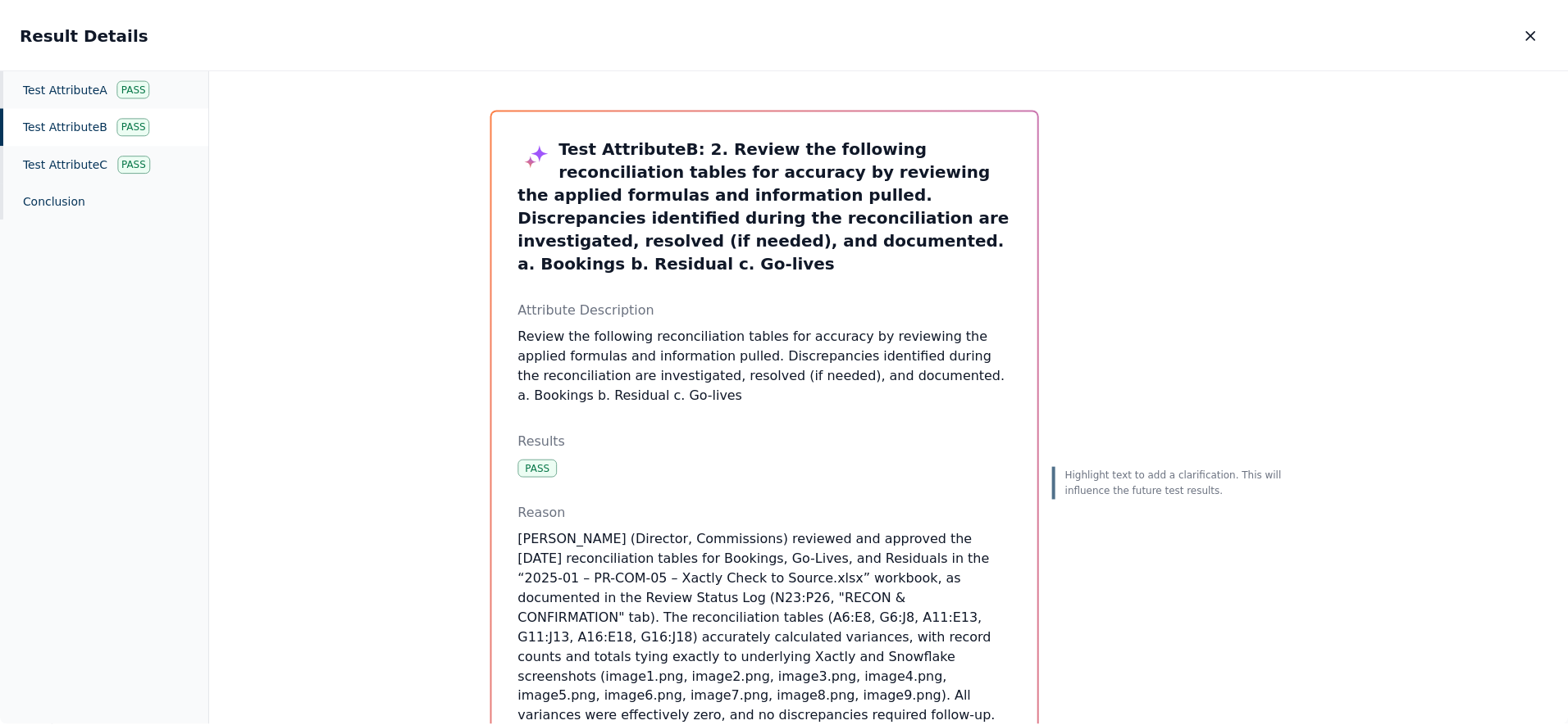
scroll to position [333, 0]
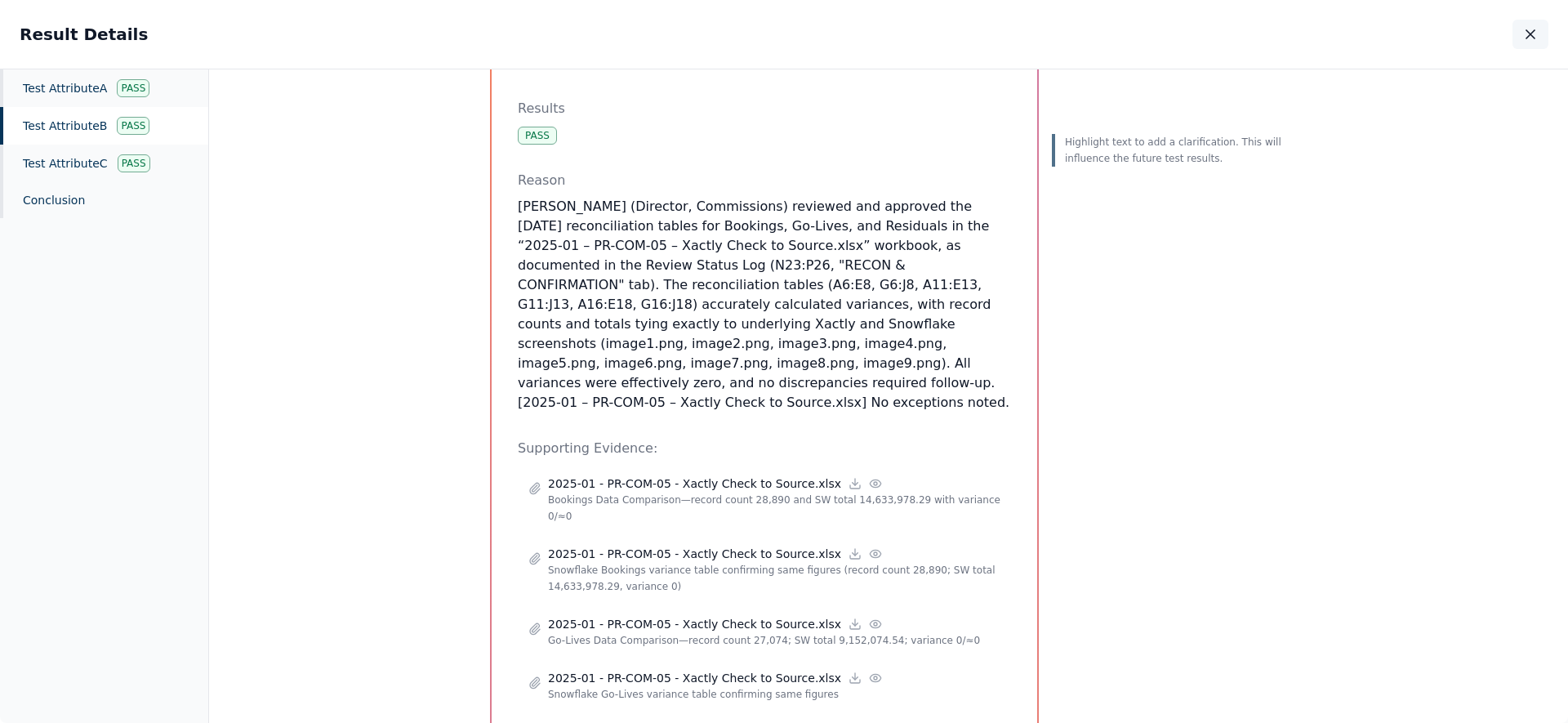
click at [1535, 30] on icon "button" at bounding box center [1531, 35] width 16 height 16
